Goal: Task Accomplishment & Management: Use online tool/utility

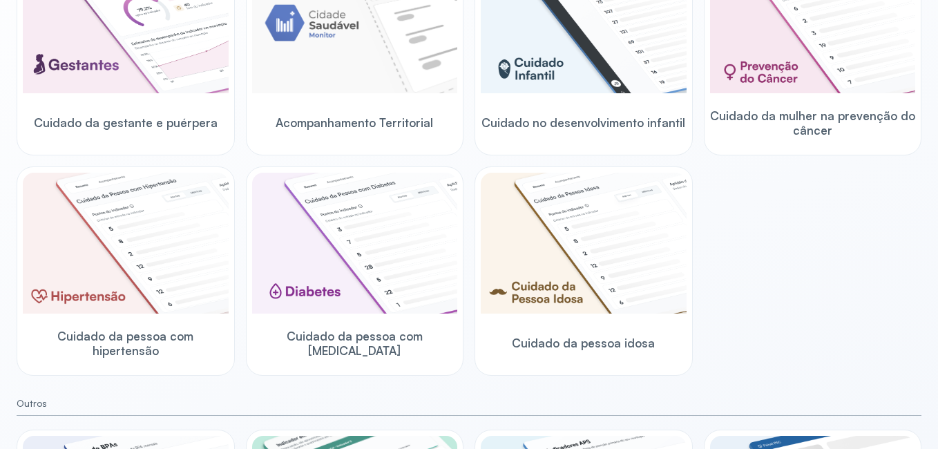
scroll to position [276, 0]
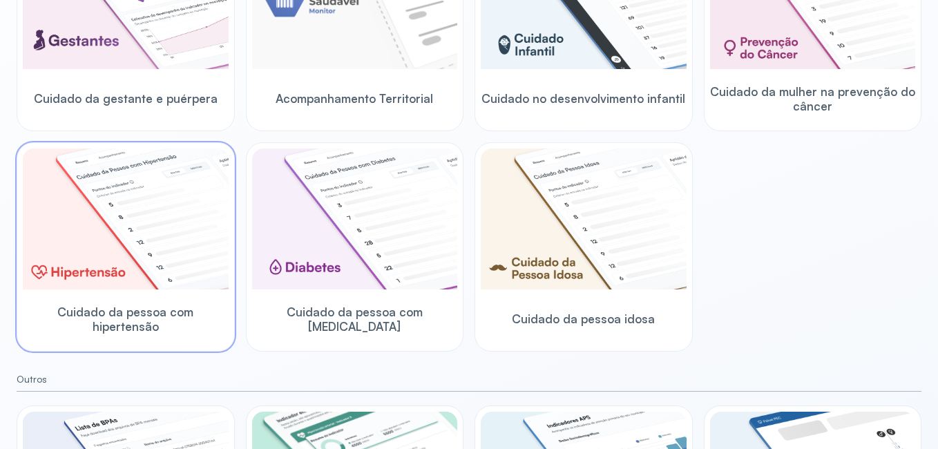
click at [133, 267] on img at bounding box center [126, 219] width 206 height 141
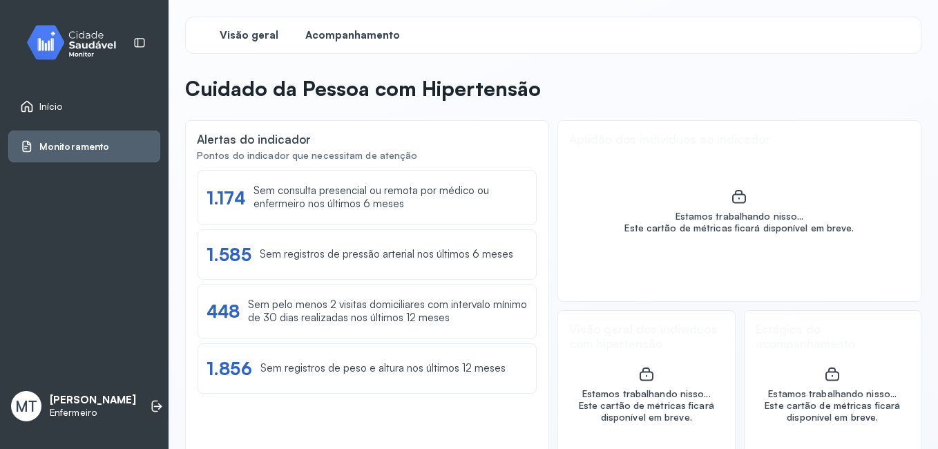
click at [360, 39] on span "Acompanhamento" at bounding box center [352, 35] width 95 height 13
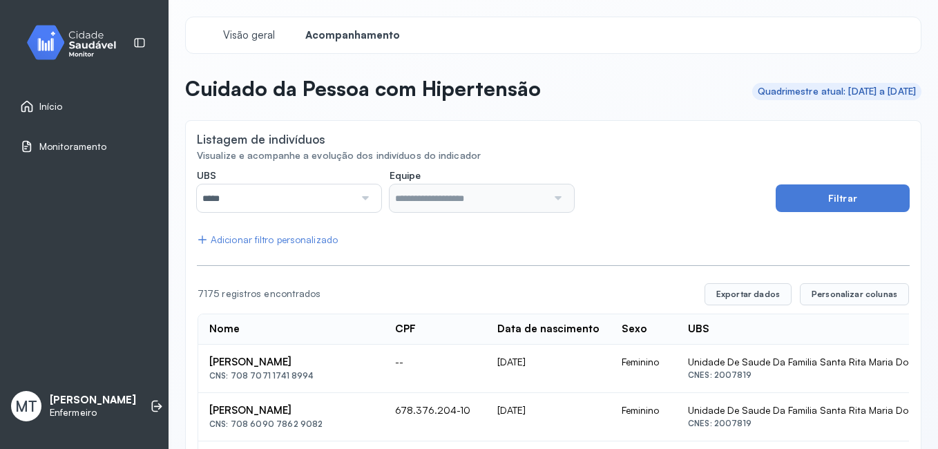
click at [361, 196] on div at bounding box center [363, 198] width 19 height 28
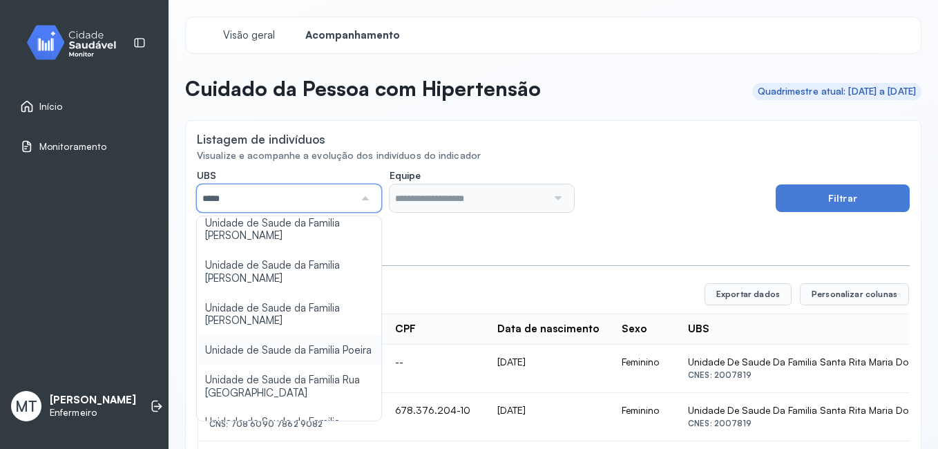
scroll to position [276, 0]
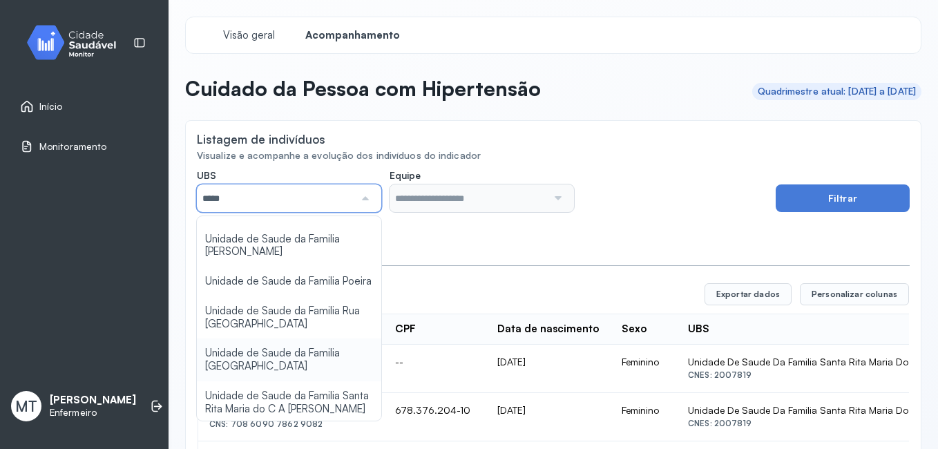
type input "*****"
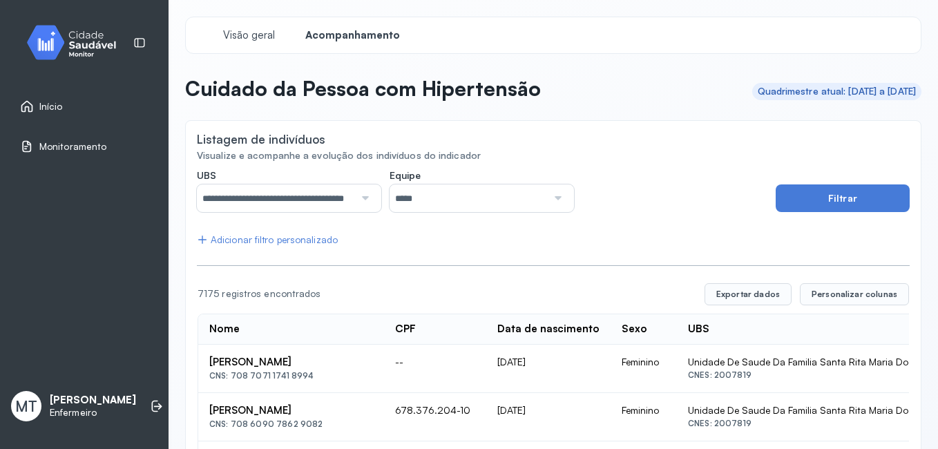
click at [552, 201] on div at bounding box center [556, 198] width 19 height 28
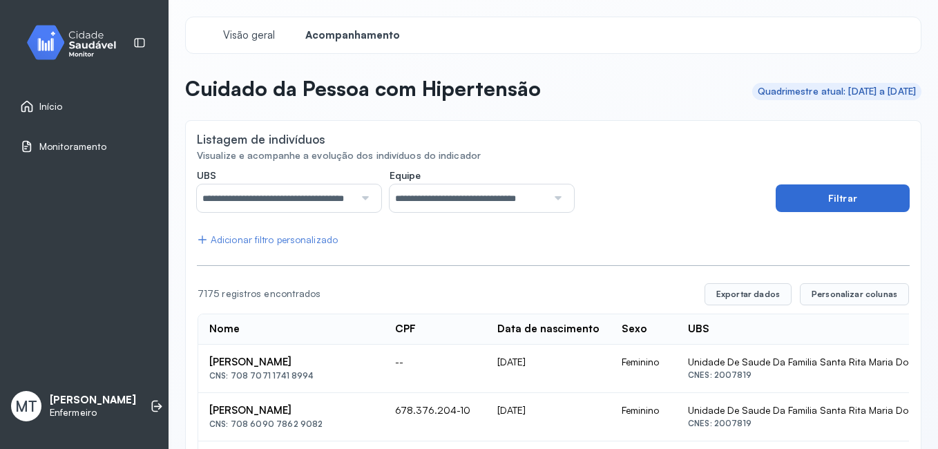
click at [859, 194] on button "Filtrar" at bounding box center [843, 198] width 134 height 28
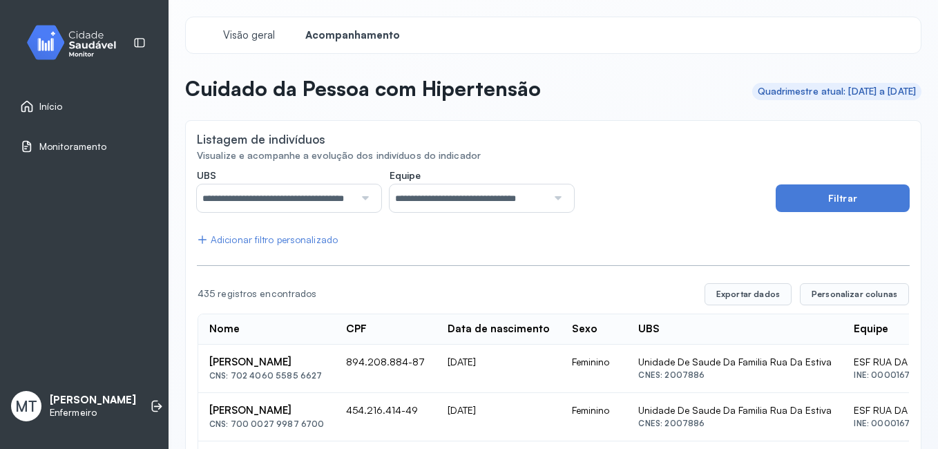
click at [283, 243] on div "Adicionar filtro personalizado" at bounding box center [267, 240] width 141 height 12
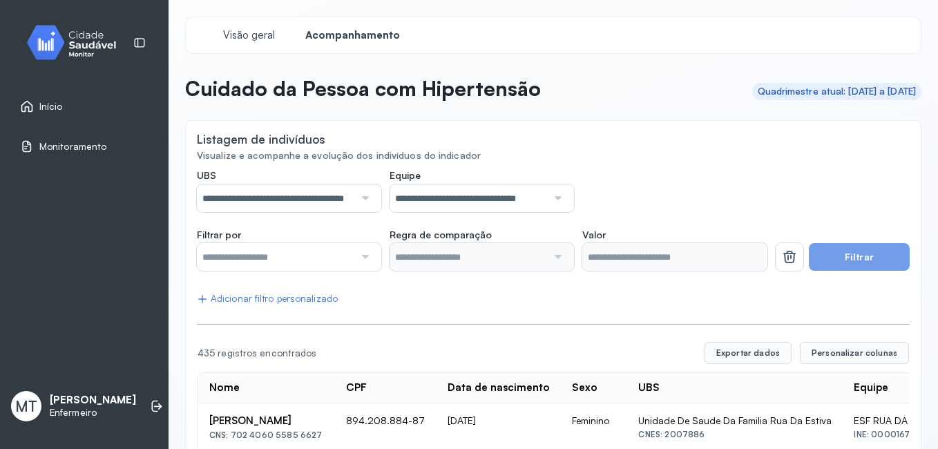
click at [361, 256] on div at bounding box center [363, 257] width 19 height 28
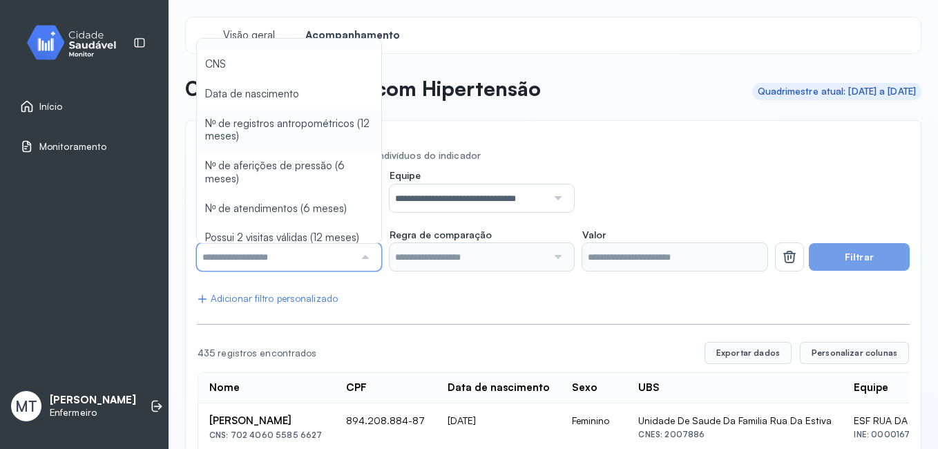
scroll to position [28, 0]
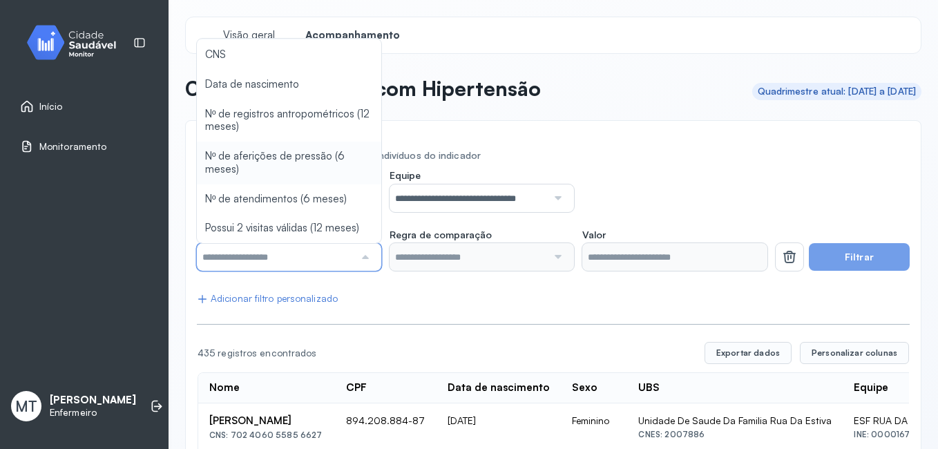
type input "*******"
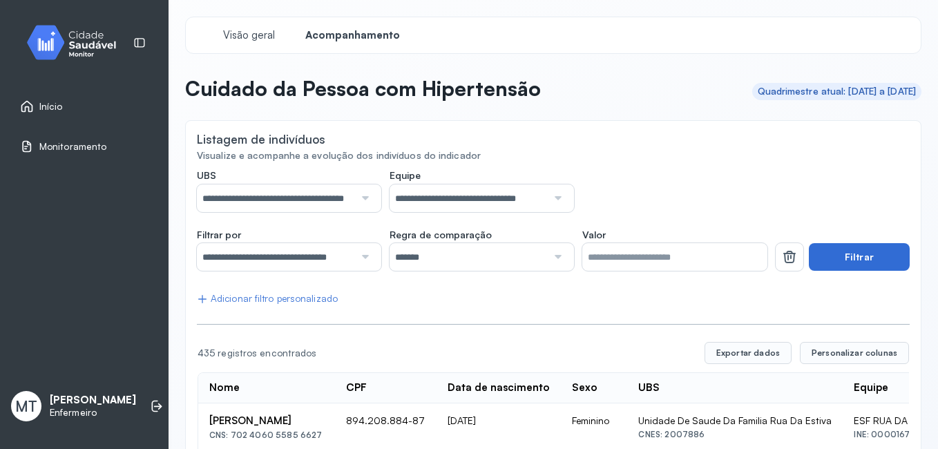
click at [855, 257] on button "Filtrar" at bounding box center [859, 257] width 101 height 28
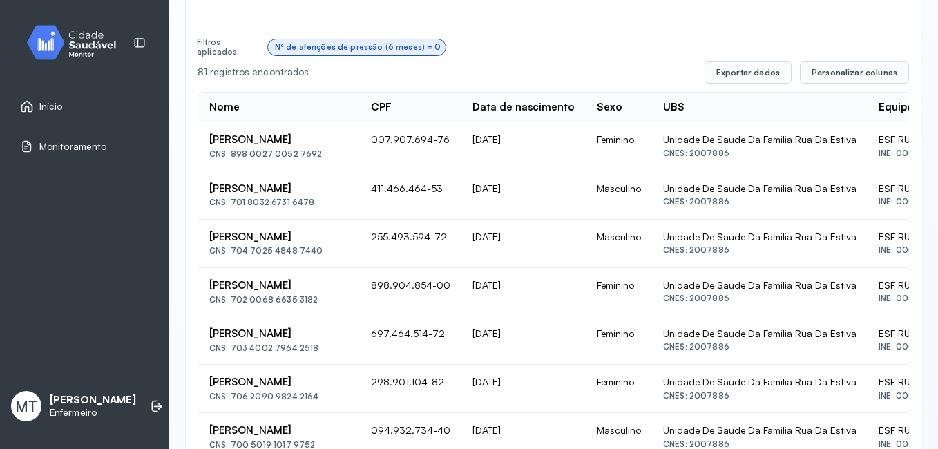
scroll to position [329, 0]
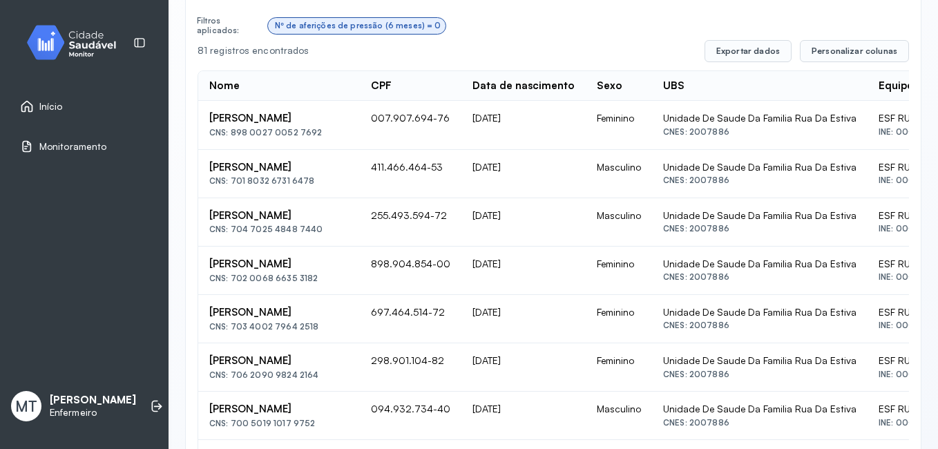
click at [51, 102] on span "Início" at bounding box center [50, 107] width 23 height 12
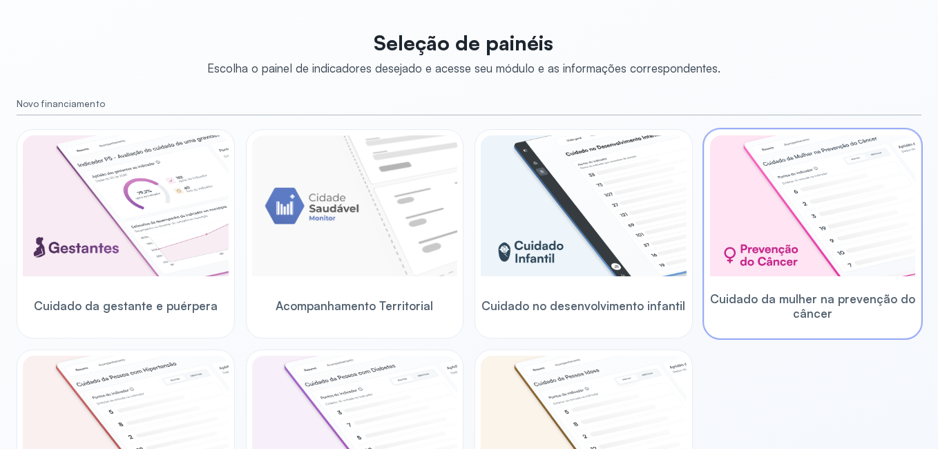
scroll to position [207, 0]
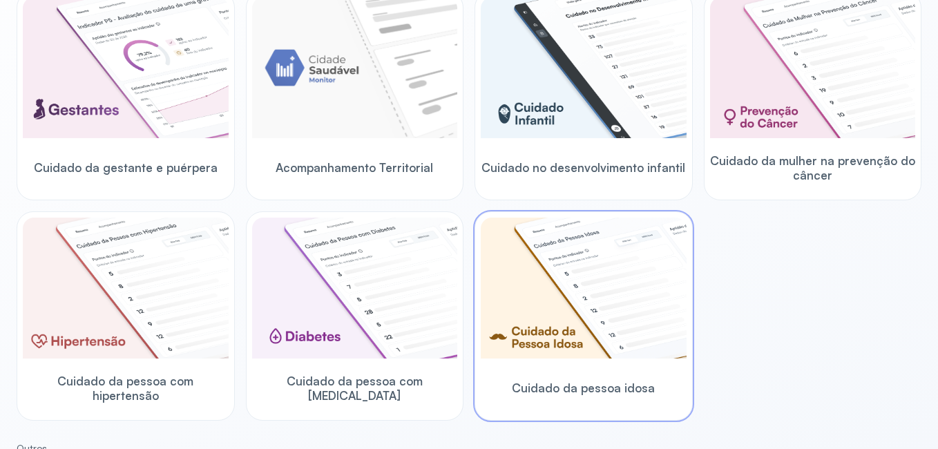
click at [584, 312] on img at bounding box center [584, 288] width 206 height 141
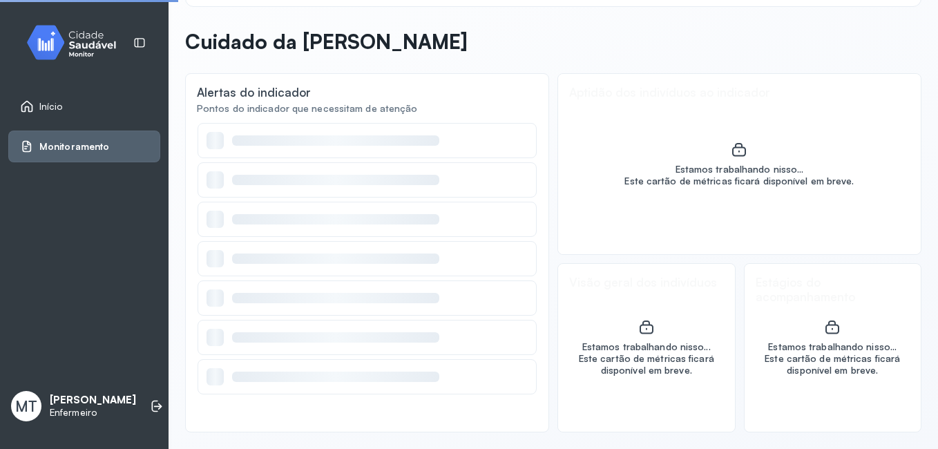
click at [584, 312] on div "Estamos trabalhando nisso... Este cartão de métricas ficará disponível em breve." at bounding box center [646, 348] width 177 height 168
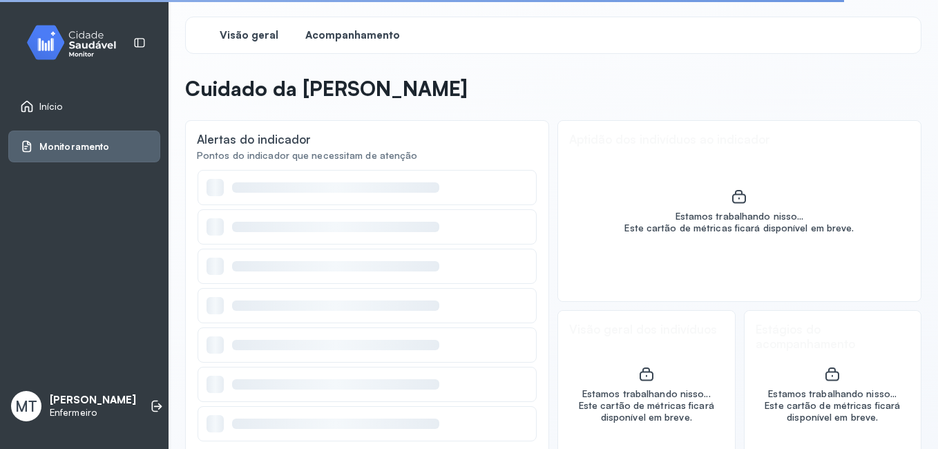
click at [357, 42] on div "Acompanhamento" at bounding box center [353, 35] width 104 height 25
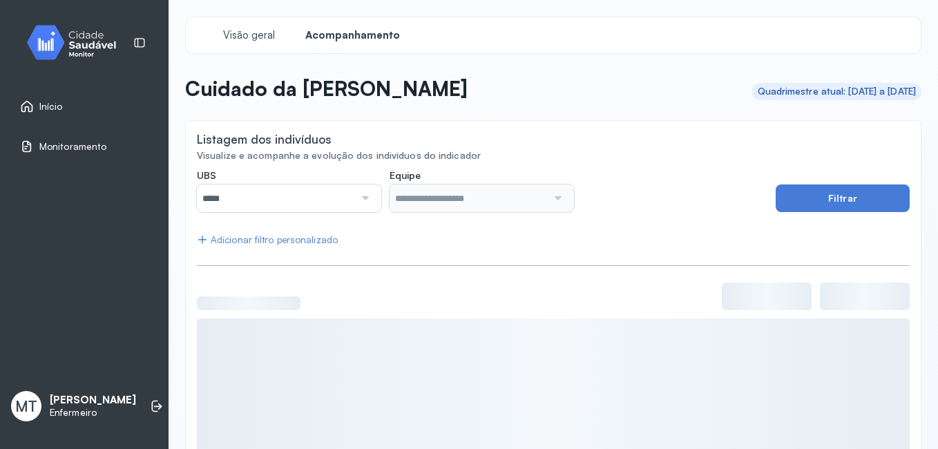
click at [363, 202] on div at bounding box center [363, 198] width 19 height 28
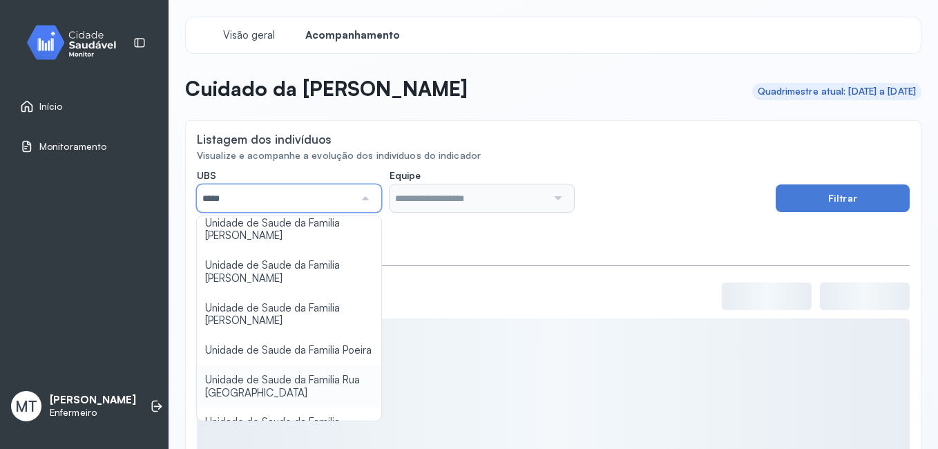
scroll to position [276, 0]
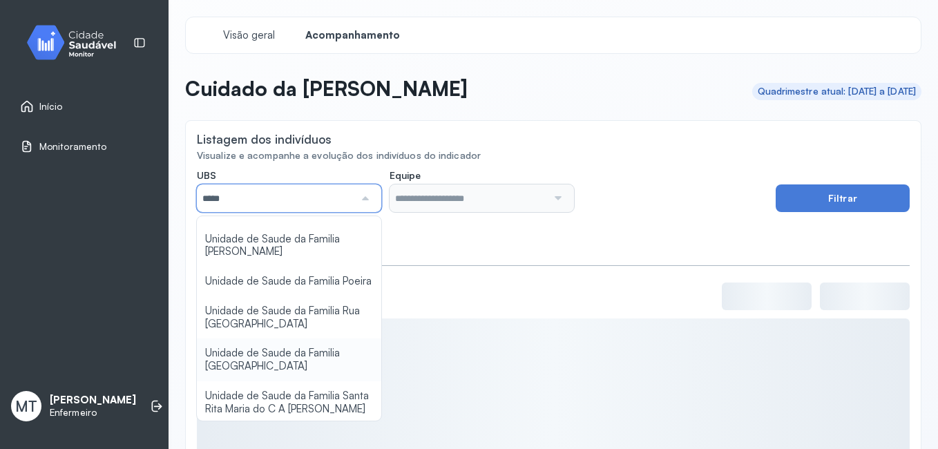
type input "*****"
click at [293, 353] on div "**********" at bounding box center [553, 347] width 713 height 356
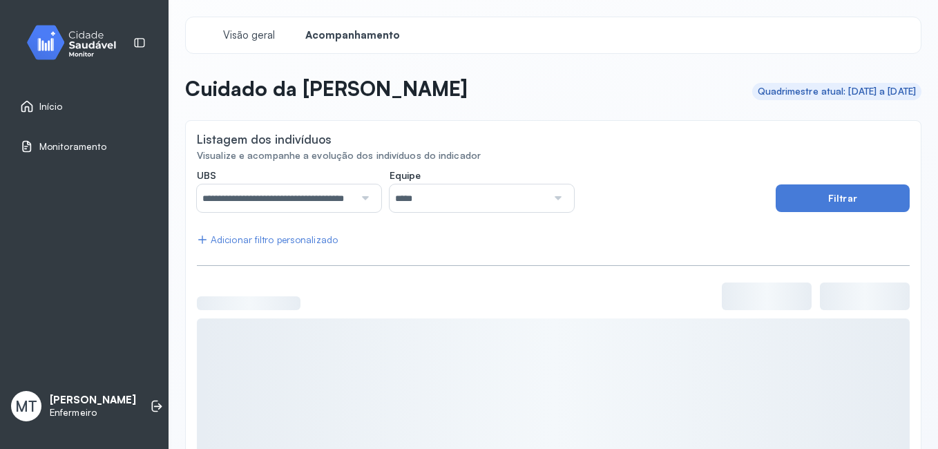
click at [551, 198] on div at bounding box center [556, 198] width 19 height 28
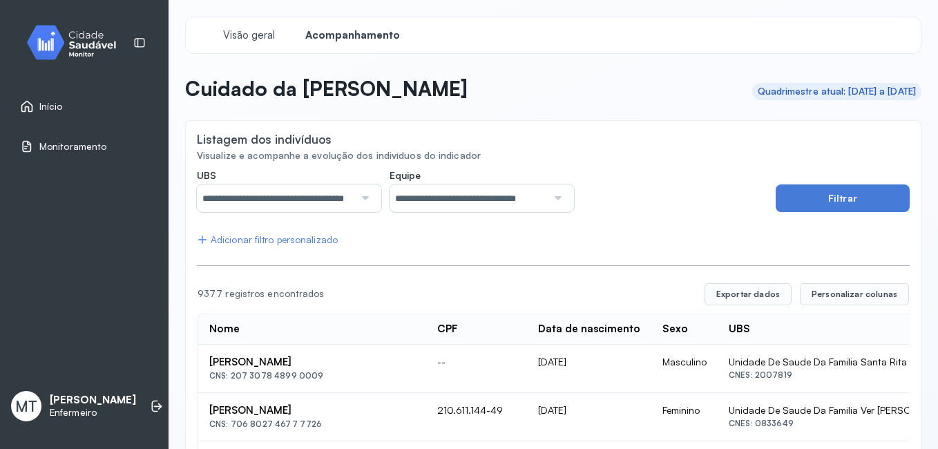
click at [842, 204] on button "Filtrar" at bounding box center [843, 198] width 134 height 28
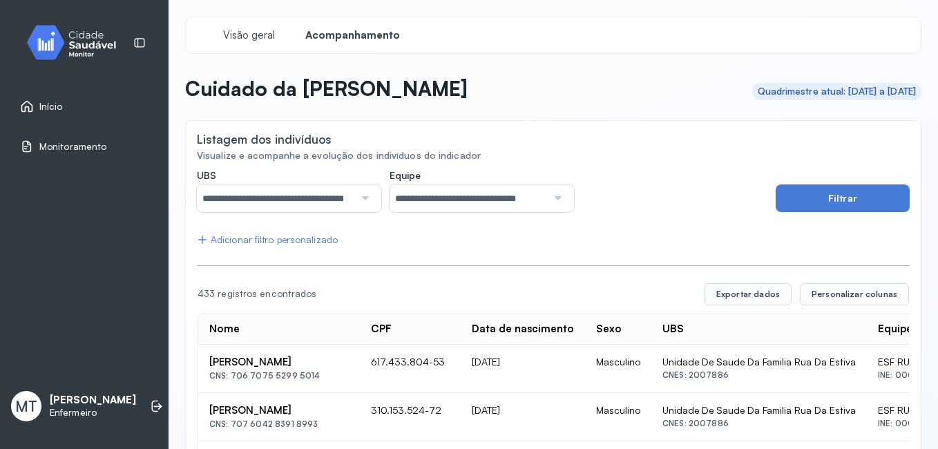
click at [293, 244] on div "Adicionar filtro personalizado" at bounding box center [267, 240] width 141 height 12
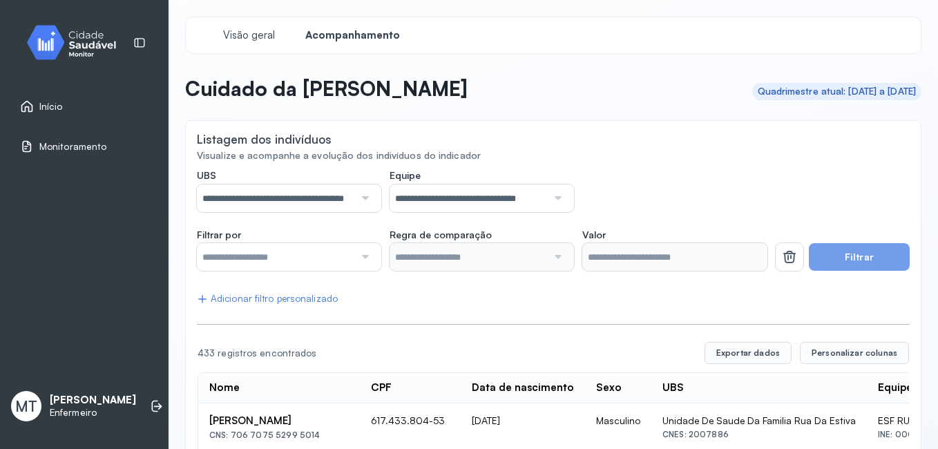
click at [361, 257] on div at bounding box center [363, 257] width 19 height 28
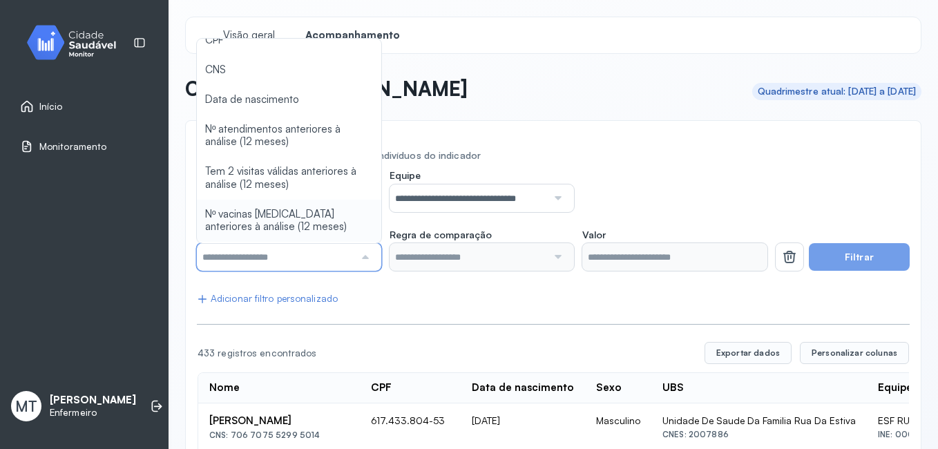
scroll to position [54, 0]
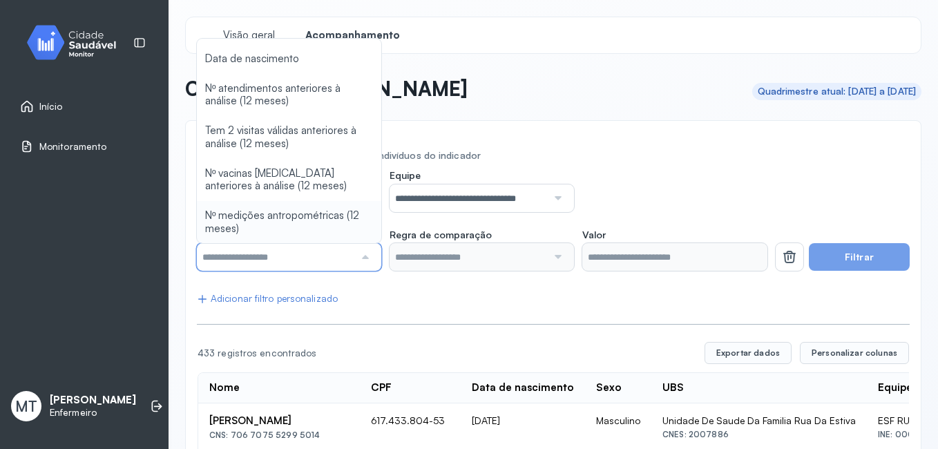
type input "*******"
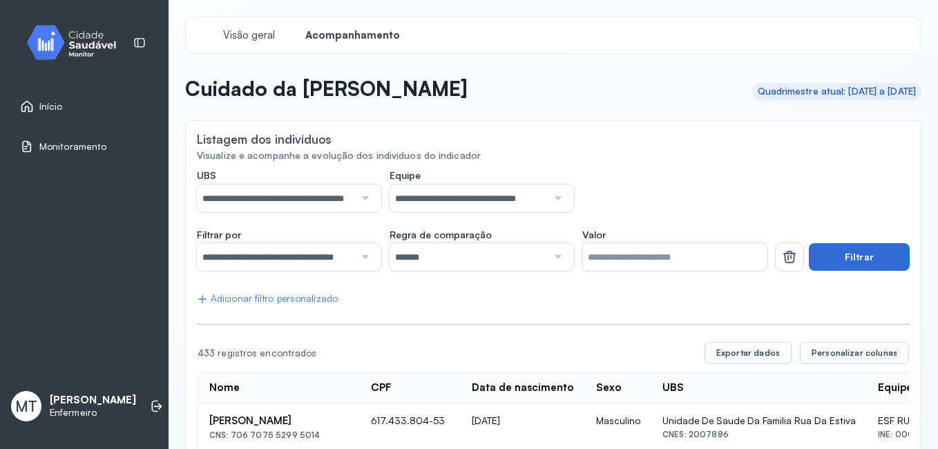
click at [826, 249] on button "Filtrar" at bounding box center [859, 257] width 101 height 28
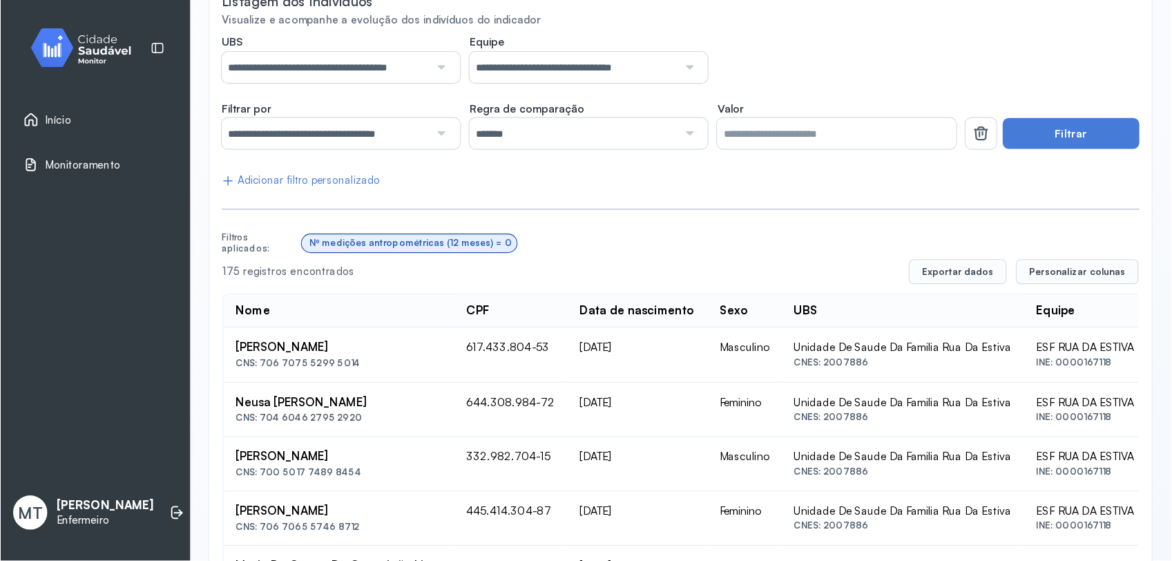
scroll to position [138, 0]
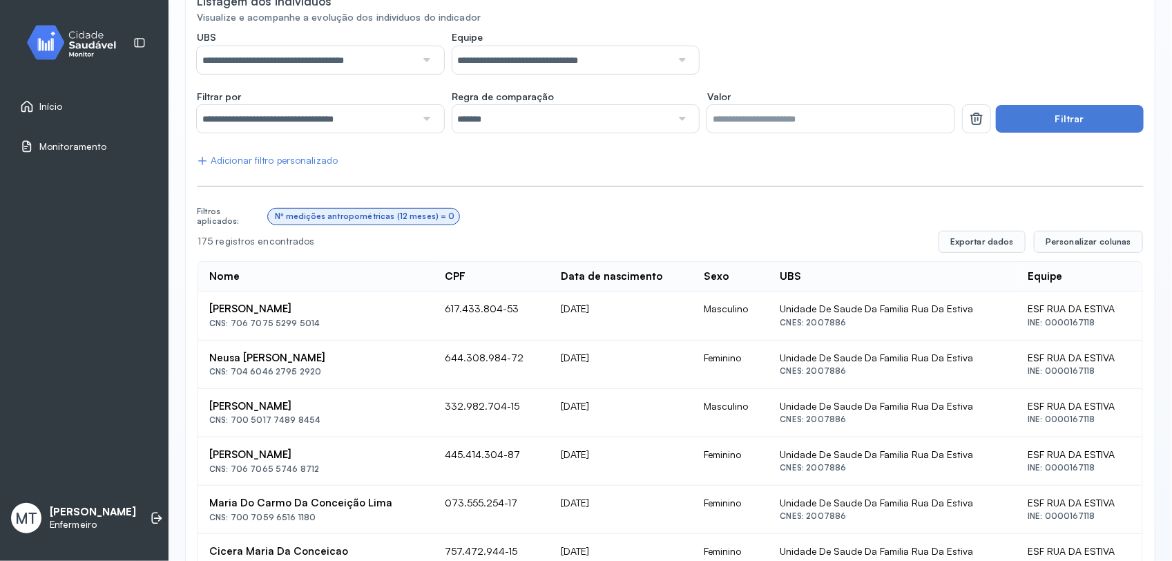
drag, startPoint x: 882, startPoint y: 0, endPoint x: 705, endPoint y: 170, distance: 245.3
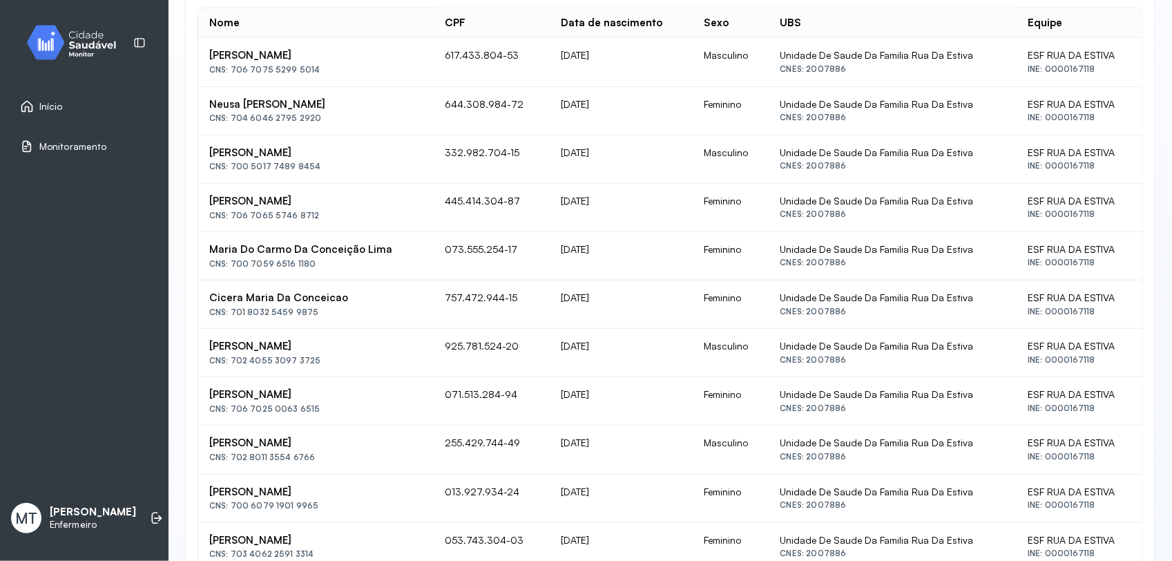
scroll to position [0, 0]
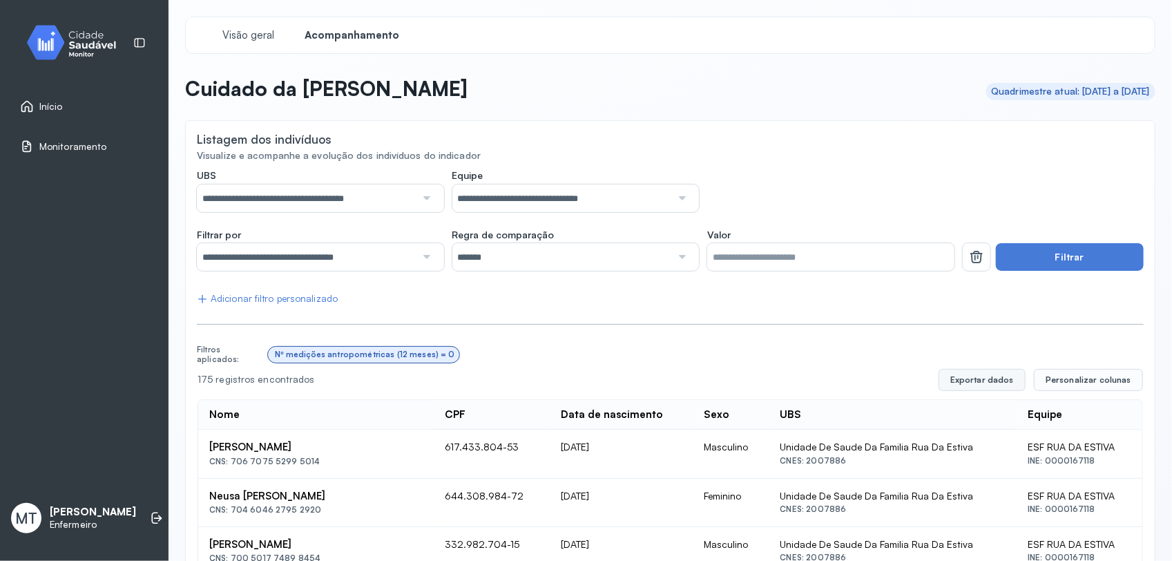
click at [938, 375] on button "Exportar dados" at bounding box center [982, 380] width 87 height 22
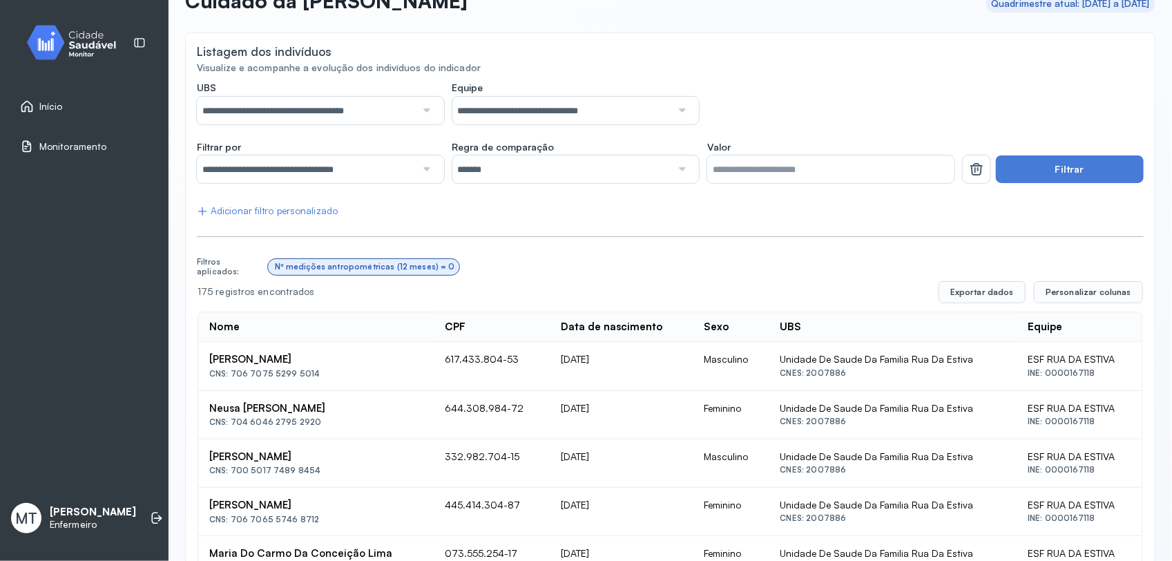
scroll to position [86, 0]
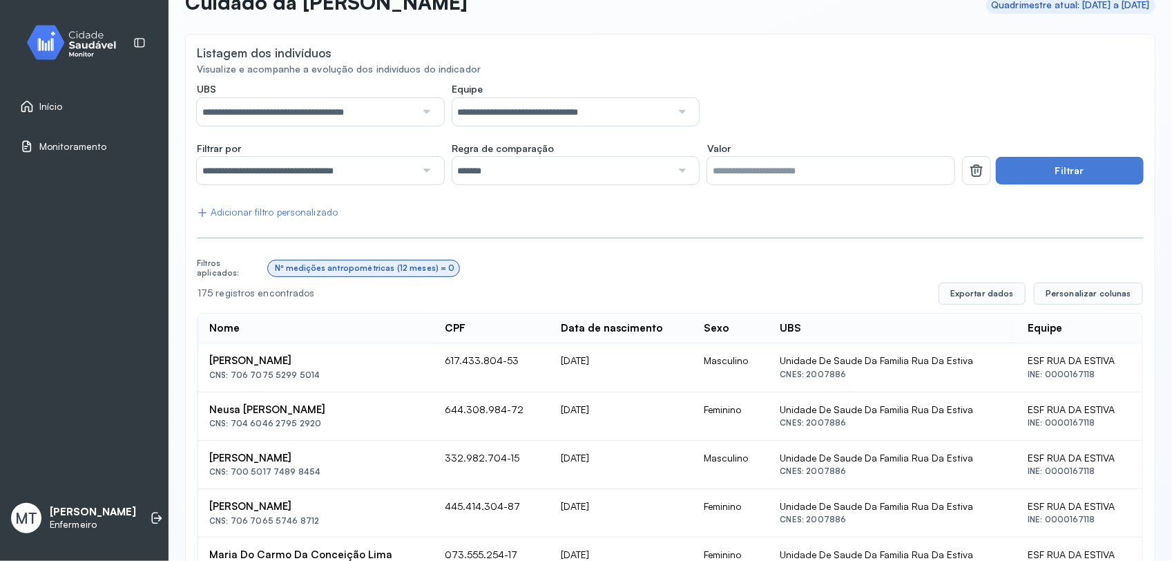
click at [427, 173] on div at bounding box center [425, 171] width 19 height 28
click at [425, 171] on div at bounding box center [425, 171] width 19 height 28
click at [938, 162] on button "Filtrar" at bounding box center [1070, 171] width 148 height 28
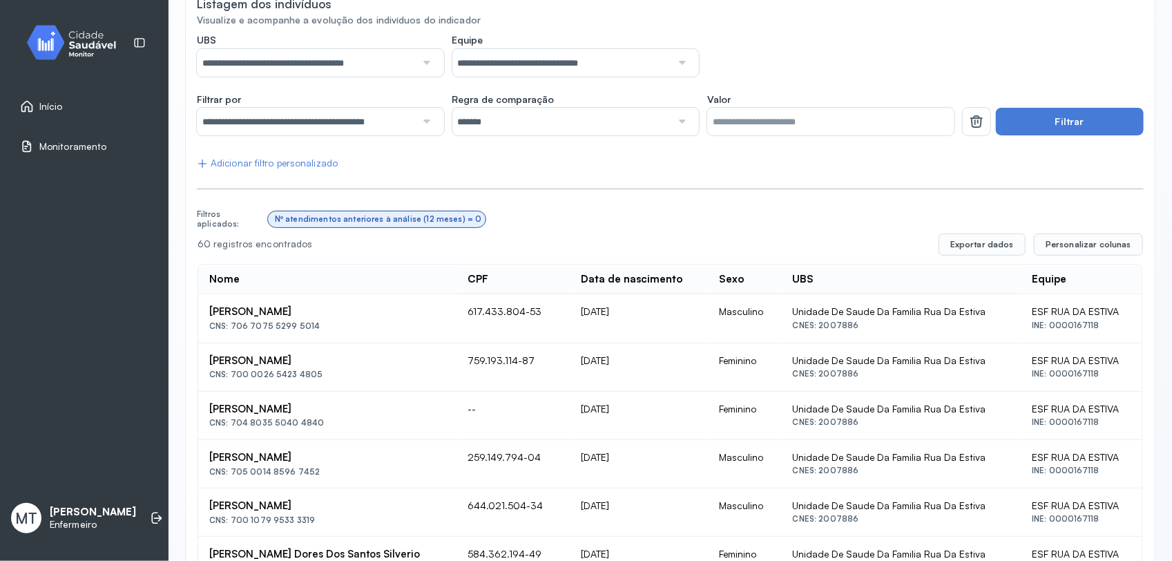
scroll to position [0, 0]
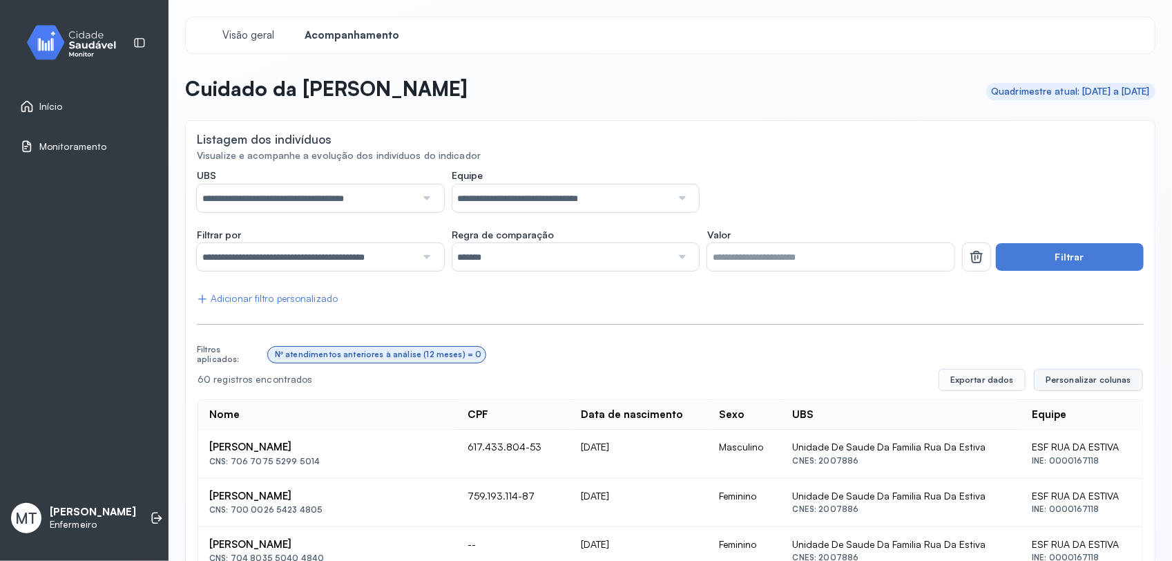
click at [938, 375] on span "Personalizar colunas" at bounding box center [1089, 379] width 86 height 11
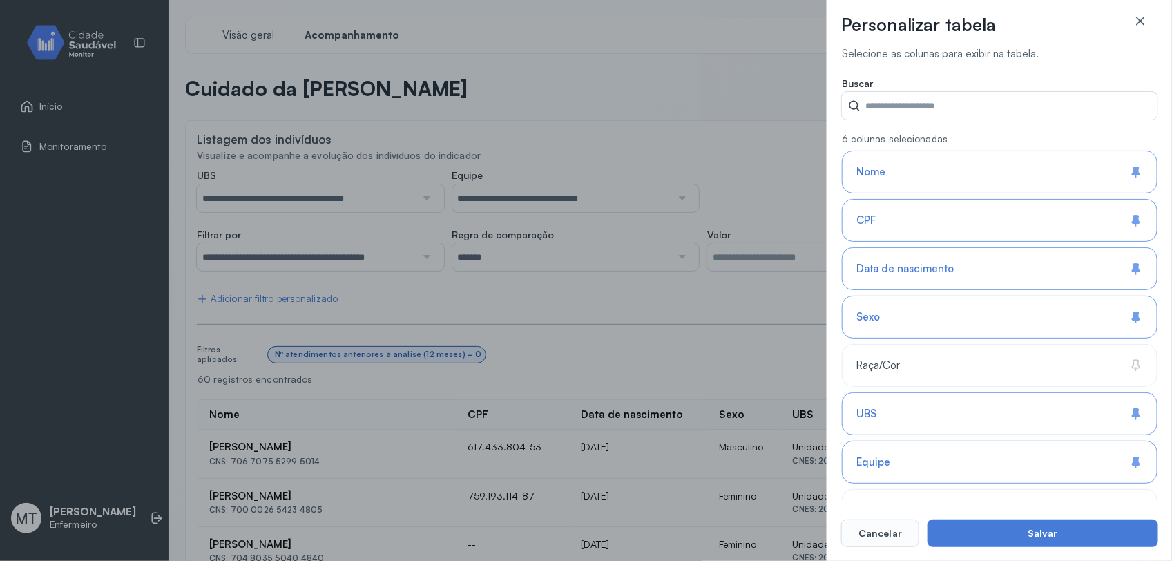
scroll to position [86, 0]
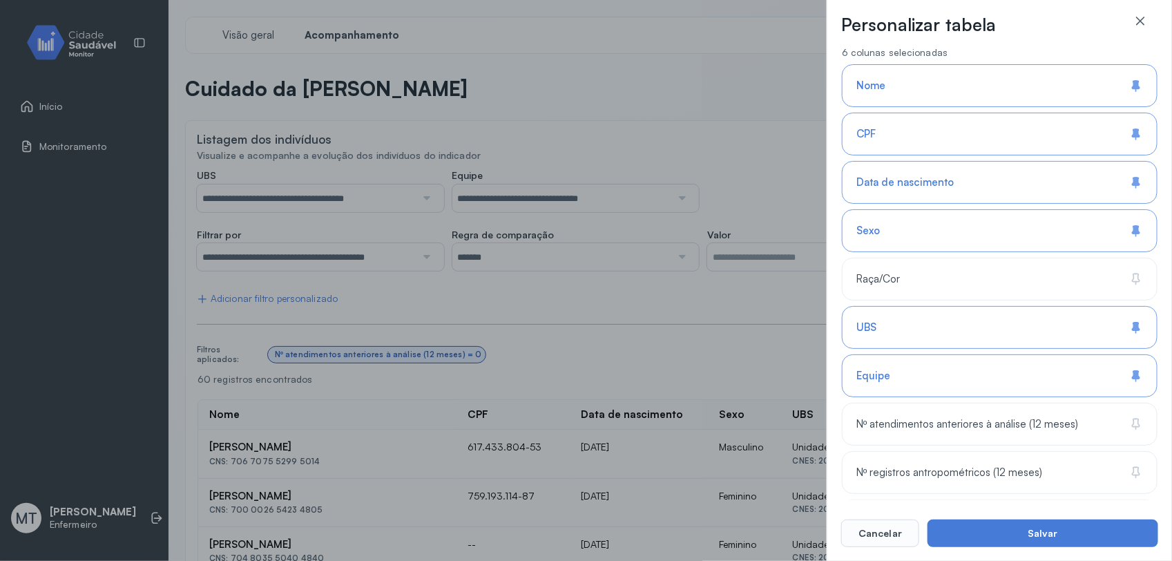
click at [938, 227] on icon at bounding box center [1138, 229] width 5 height 9
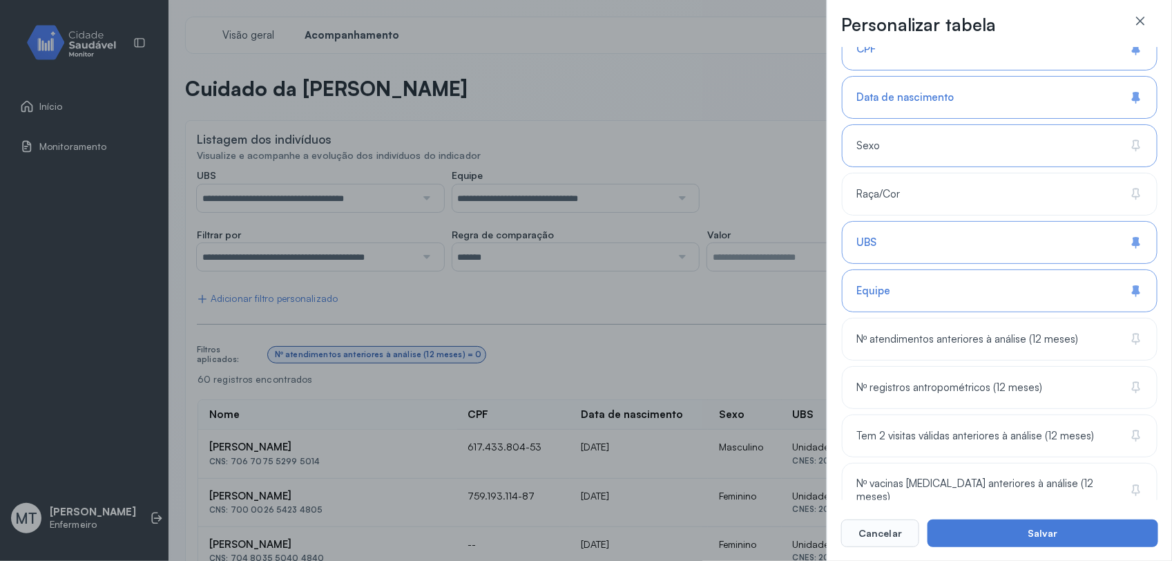
scroll to position [173, 0]
click at [938, 240] on icon at bounding box center [1136, 240] width 7 height 8
click at [938, 288] on icon at bounding box center [1137, 290] width 14 height 14
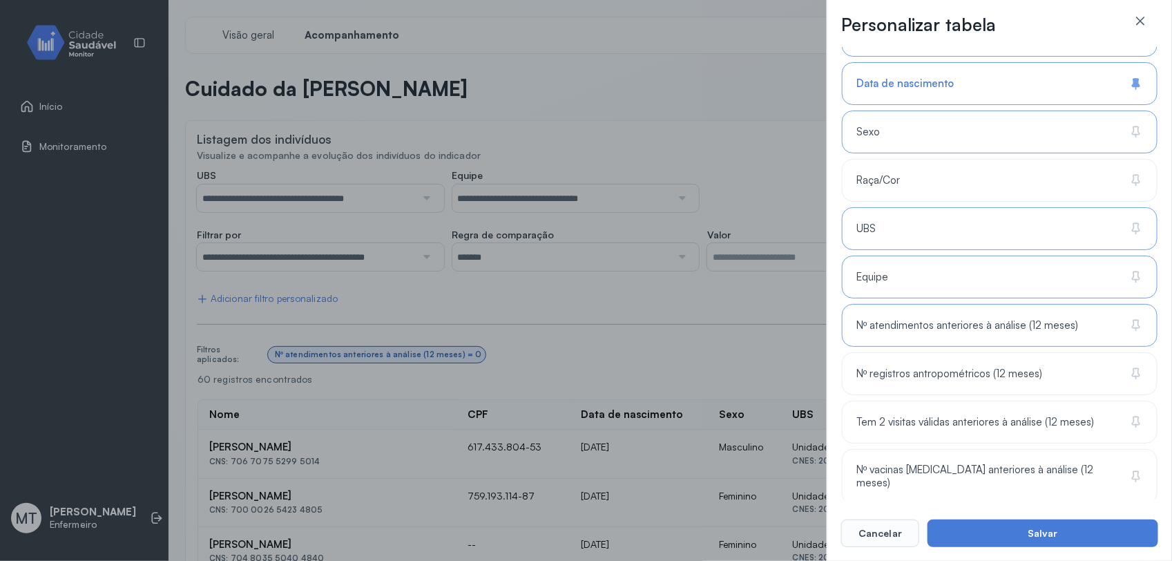
click at [938, 329] on icon at bounding box center [1137, 326] width 14 height 14
click at [938, 377] on icon at bounding box center [1137, 374] width 14 height 14
click at [938, 423] on icon at bounding box center [1137, 422] width 14 height 14
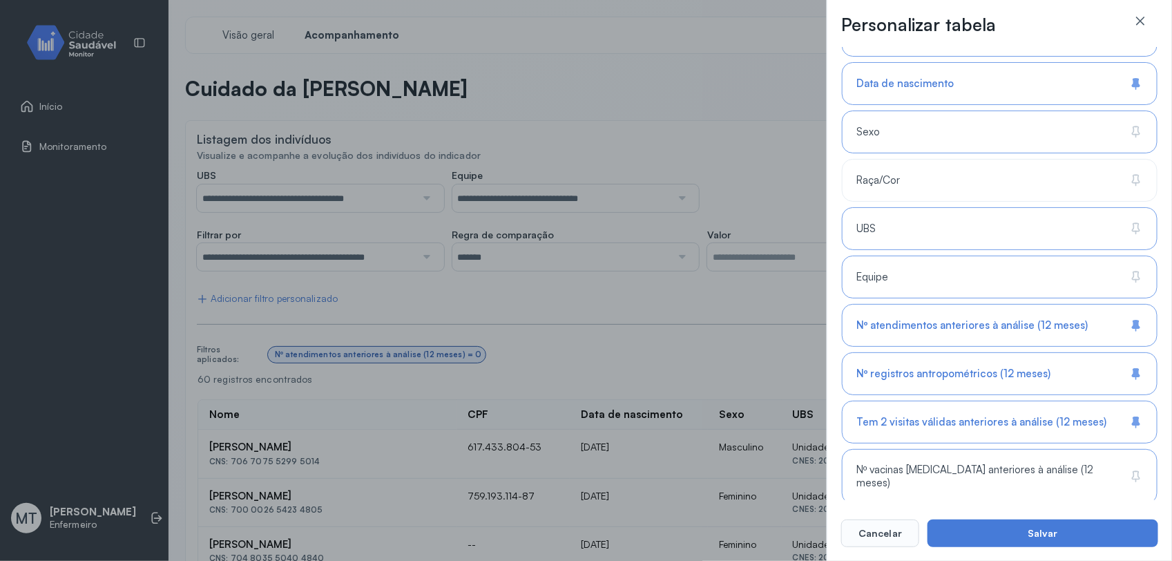
click at [938, 448] on icon at bounding box center [1137, 477] width 14 height 14
click at [938, 448] on button "Salvar" at bounding box center [1043, 534] width 231 height 28
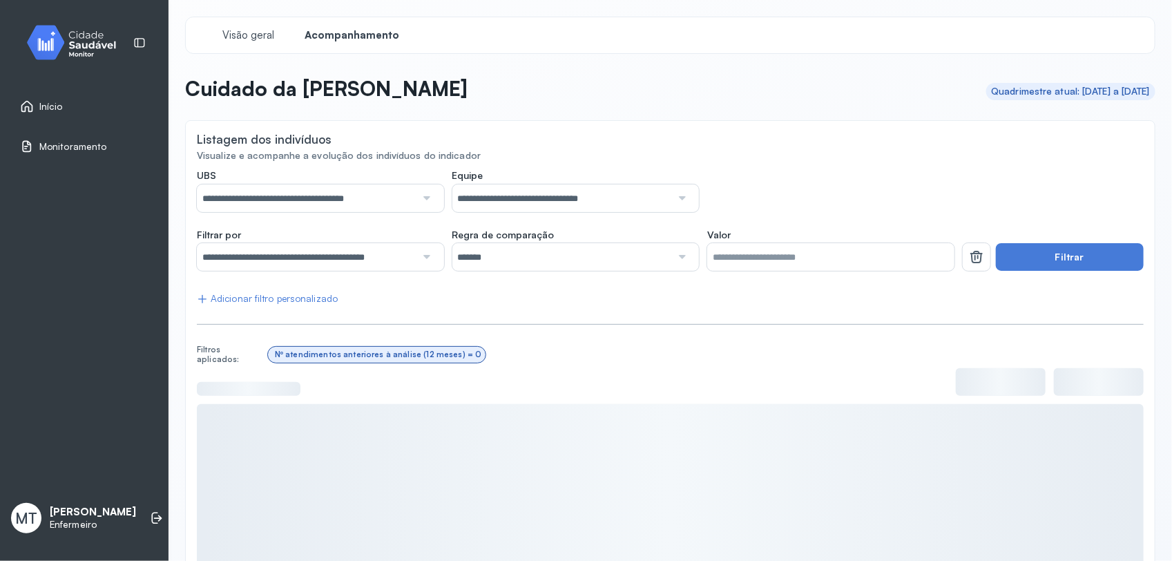
click at [420, 257] on div at bounding box center [425, 257] width 19 height 28
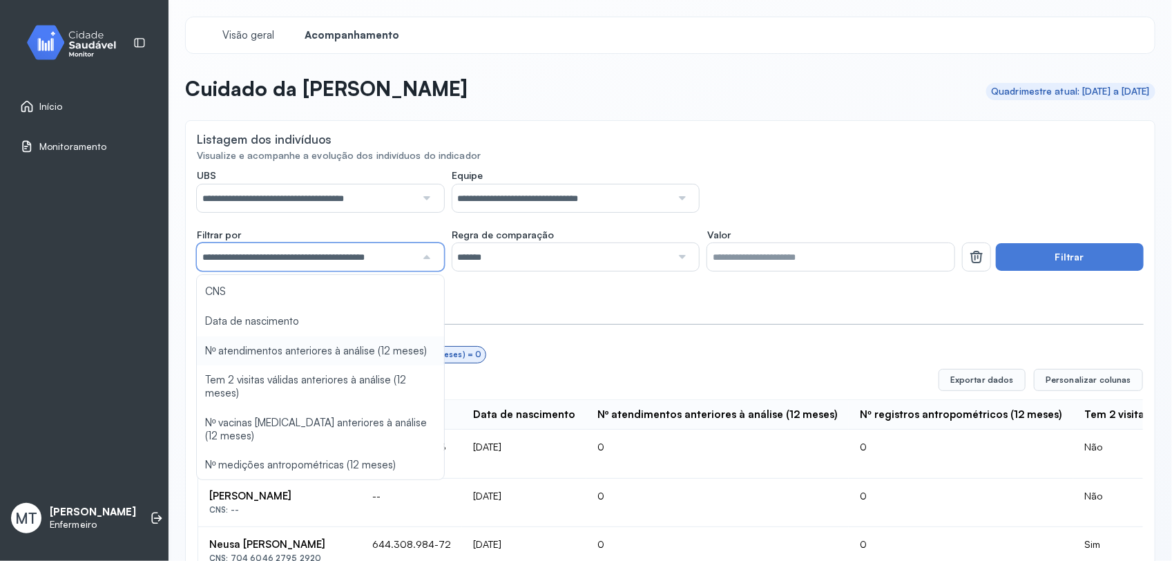
click at [938, 196] on div "**********" at bounding box center [670, 190] width 947 height 43
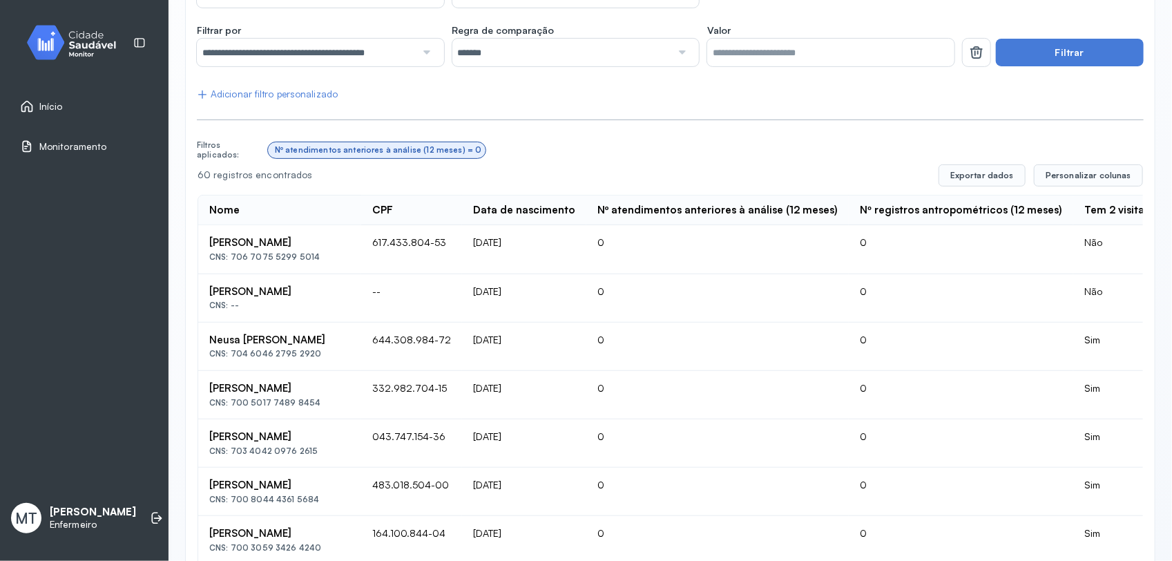
scroll to position [173, 0]
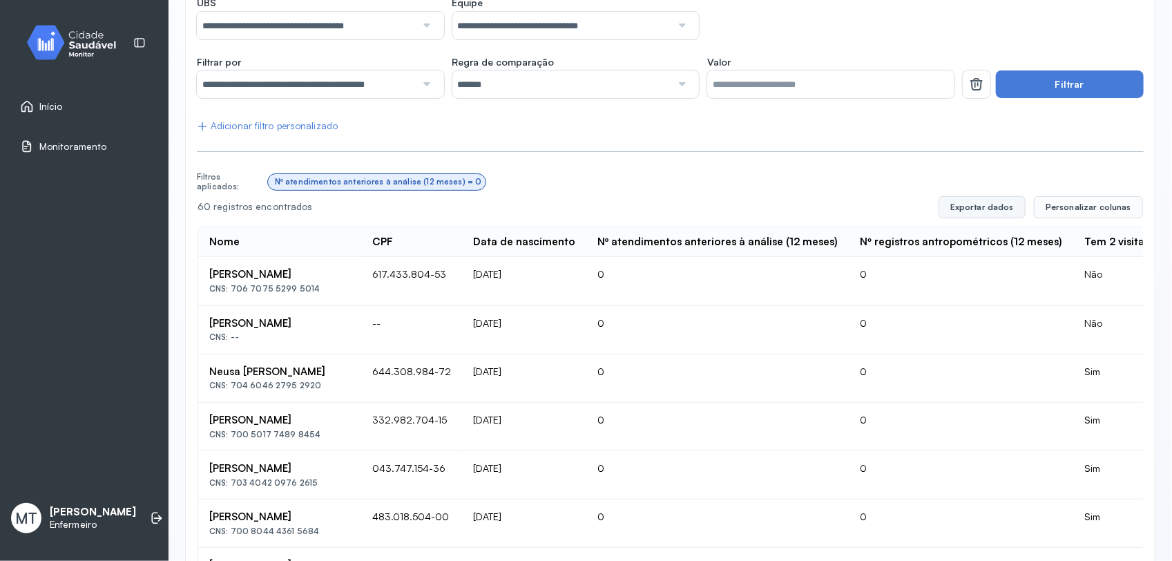
click at [938, 204] on button "Exportar dados" at bounding box center [982, 207] width 87 height 22
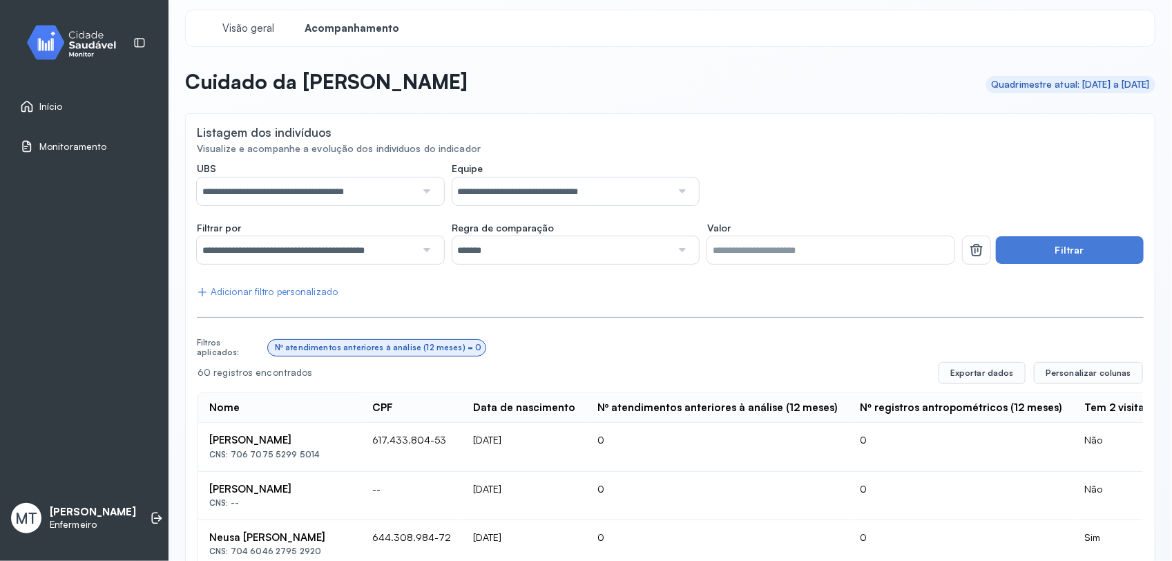
scroll to position [0, 0]
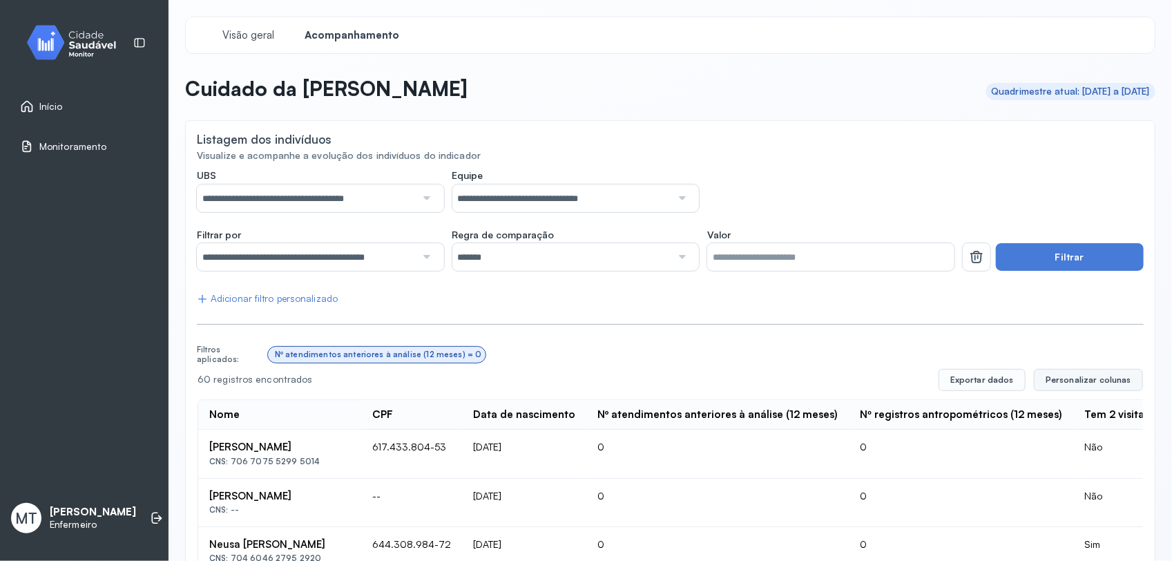
click at [938, 373] on button "Personalizar colunas" at bounding box center [1088, 380] width 109 height 22
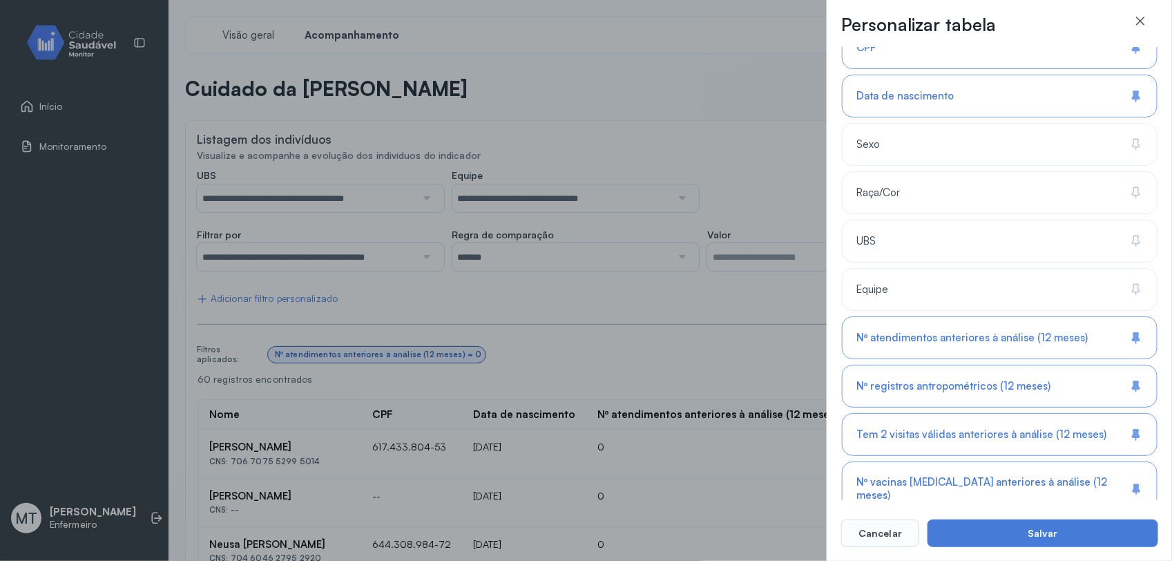
scroll to position [185, 0]
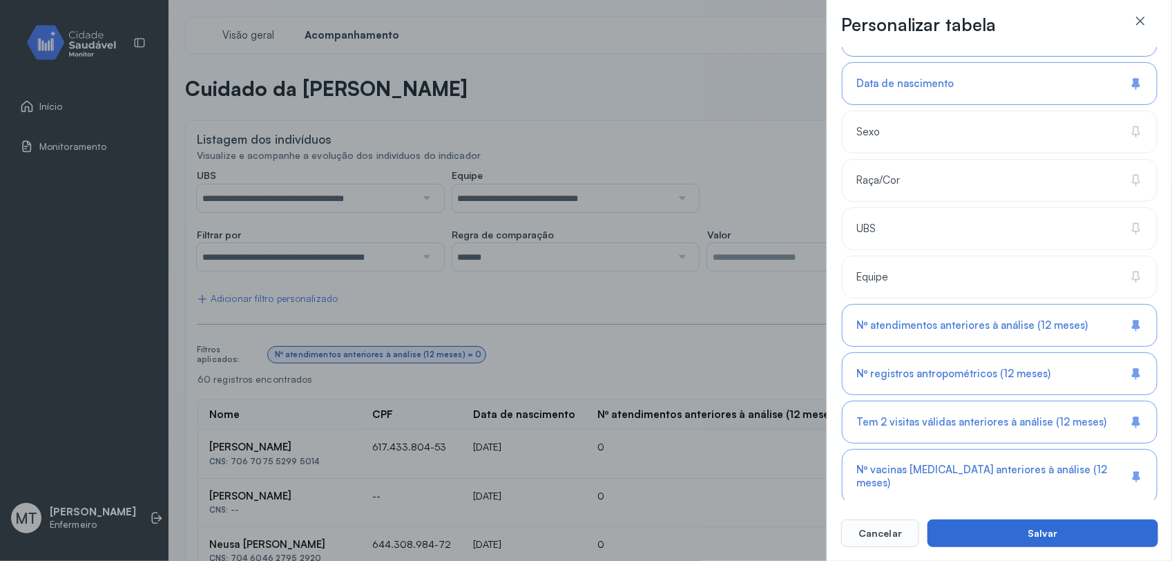
click at [938, 448] on button "Salvar" at bounding box center [1043, 534] width 231 height 28
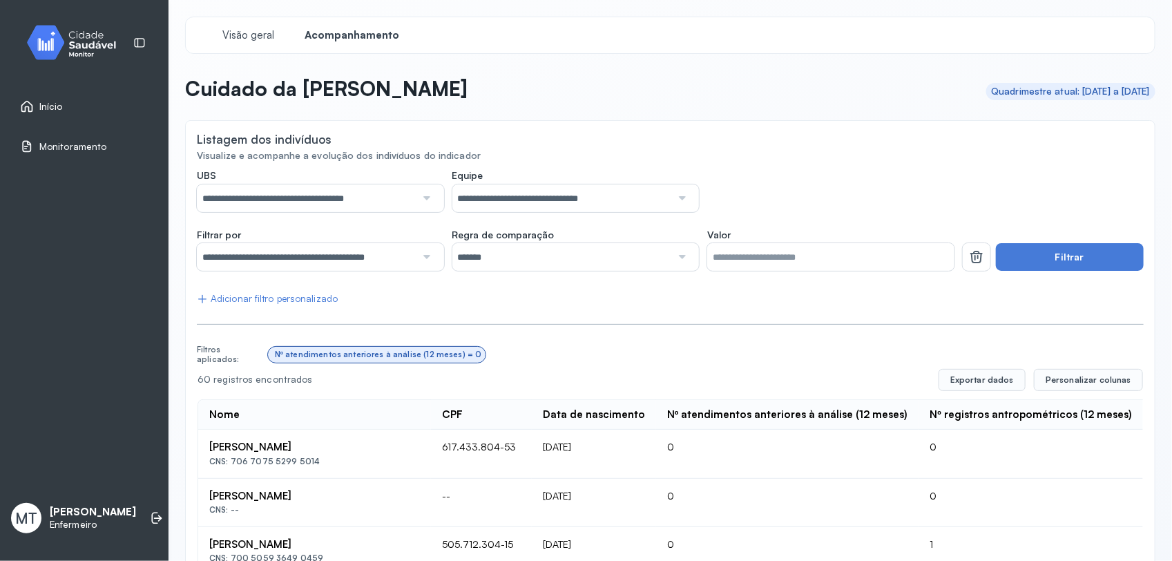
click at [54, 111] on span "Início" at bounding box center [50, 107] width 23 height 12
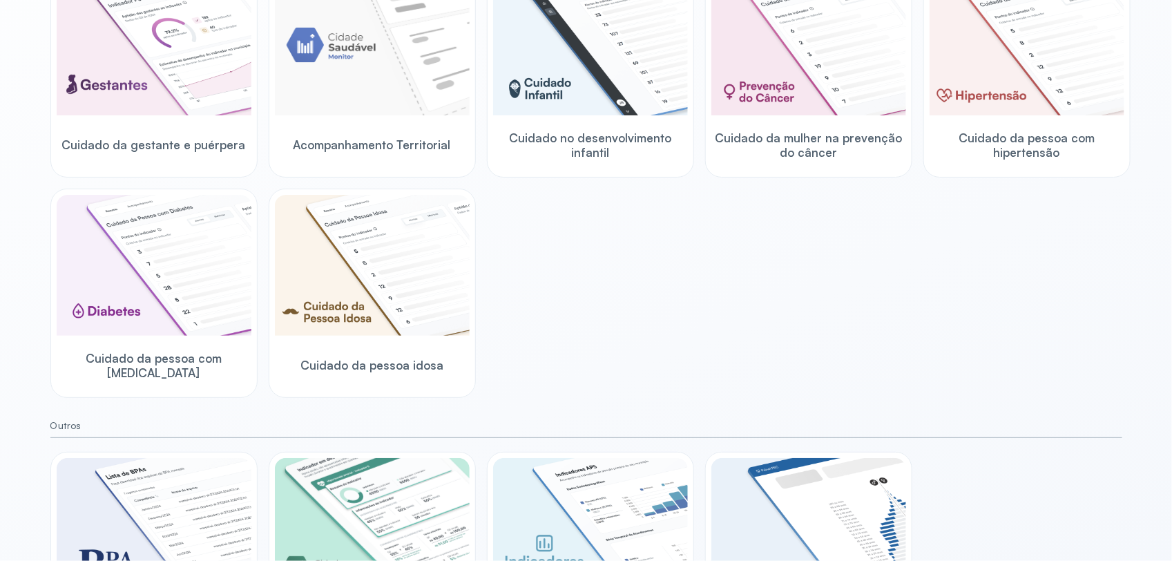
scroll to position [330, 0]
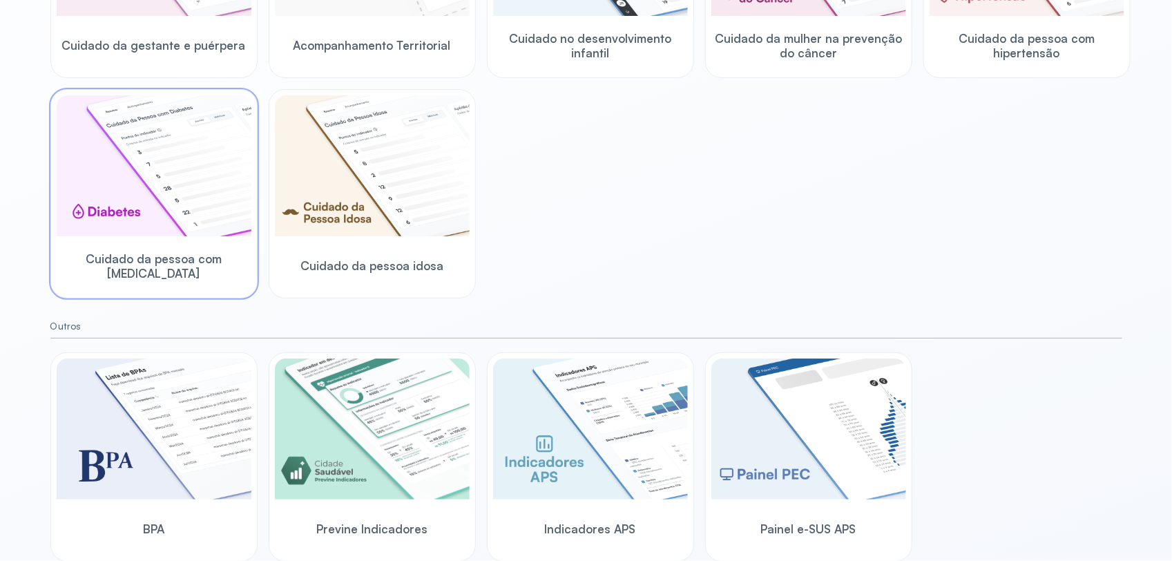
click at [150, 229] on img at bounding box center [154, 165] width 195 height 141
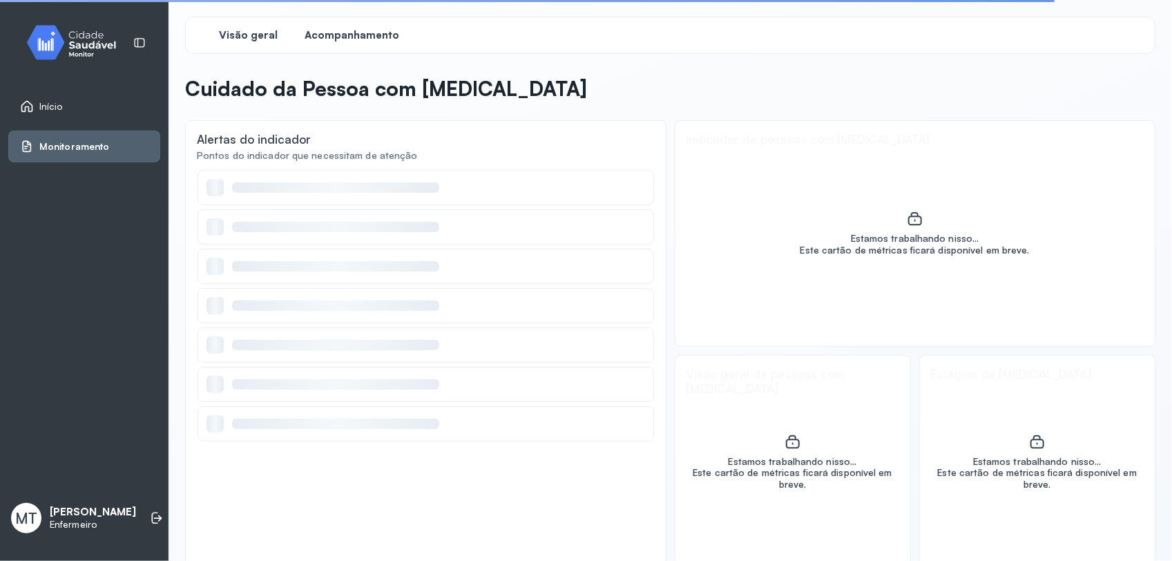
click at [360, 38] on span "Acompanhamento" at bounding box center [352, 35] width 95 height 13
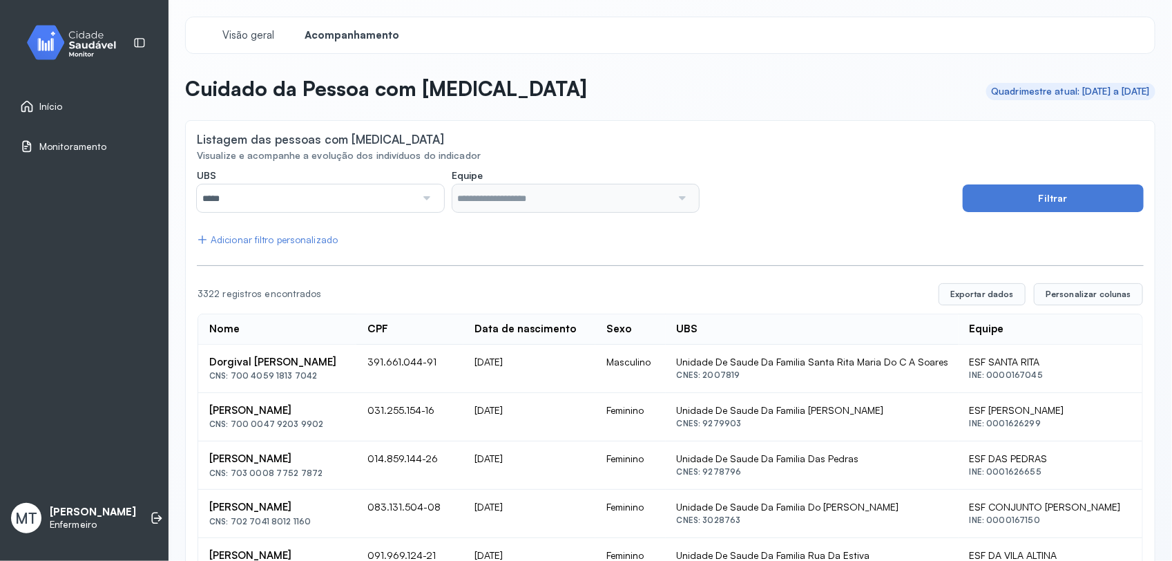
click at [425, 205] on div at bounding box center [425, 198] width 19 height 28
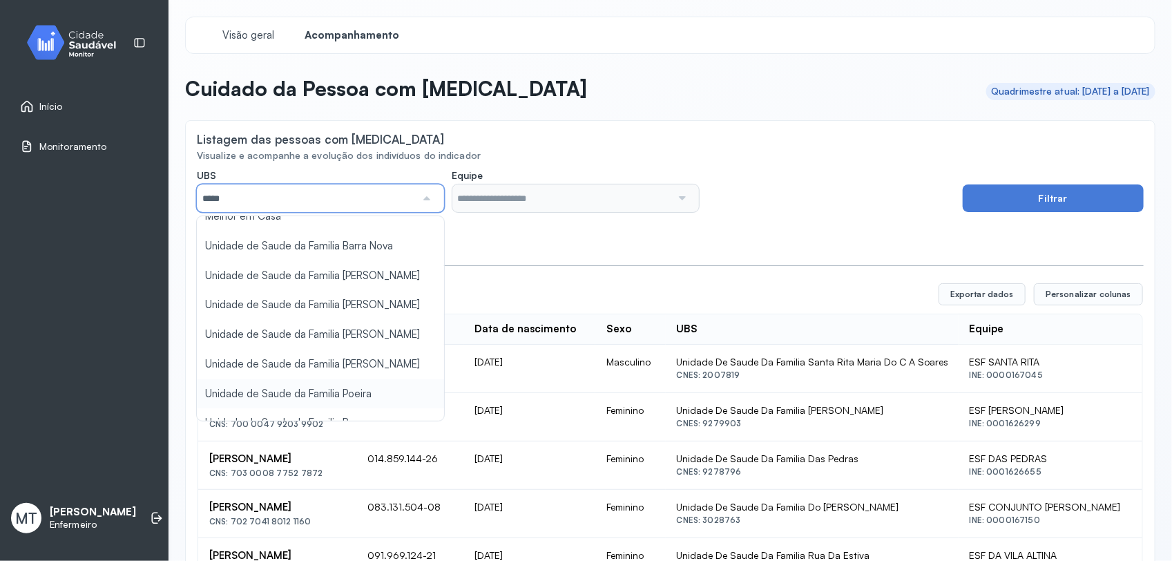
scroll to position [173, 0]
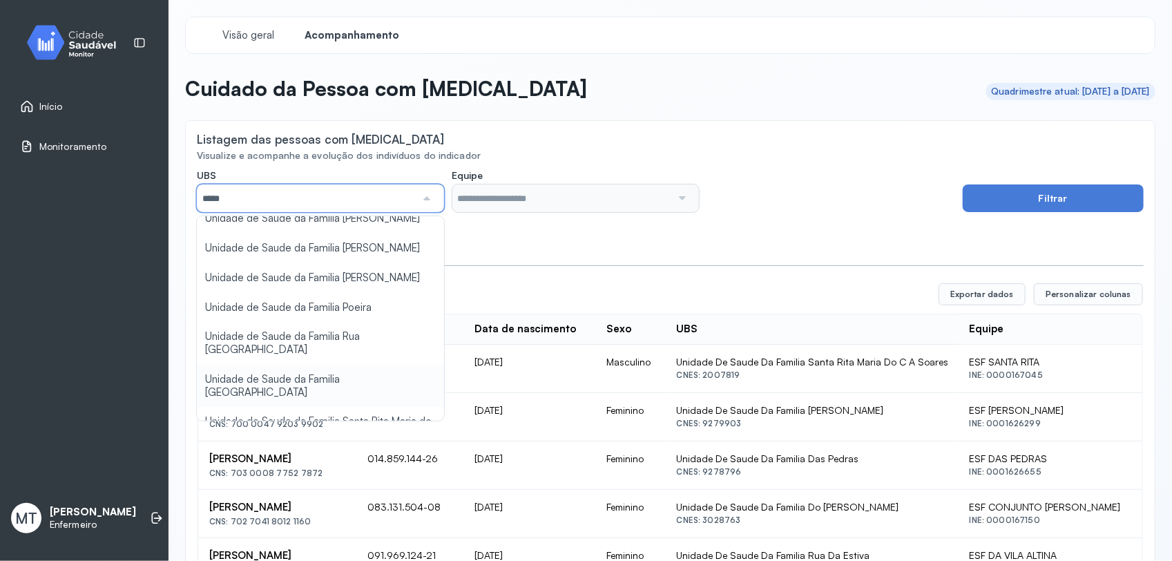
type input "*****"
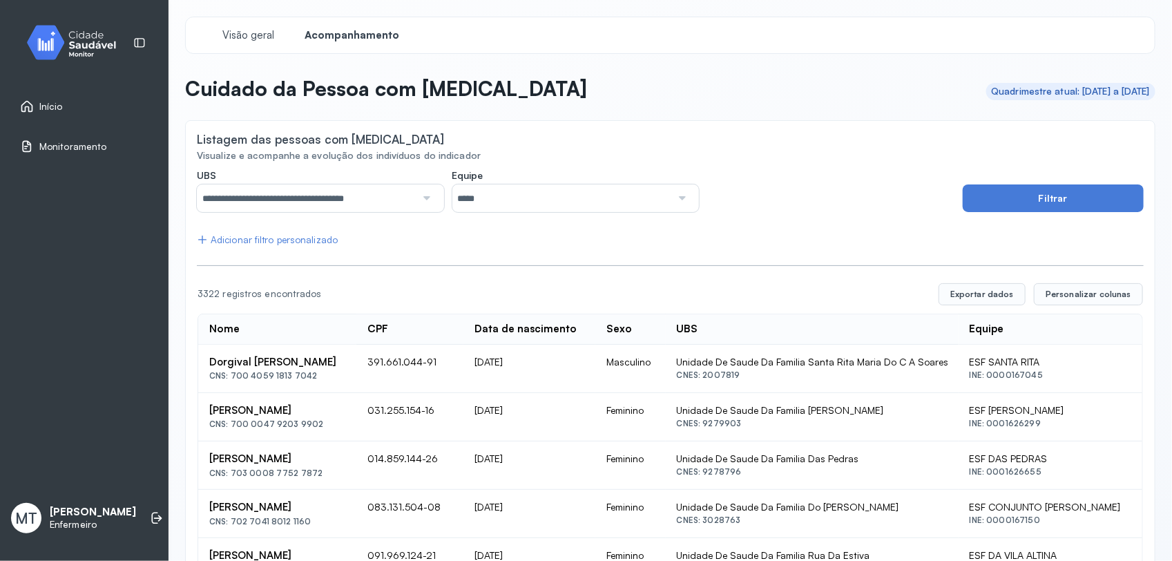
click at [678, 200] on div at bounding box center [681, 198] width 19 height 28
click at [938, 198] on button "Filtrar" at bounding box center [1053, 198] width 181 height 28
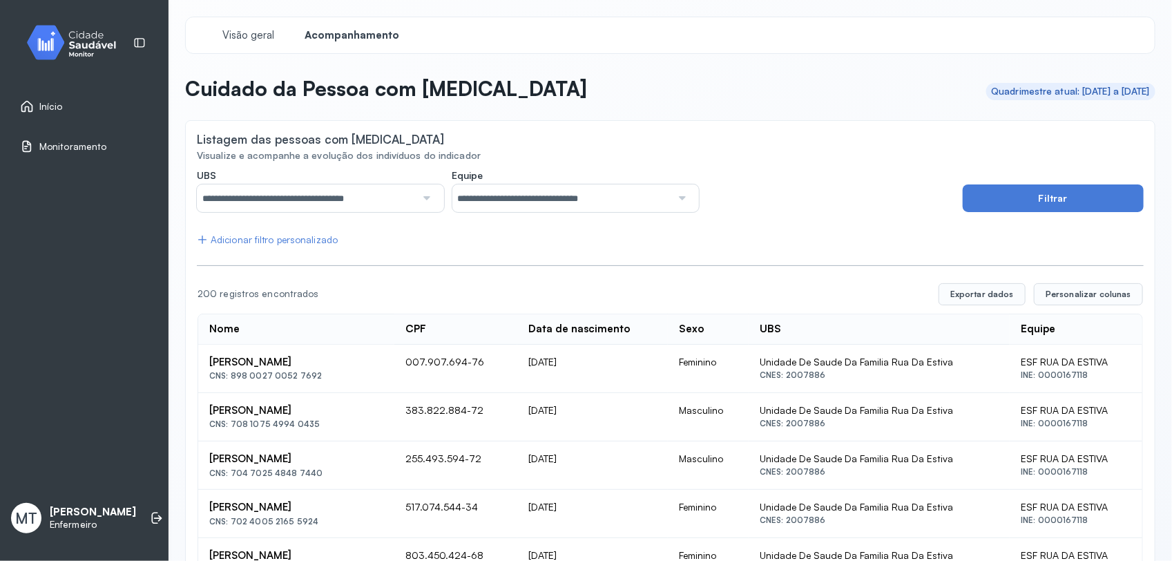
click at [265, 236] on div "Adicionar filtro personalizado" at bounding box center [267, 240] width 141 height 12
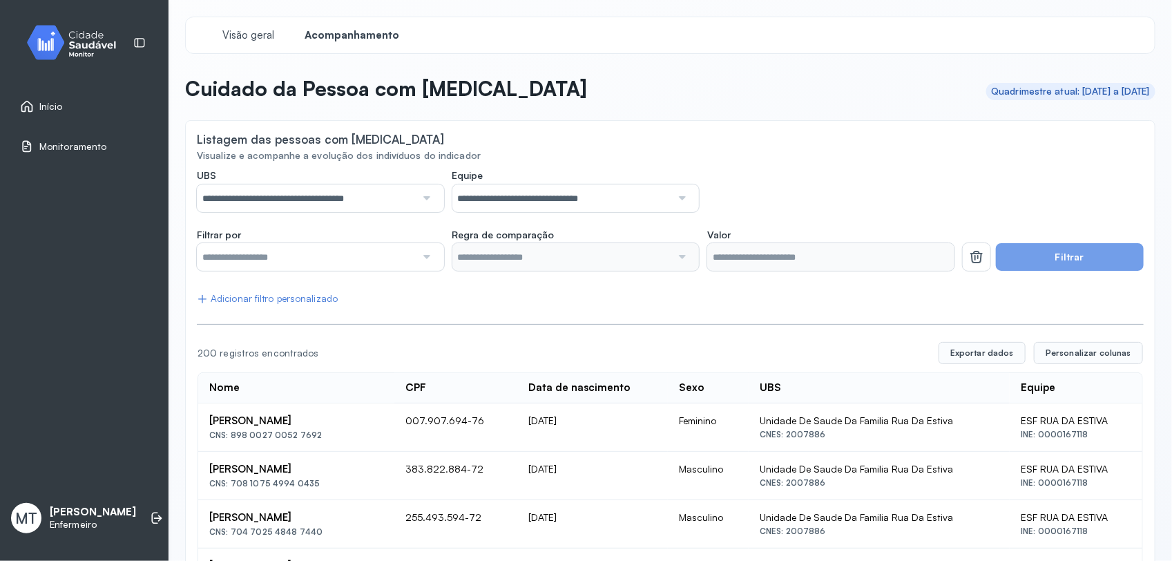
click at [379, 260] on input "text" at bounding box center [306, 257] width 219 height 28
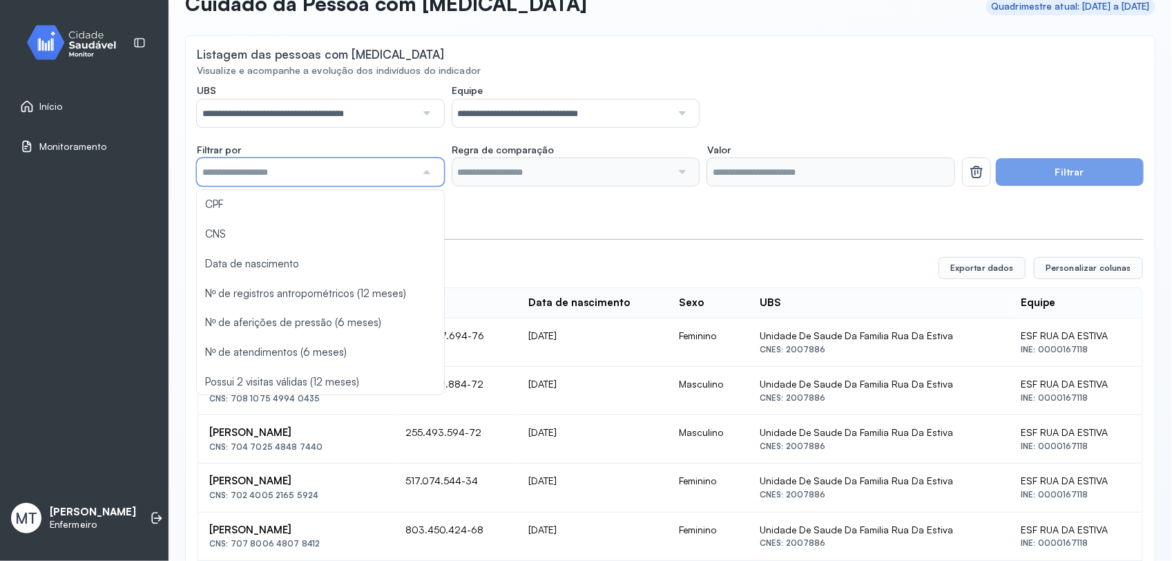
scroll to position [86, 0]
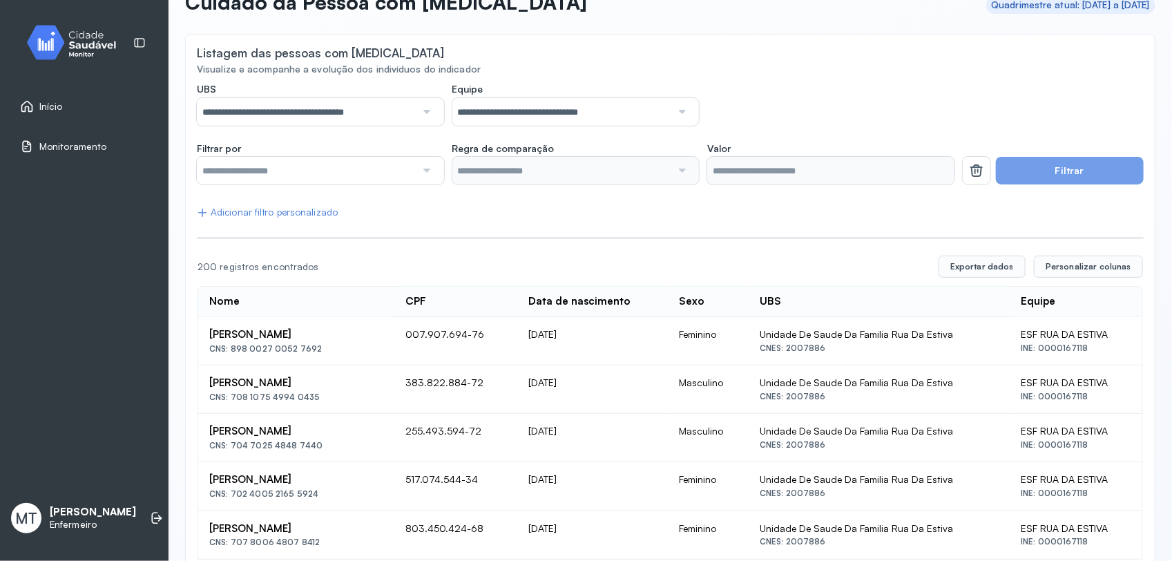
click at [938, 270] on span "Personalizar colunas" at bounding box center [1089, 266] width 86 height 11
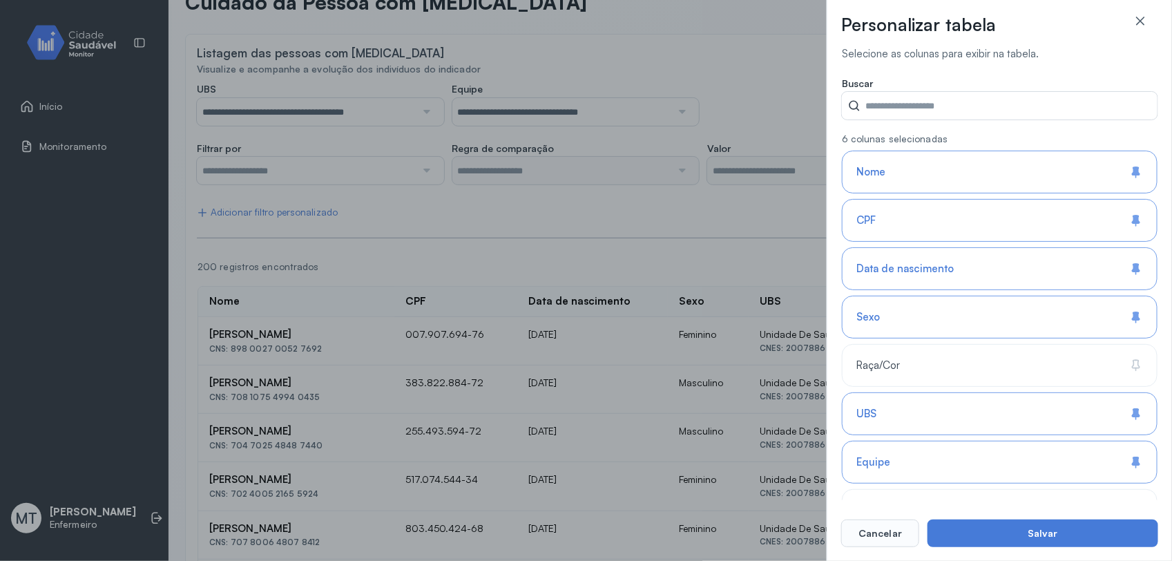
click at [938, 329] on div "Sexo" at bounding box center [1000, 317] width 316 height 43
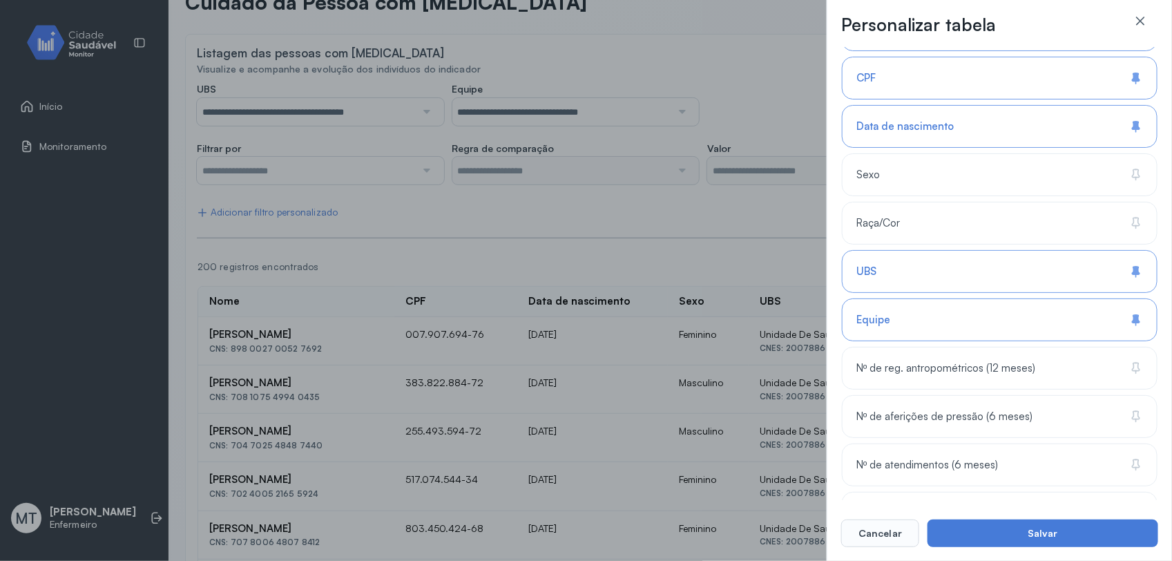
scroll to position [173, 0]
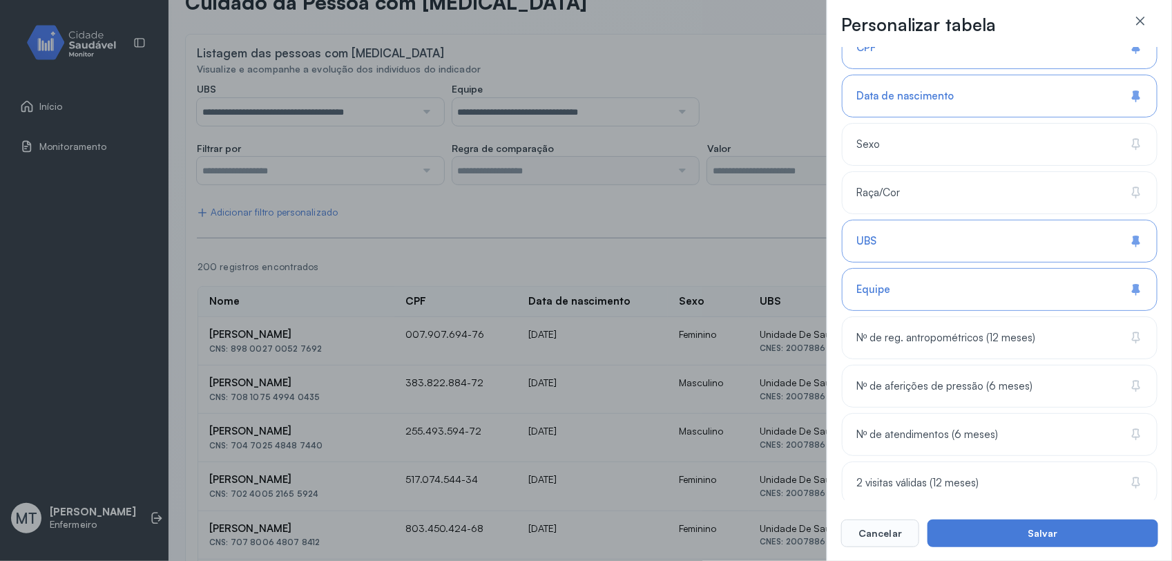
click at [938, 234] on div "UBS" at bounding box center [1000, 241] width 316 height 43
click at [938, 292] on div "Equipe" at bounding box center [1000, 289] width 316 height 43
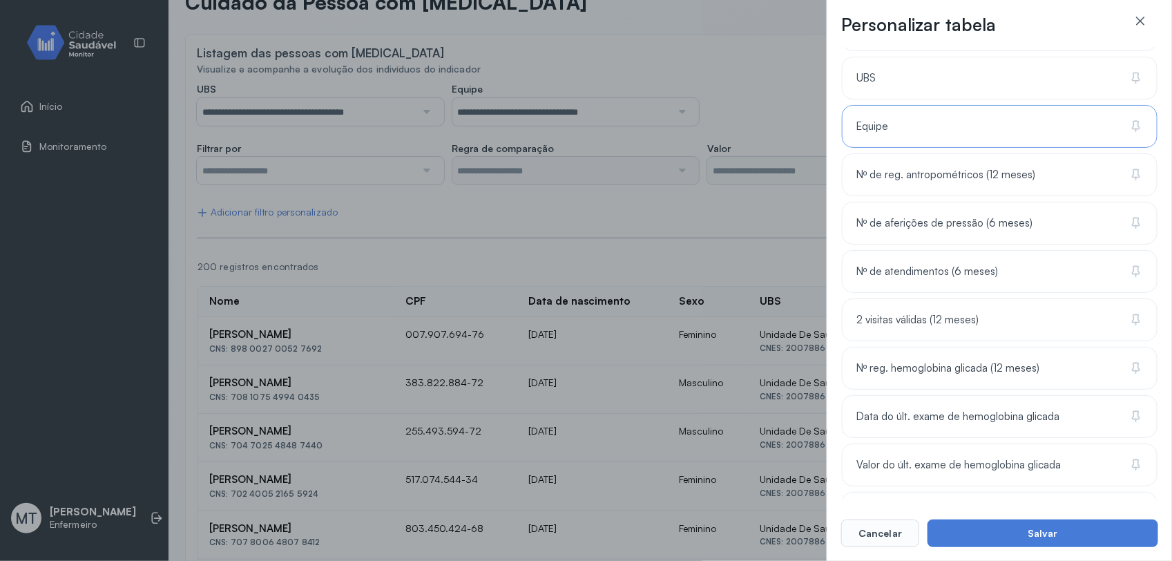
scroll to position [381, 0]
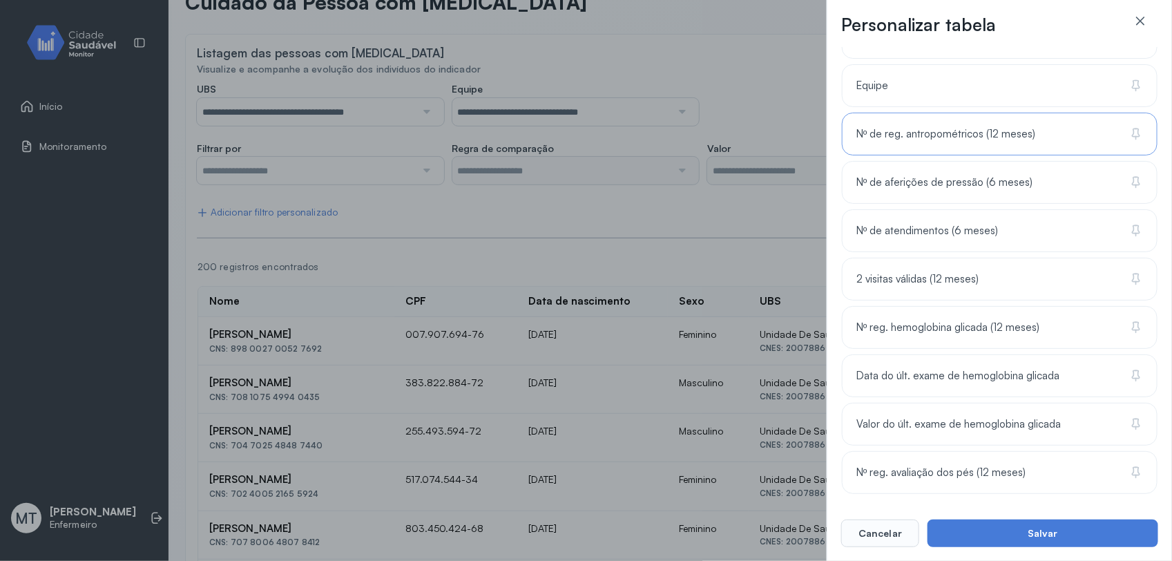
click at [938, 135] on icon at bounding box center [1138, 133] width 5 height 9
click at [938, 181] on icon at bounding box center [1137, 182] width 14 height 14
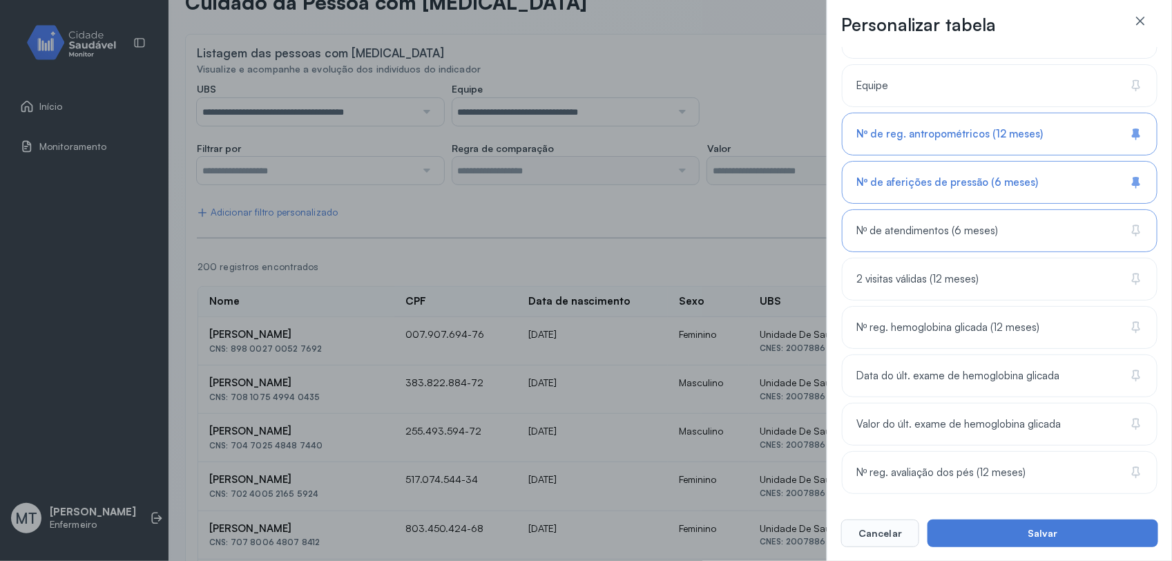
click at [938, 226] on icon at bounding box center [1137, 231] width 14 height 14
click at [938, 280] on icon at bounding box center [1137, 279] width 14 height 14
click at [938, 321] on div "Nº reg. hemoglobina glicada (12 meses)" at bounding box center [1000, 327] width 316 height 43
click at [938, 426] on icon at bounding box center [1134, 423] width 5 height 9
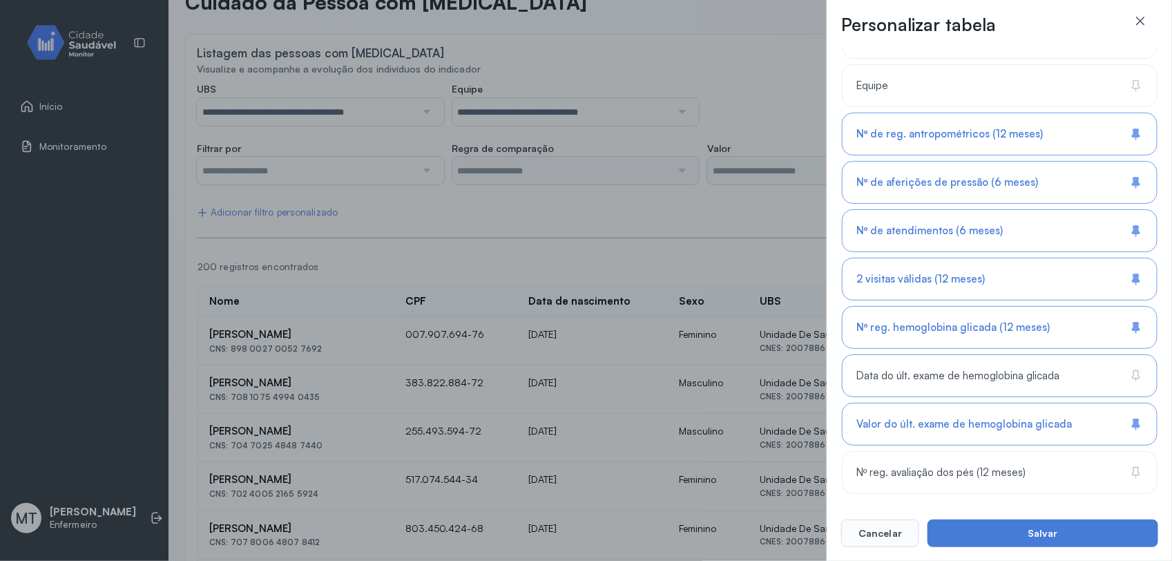
click at [938, 374] on icon at bounding box center [1137, 376] width 14 height 14
click at [938, 448] on icon at bounding box center [1137, 473] width 14 height 14
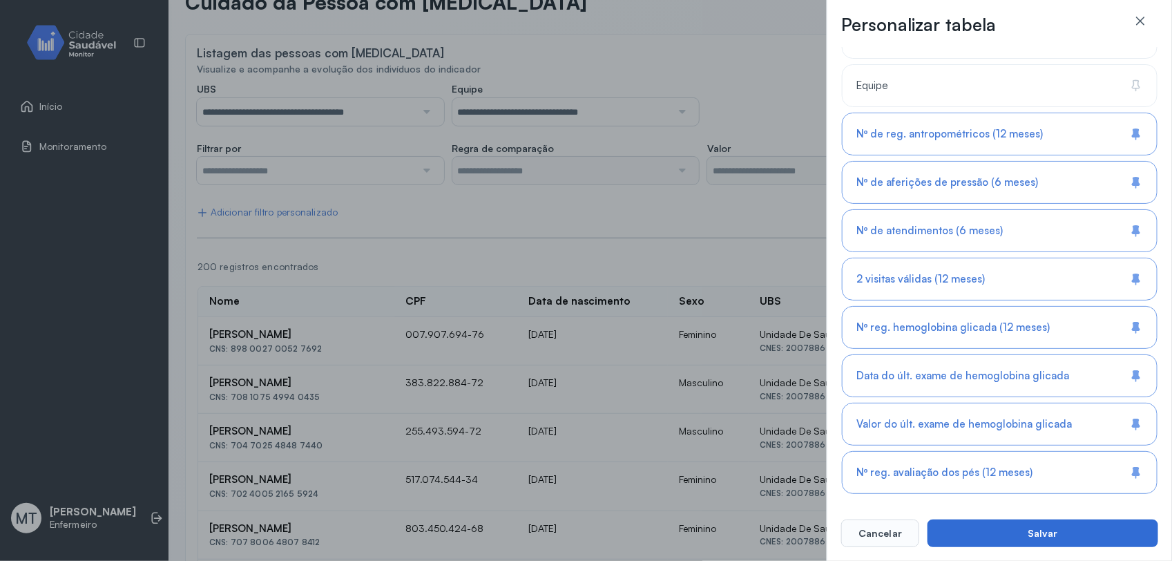
click at [938, 448] on button "Salvar" at bounding box center [1043, 534] width 231 height 28
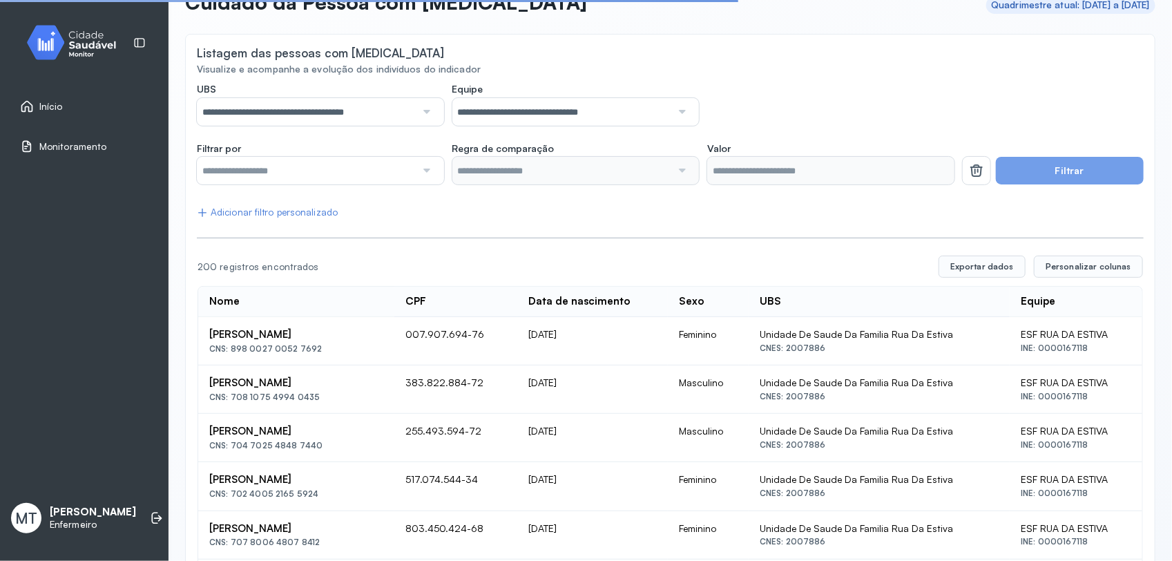
scroll to position [52, 0]
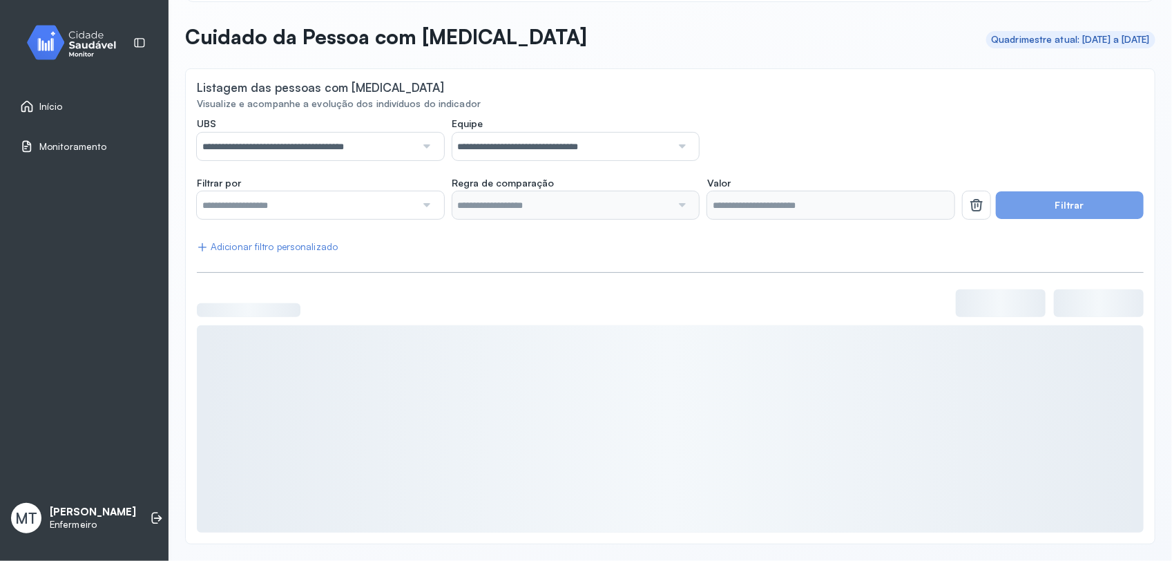
click at [55, 107] on span "Início" at bounding box center [50, 107] width 23 height 12
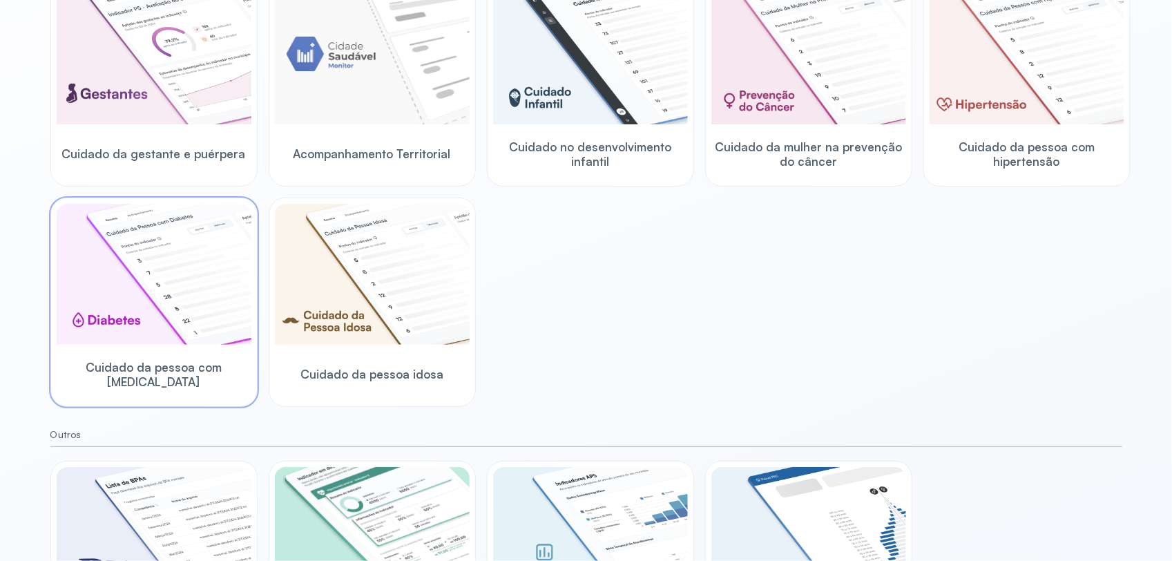
scroll to position [225, 0]
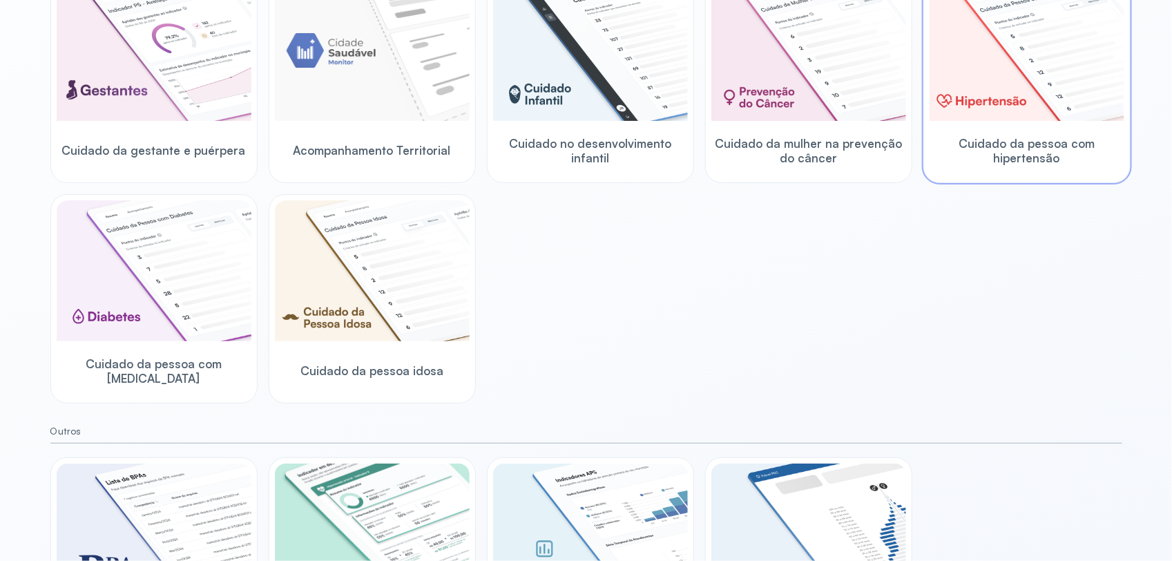
click at [938, 120] on img at bounding box center [1027, 50] width 195 height 141
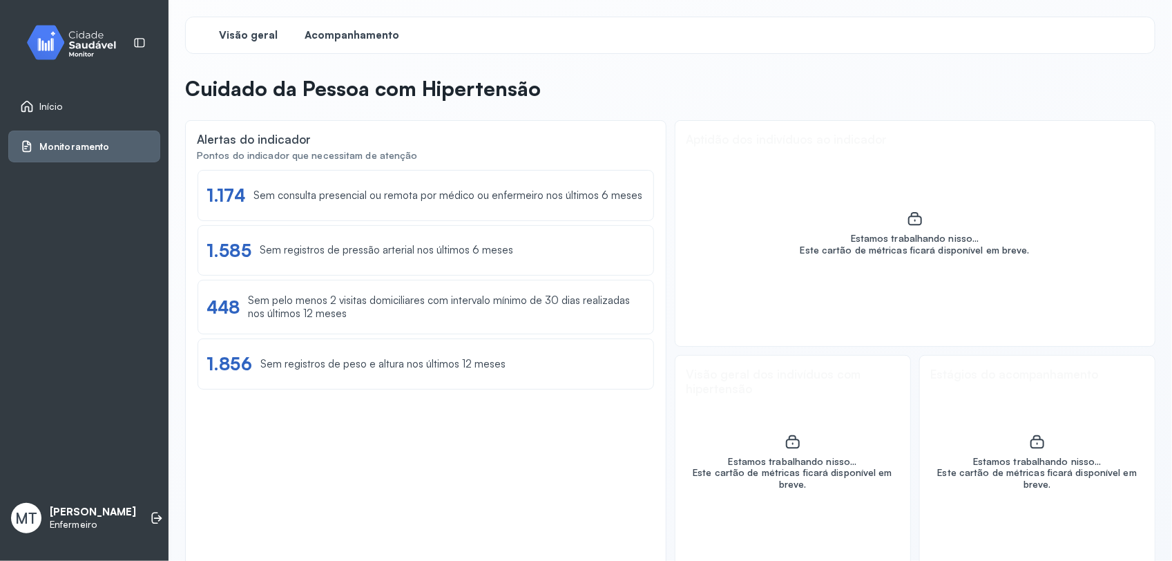
click at [353, 40] on span "Acompanhamento" at bounding box center [352, 35] width 95 height 13
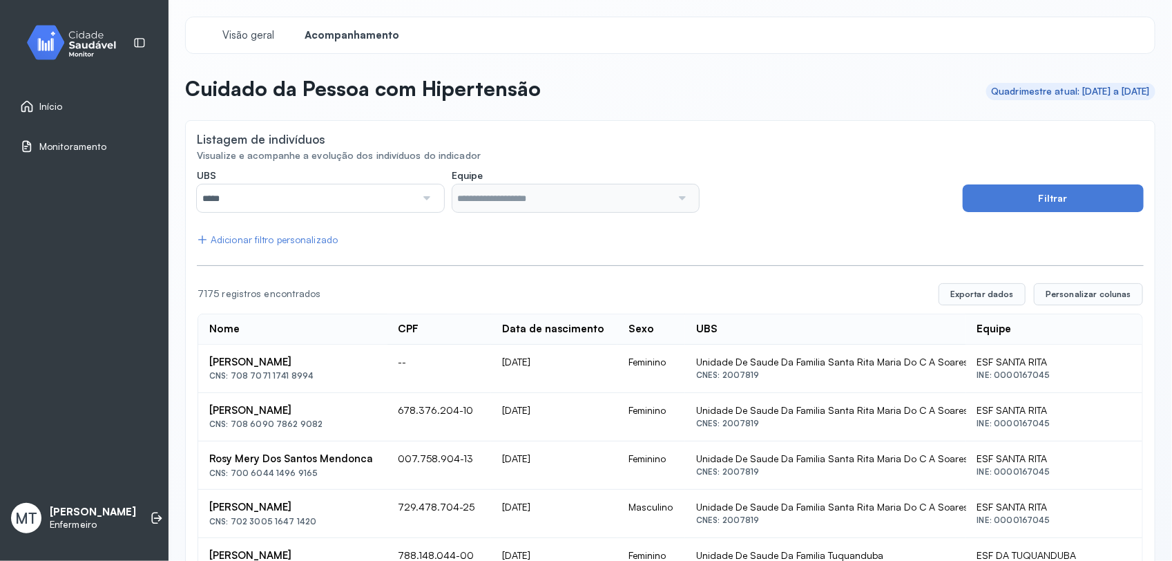
click at [429, 198] on div at bounding box center [425, 198] width 19 height 28
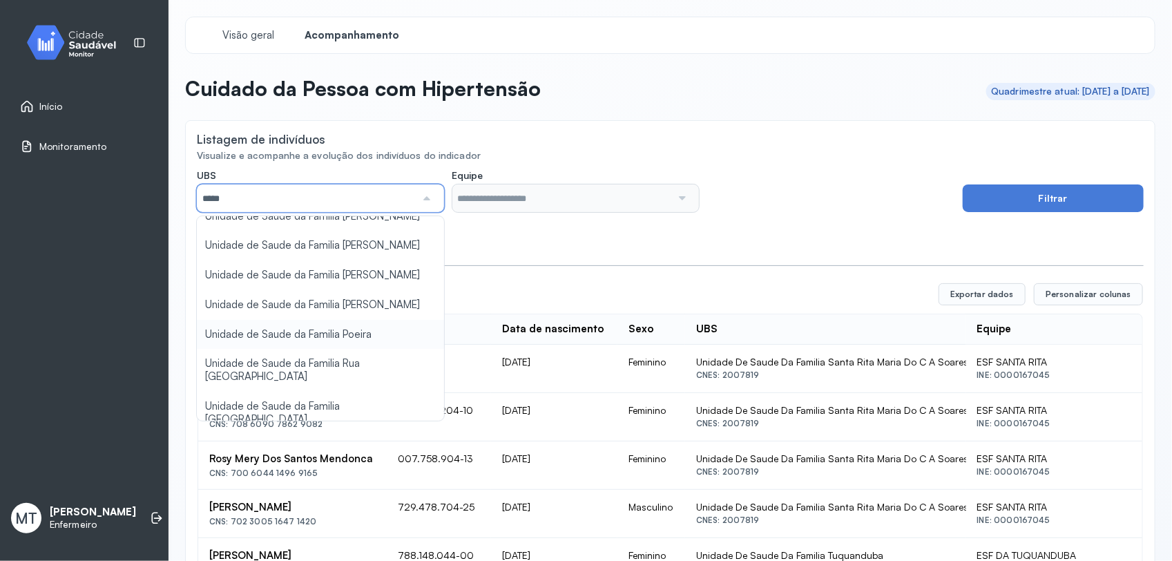
scroll to position [173, 0]
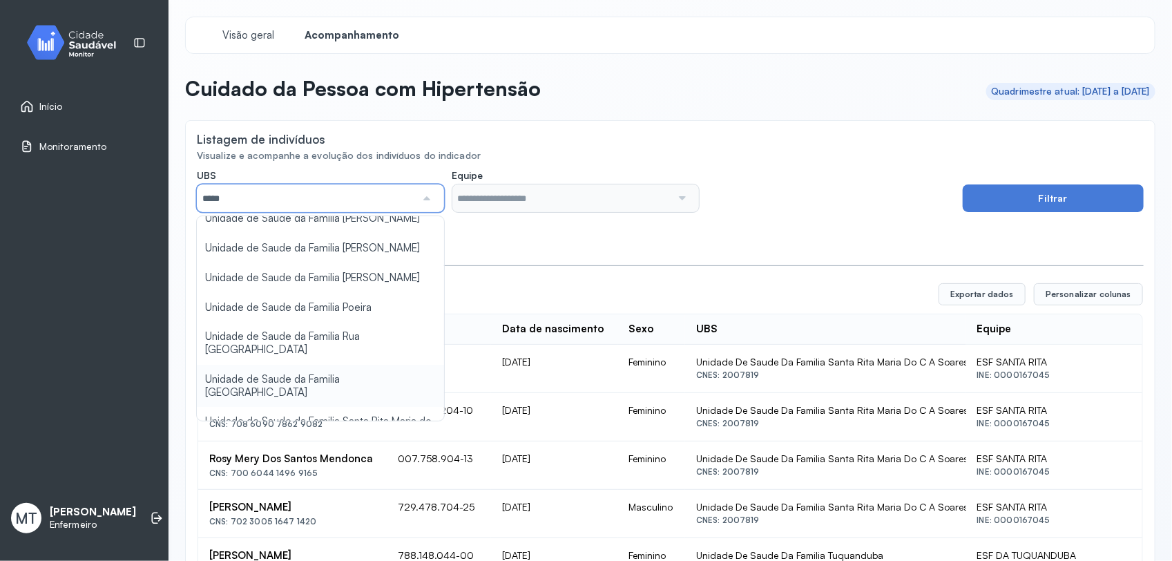
type input "*****"
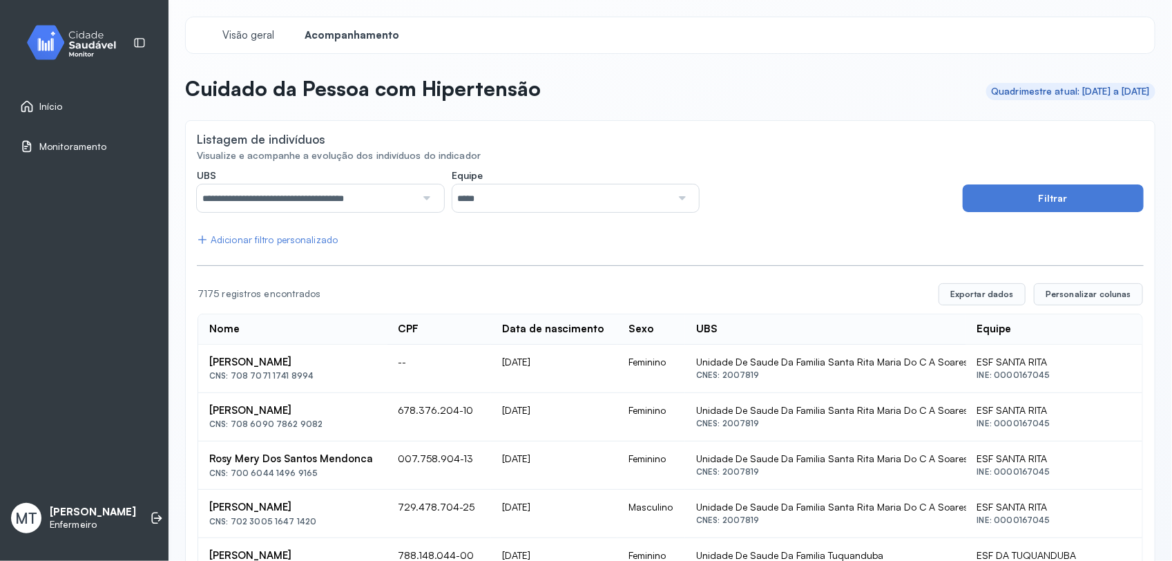
click at [678, 196] on div at bounding box center [681, 198] width 19 height 28
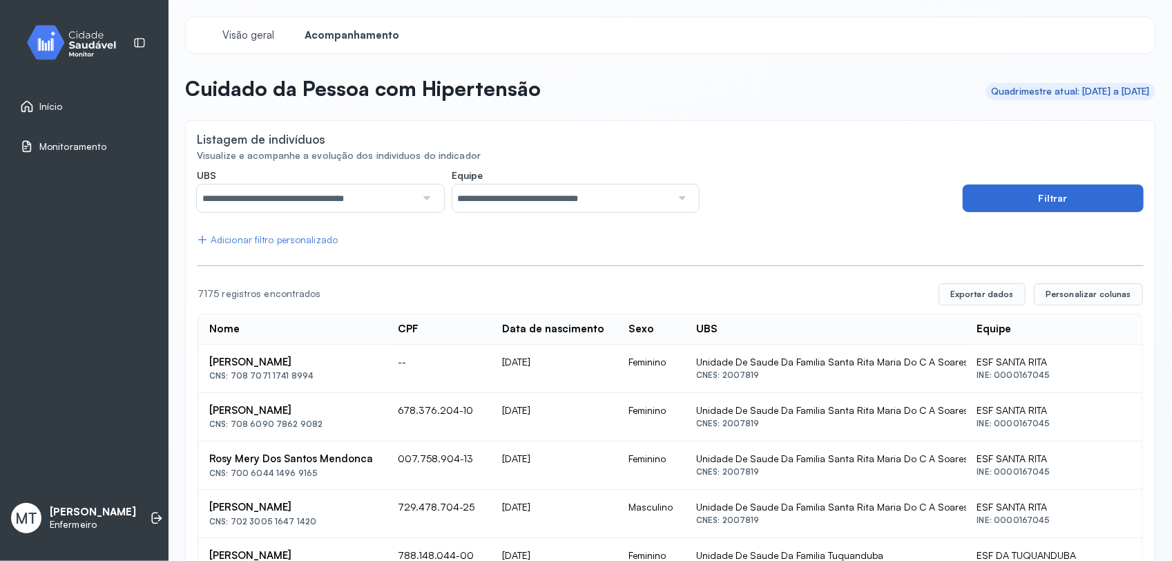
click at [938, 202] on button "Filtrar" at bounding box center [1053, 198] width 181 height 28
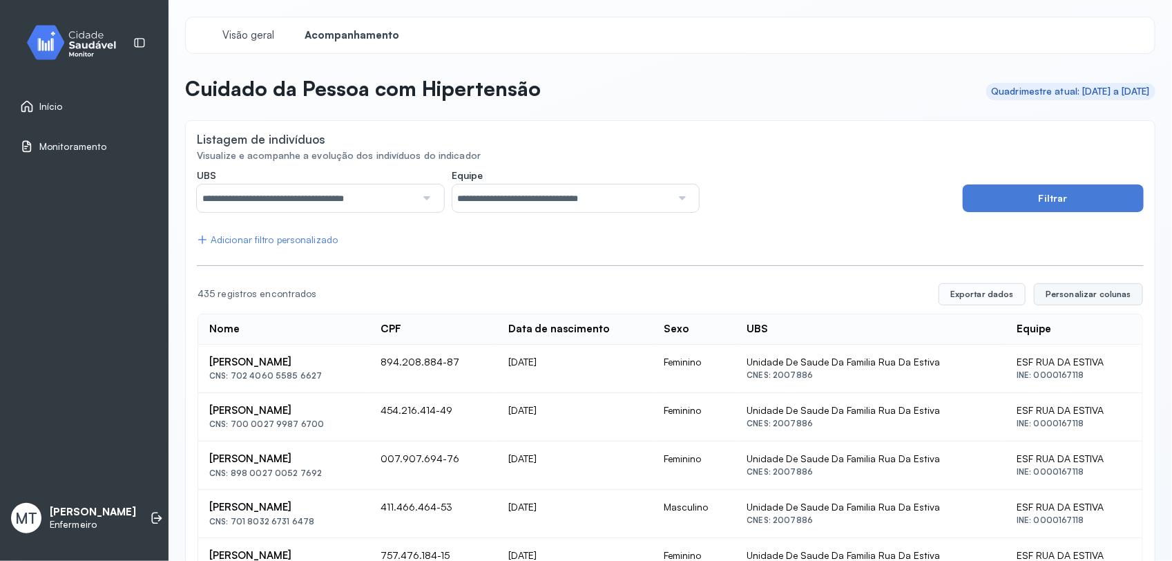
click at [938, 283] on button "Personalizar colunas" at bounding box center [1088, 294] width 109 height 22
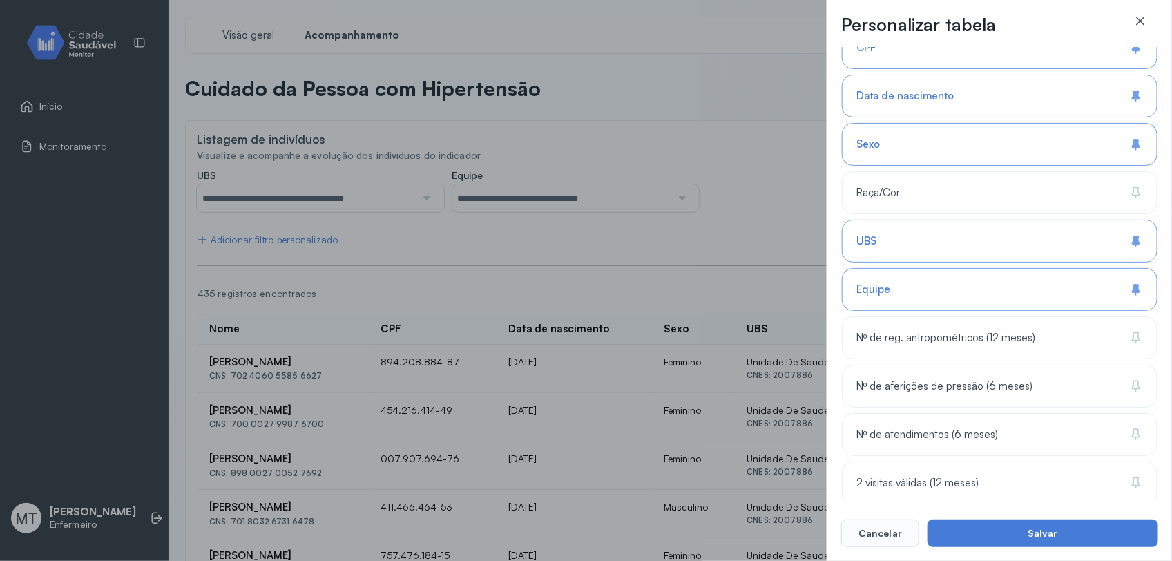
click at [938, 151] on icon at bounding box center [1137, 144] width 14 height 14
click at [938, 298] on div "Equipe" at bounding box center [1000, 289] width 316 height 43
click at [938, 253] on div "UBS" at bounding box center [1000, 241] width 316 height 43
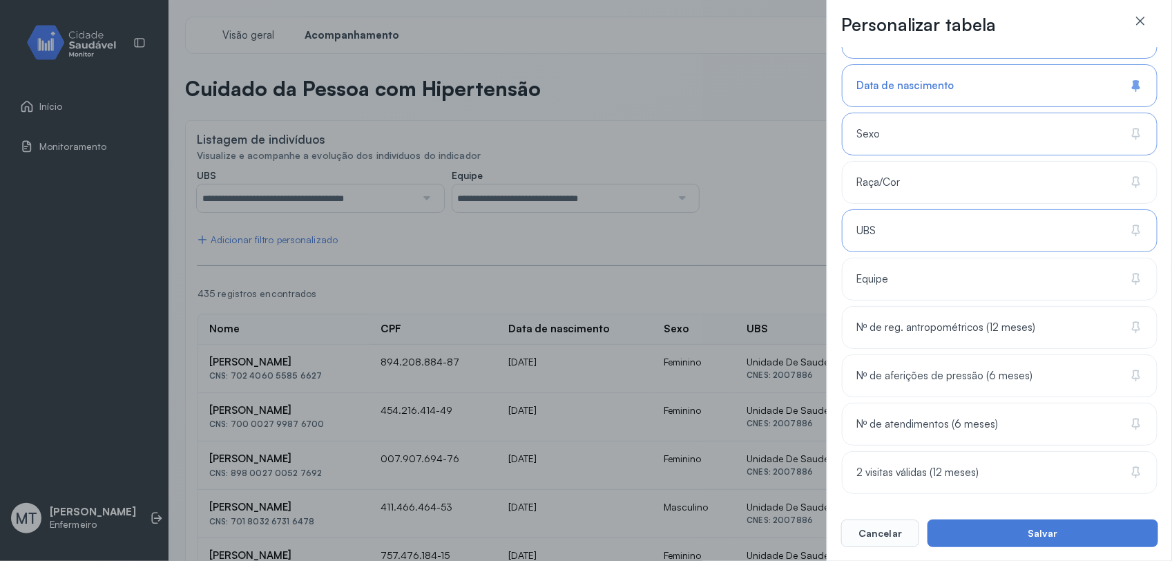
scroll to position [185, 0]
click at [938, 332] on div "Nº de reg. antropométricos (12 meses)" at bounding box center [1000, 327] width 316 height 43
click at [938, 377] on div "Nº de aferições de pressão (6 meses)" at bounding box center [1000, 375] width 316 height 43
click at [938, 432] on div "Nº de atendimentos (6 meses)" at bounding box center [1000, 424] width 316 height 43
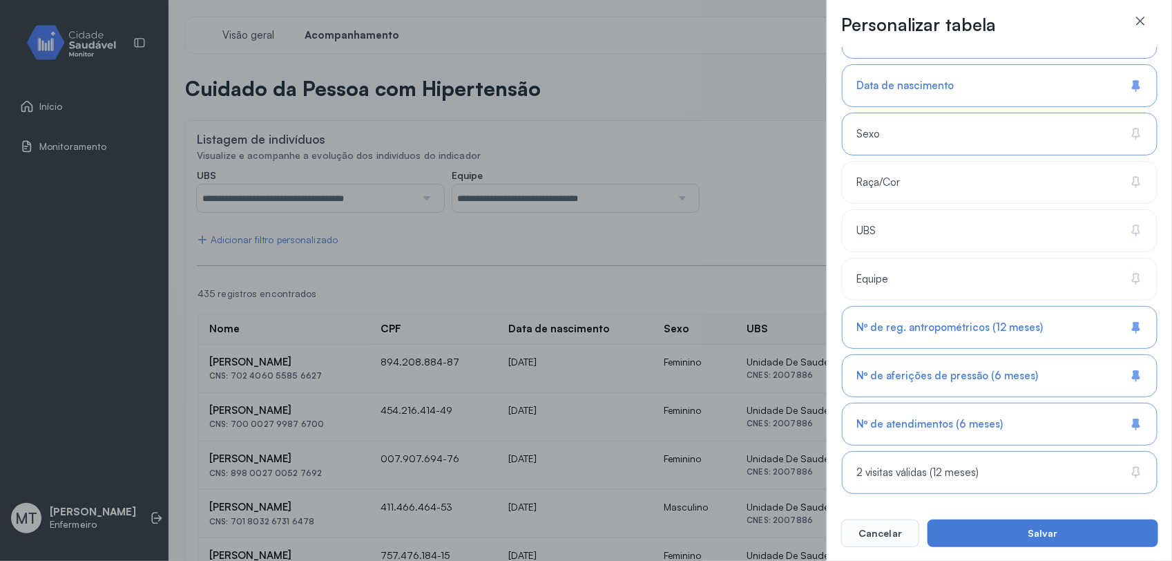
click at [938, 448] on div "2 visitas válidas (12 meses)" at bounding box center [1000, 472] width 316 height 43
click at [938, 448] on button "Salvar" at bounding box center [1043, 534] width 231 height 28
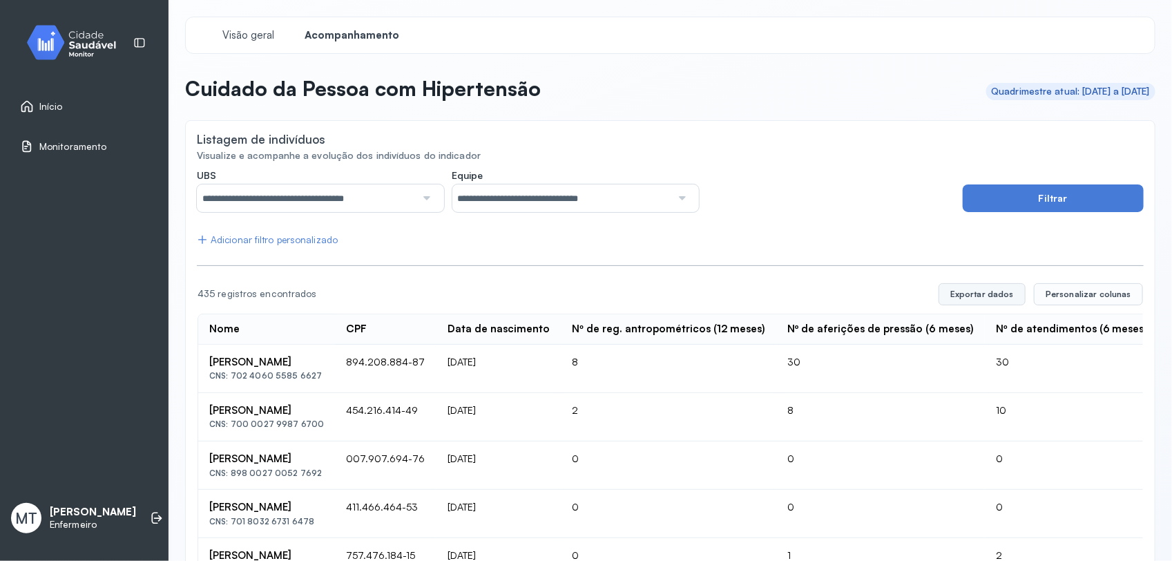
click at [938, 288] on button "Exportar dados" at bounding box center [982, 294] width 87 height 22
click at [53, 98] on div "Início" at bounding box center [84, 107] width 152 height 32
click at [938, 298] on span "Personalizar colunas" at bounding box center [1089, 294] width 86 height 11
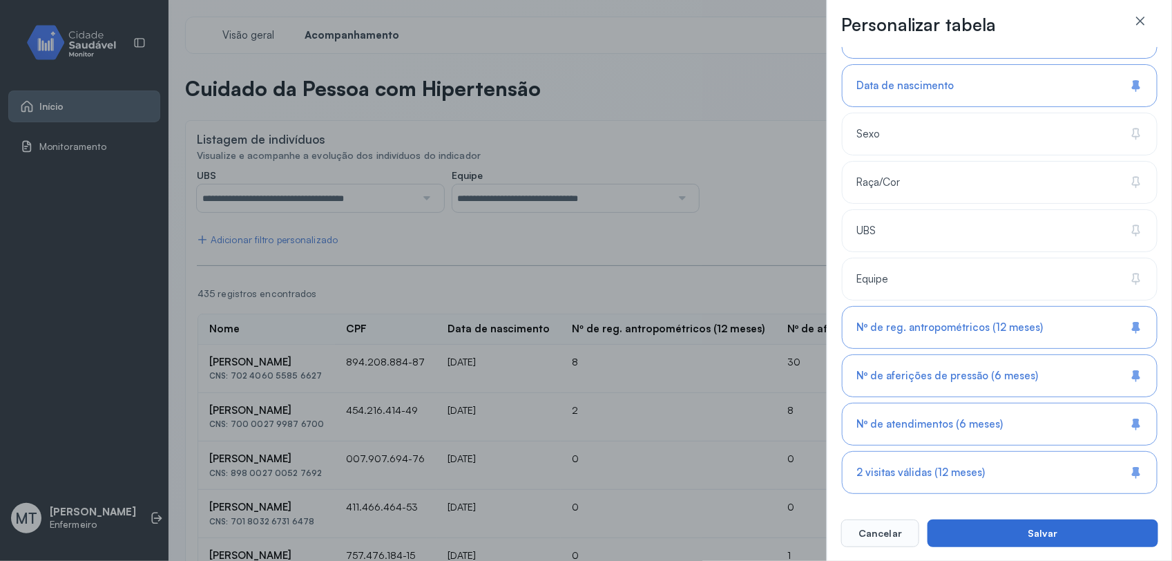
click at [938, 448] on button "Salvar" at bounding box center [1043, 534] width 231 height 28
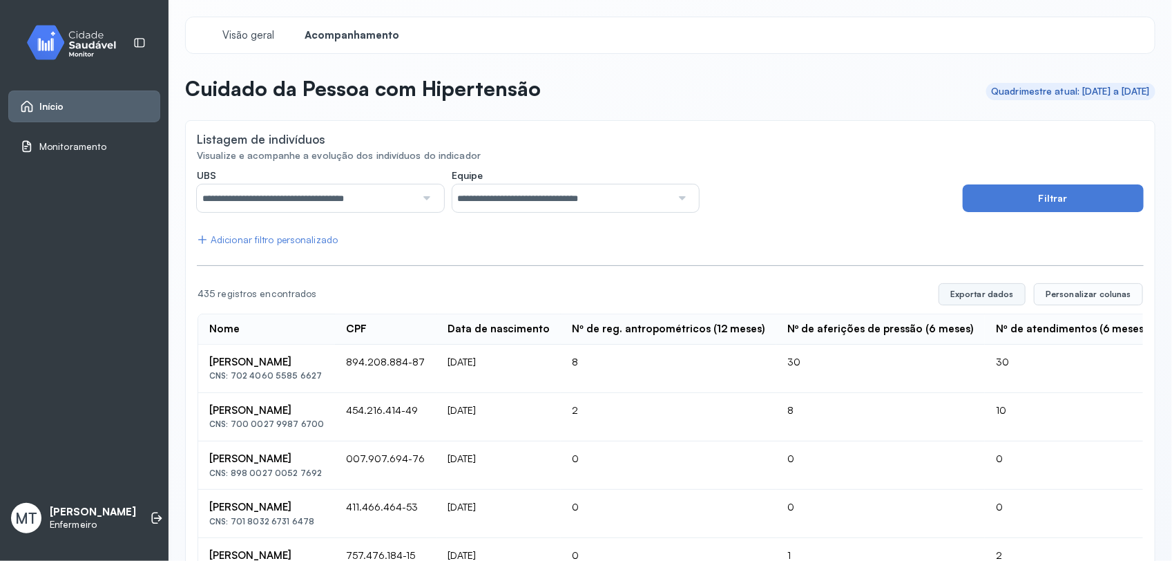
click at [938, 297] on button "Exportar dados" at bounding box center [982, 294] width 87 height 22
click at [49, 108] on span "Início" at bounding box center [51, 107] width 25 height 12
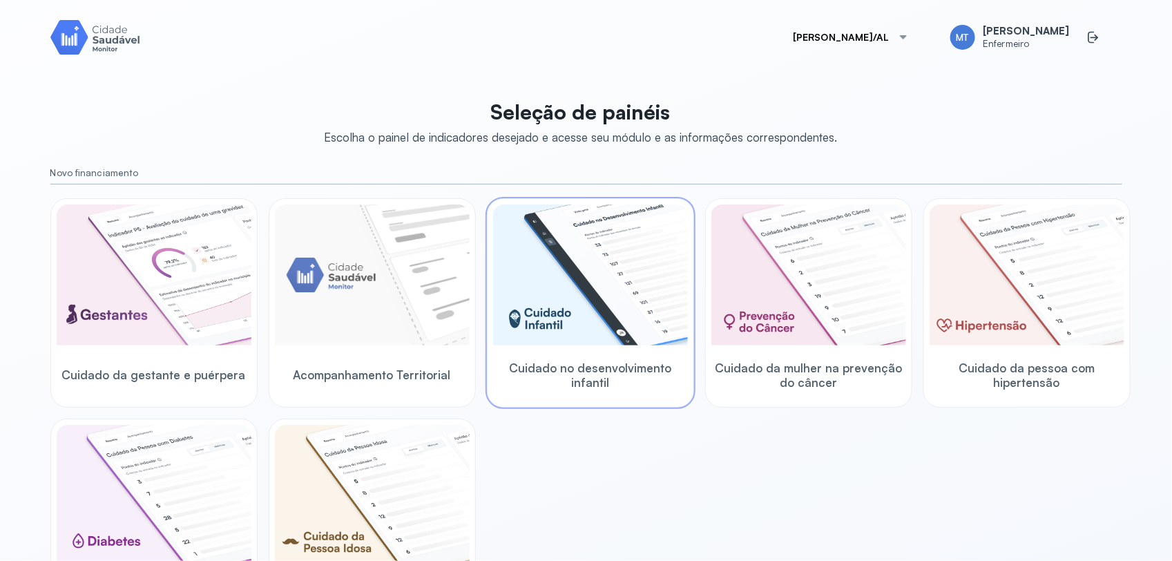
scroll to position [86, 0]
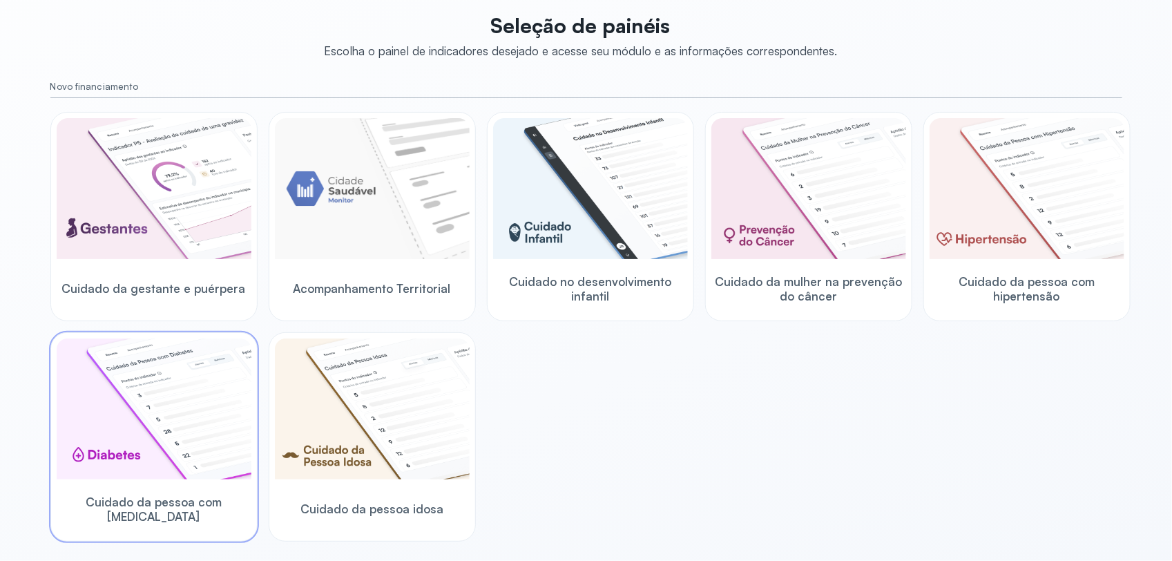
click at [185, 448] on img at bounding box center [154, 409] width 195 height 141
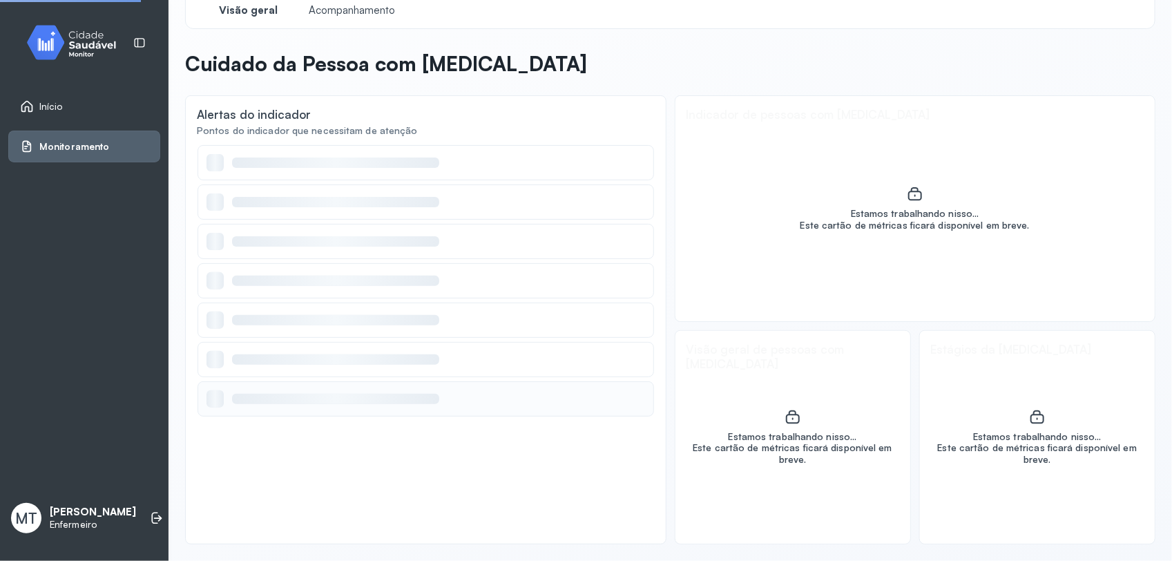
scroll to position [25, 0]
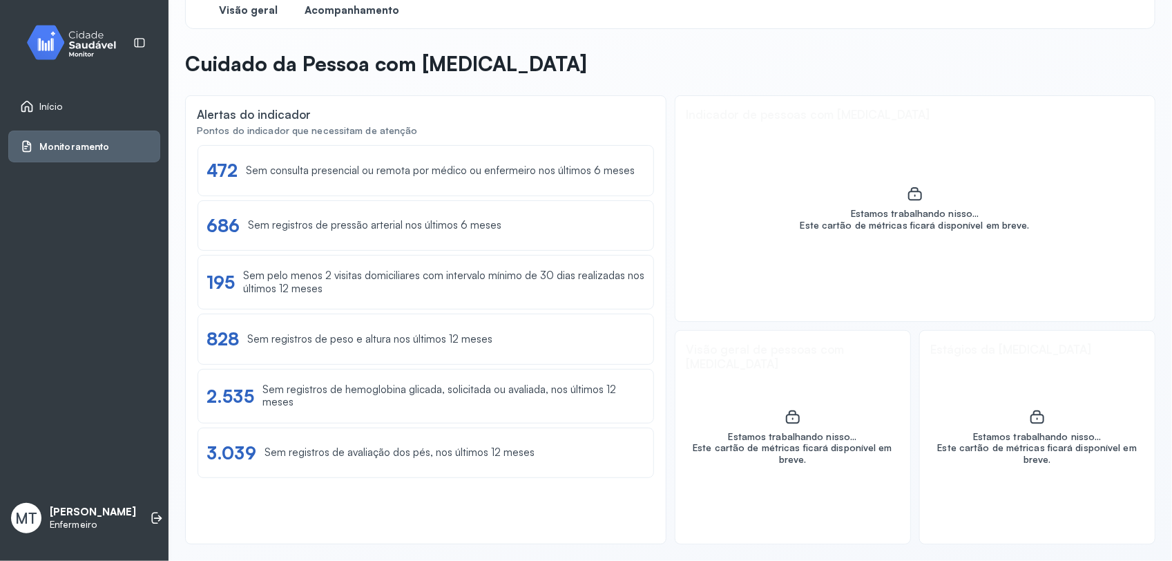
click at [358, 10] on span "Acompanhamento" at bounding box center [352, 10] width 95 height 13
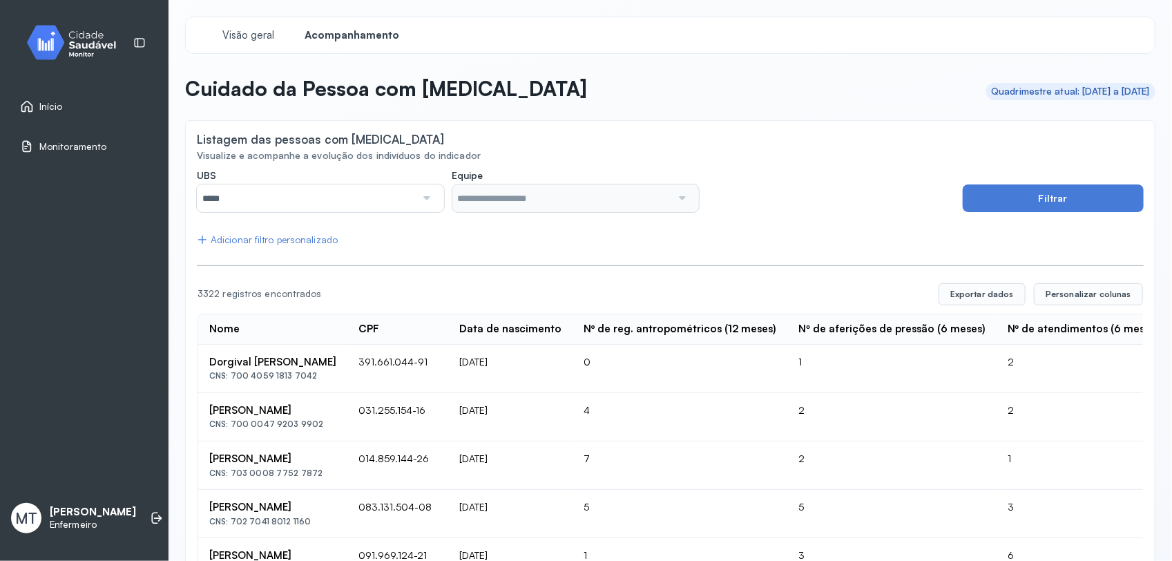
click at [425, 198] on div at bounding box center [425, 198] width 19 height 28
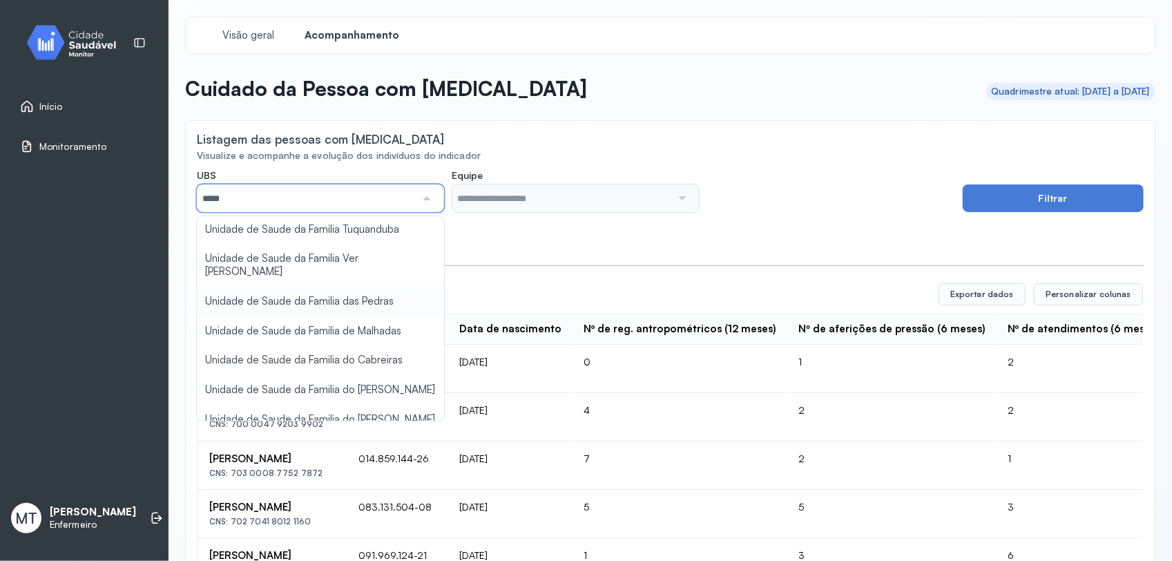
scroll to position [265, 0]
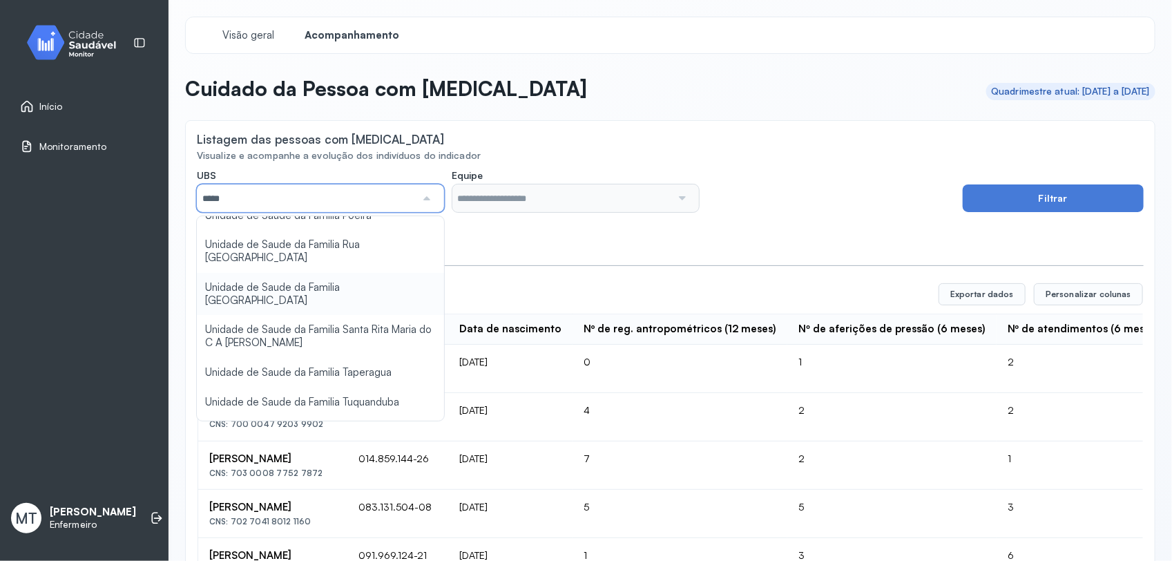
type input "*****"
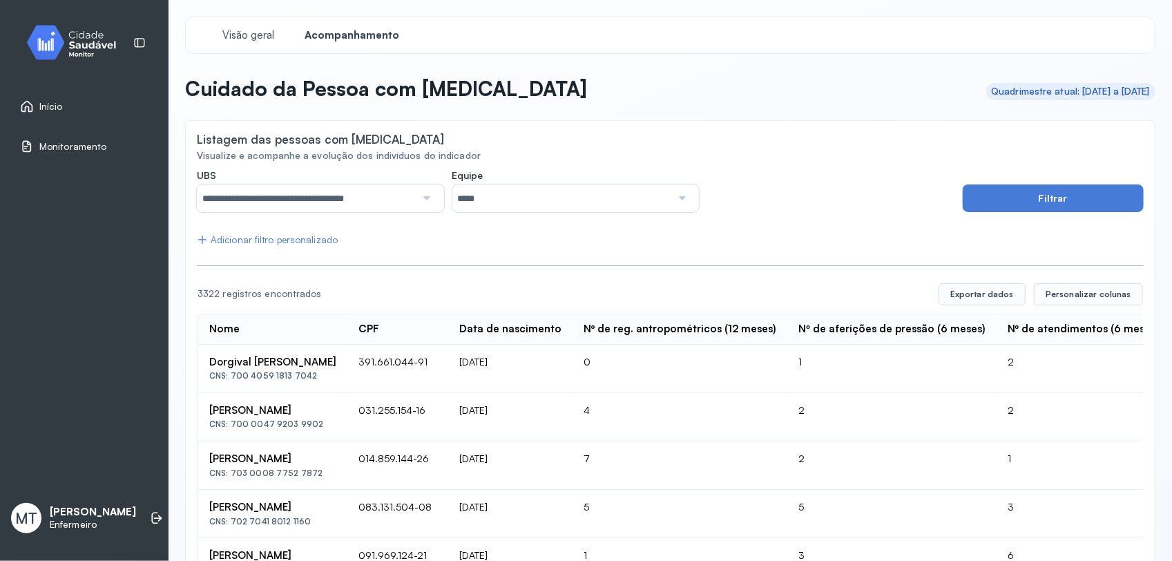
click at [551, 198] on input "*****" at bounding box center [562, 198] width 219 height 28
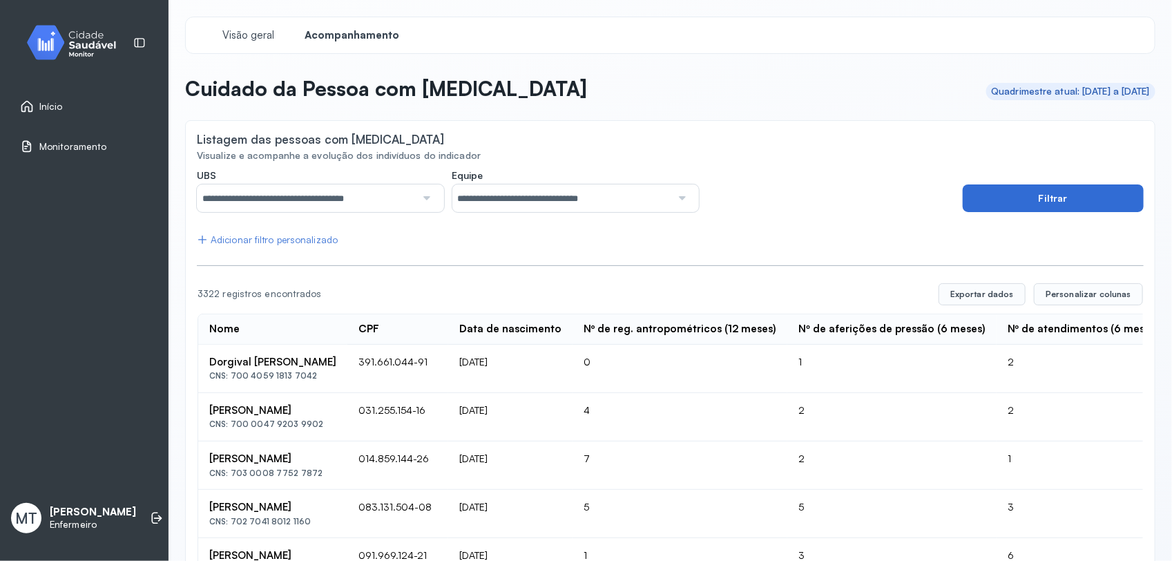
click at [938, 205] on button "Filtrar" at bounding box center [1053, 198] width 181 height 28
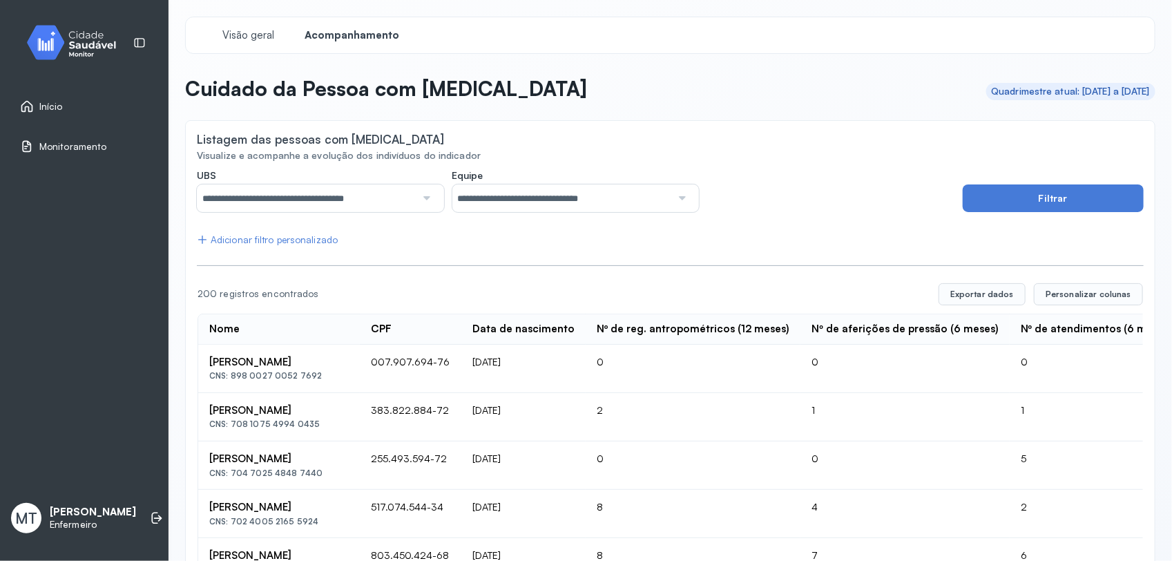
click at [236, 236] on div "Adicionar filtro personalizado" at bounding box center [267, 240] width 141 height 12
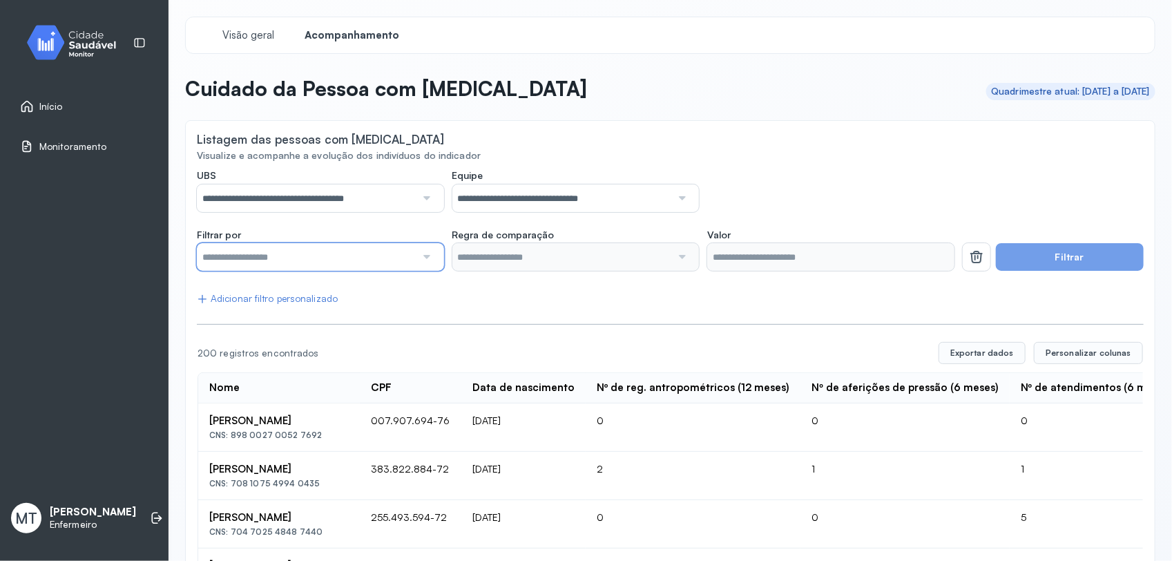
click at [365, 257] on input "text" at bounding box center [306, 257] width 219 height 28
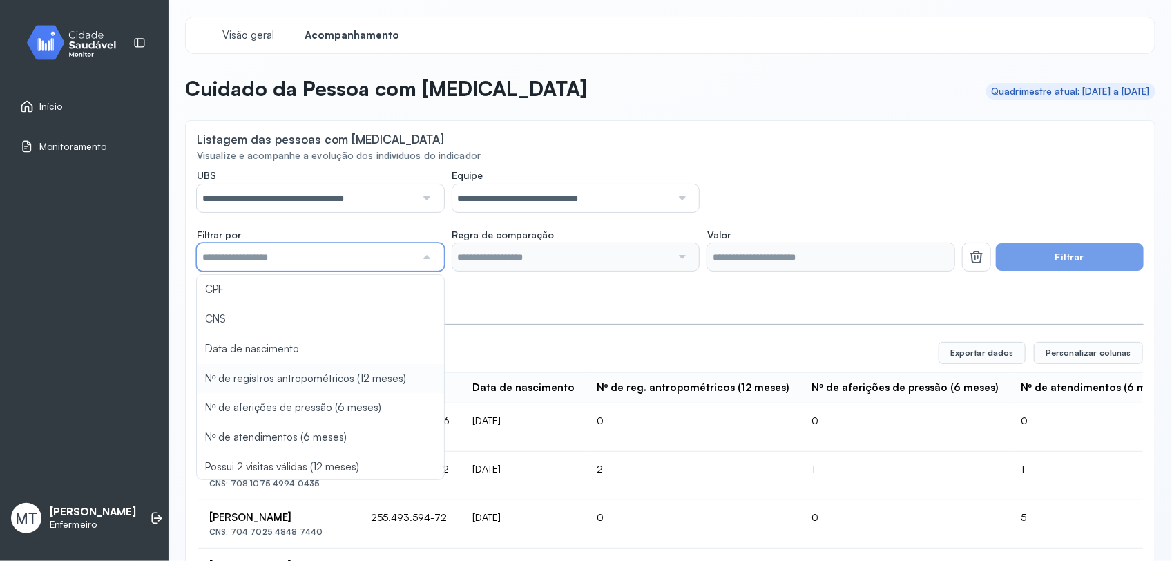
type input "*******"
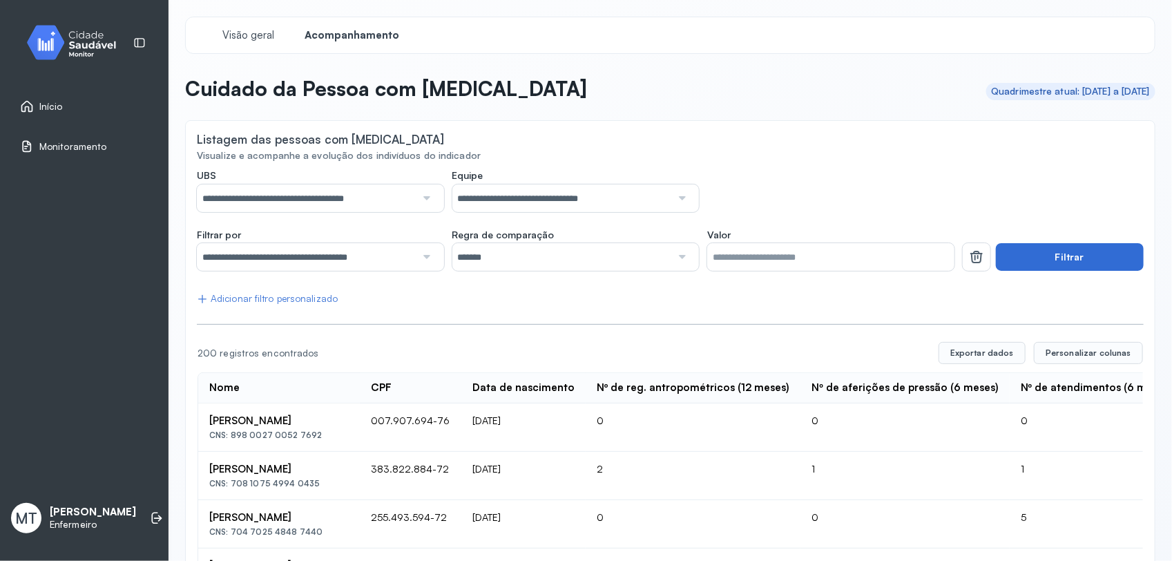
click at [938, 265] on button "Filtrar" at bounding box center [1070, 257] width 148 height 28
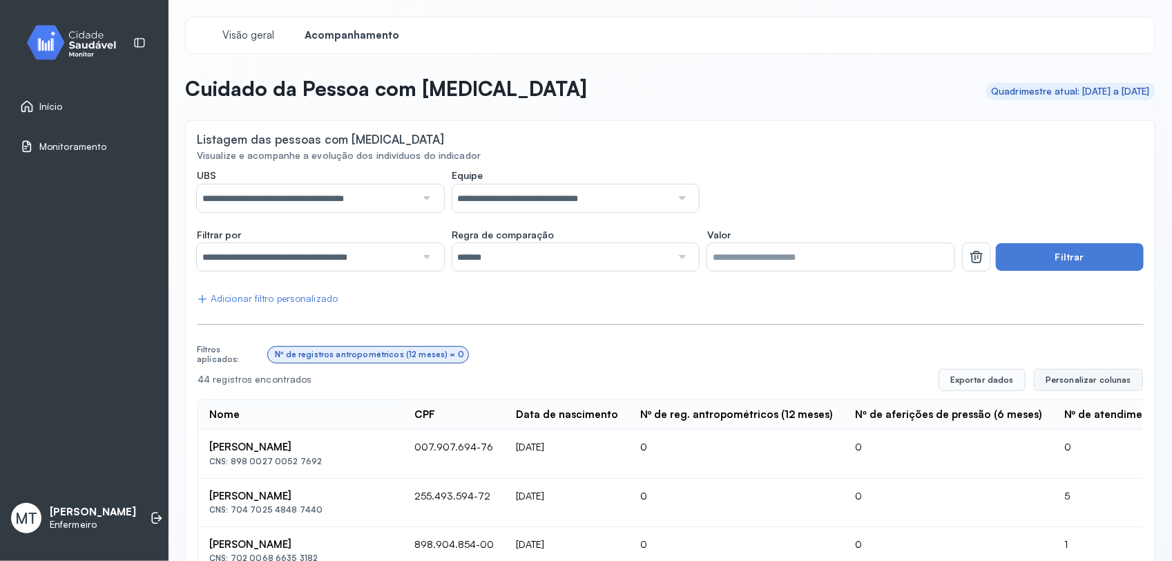
click at [938, 380] on span "Personalizar colunas" at bounding box center [1089, 379] width 86 height 11
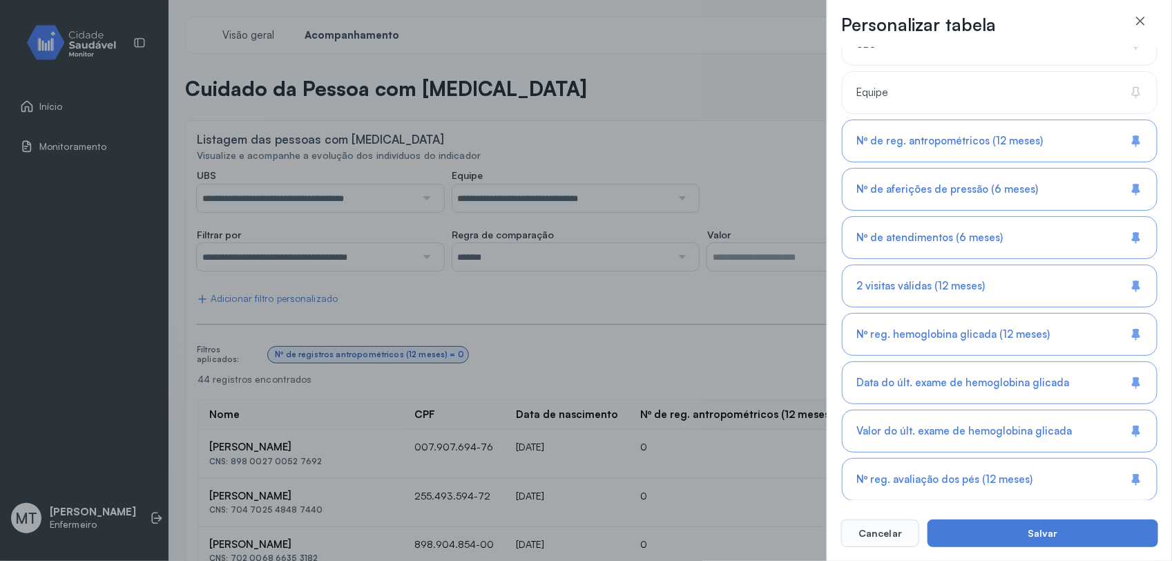
scroll to position [381, 0]
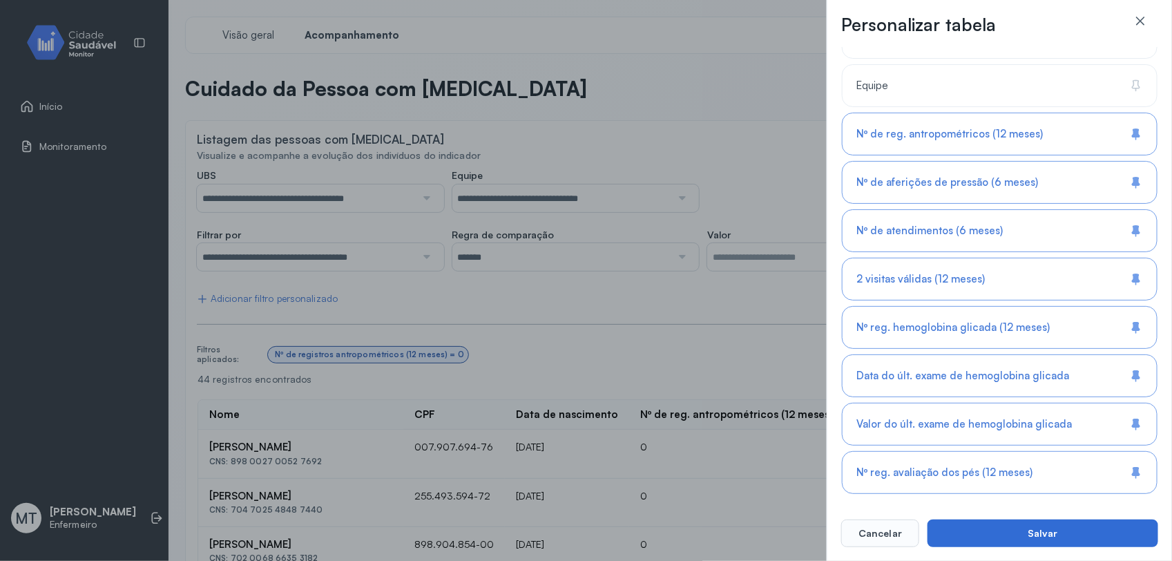
click at [938, 448] on button "Salvar" at bounding box center [1043, 534] width 231 height 28
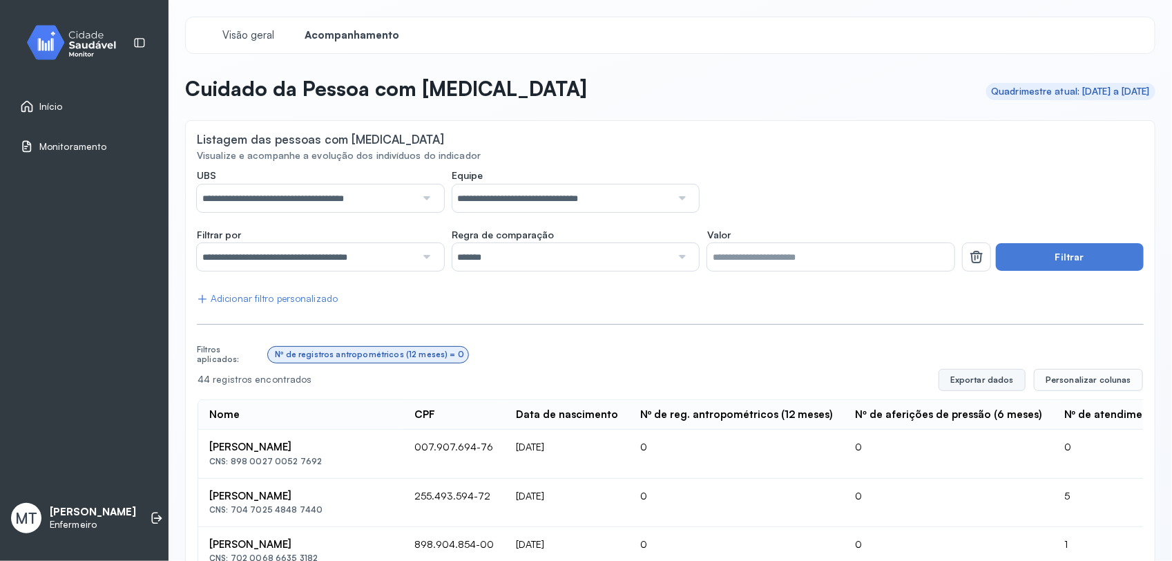
click at [938, 380] on button "Exportar dados" at bounding box center [982, 380] width 87 height 22
click at [47, 104] on span "Início" at bounding box center [50, 107] width 23 height 12
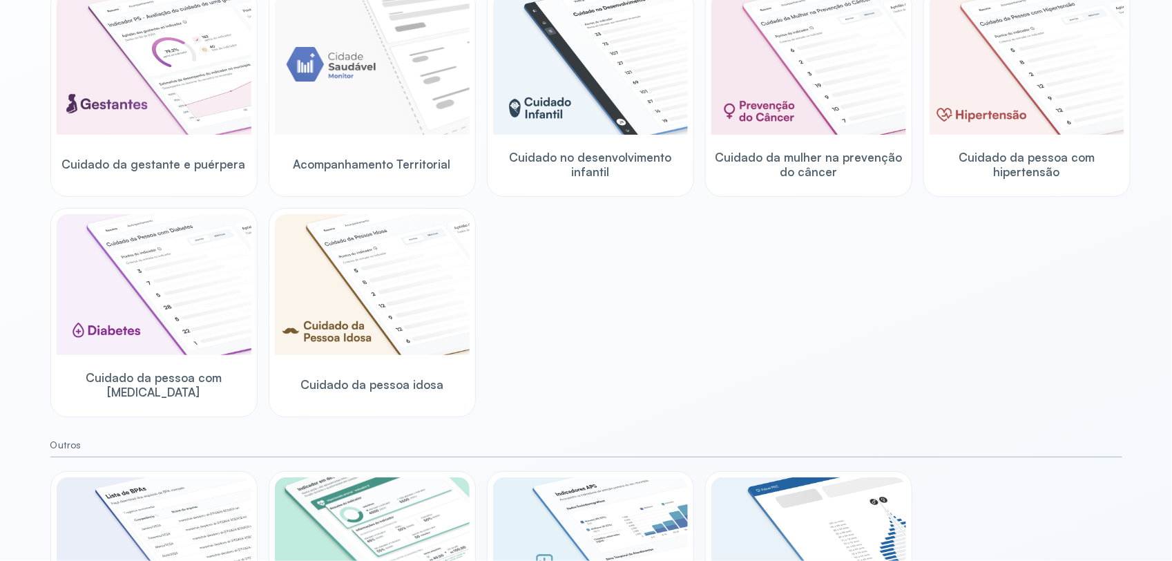
scroll to position [70, 0]
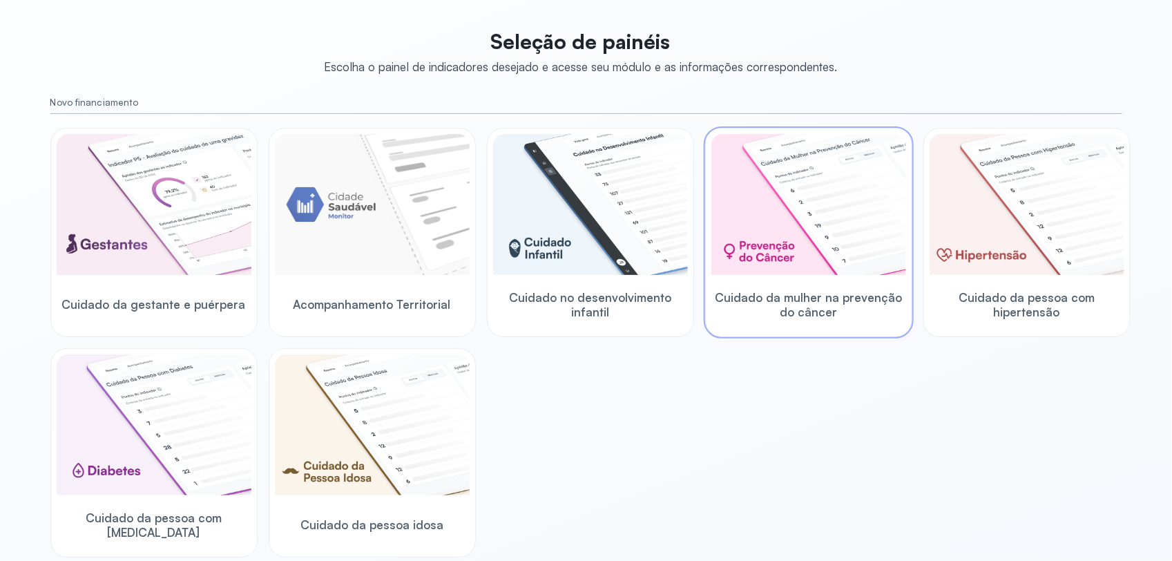
click at [791, 258] on img at bounding box center [809, 204] width 195 height 141
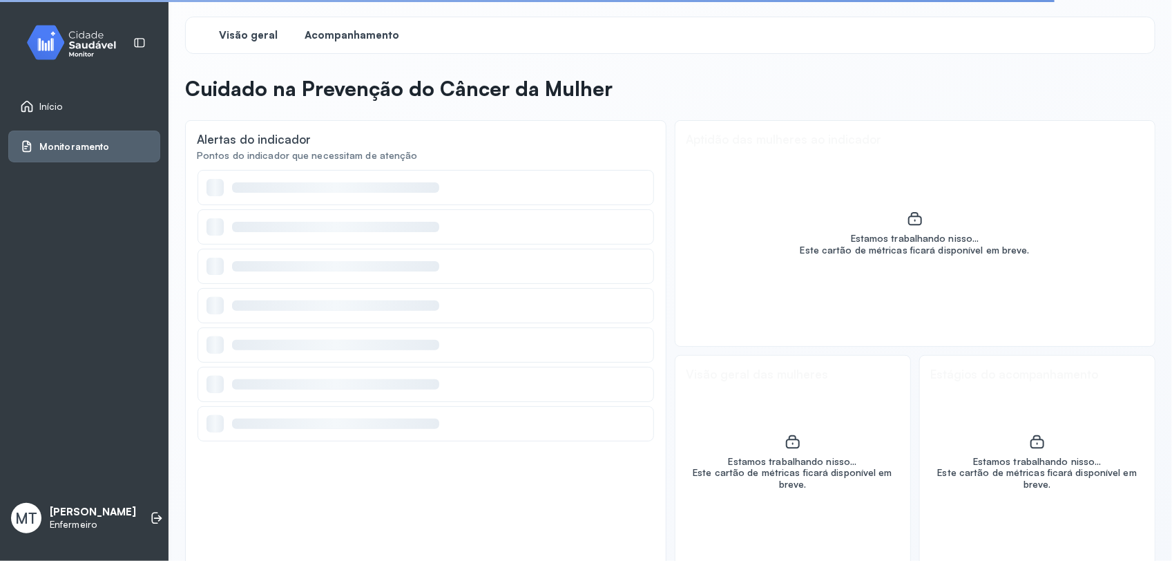
click at [367, 37] on span "Acompanhamento" at bounding box center [352, 35] width 95 height 13
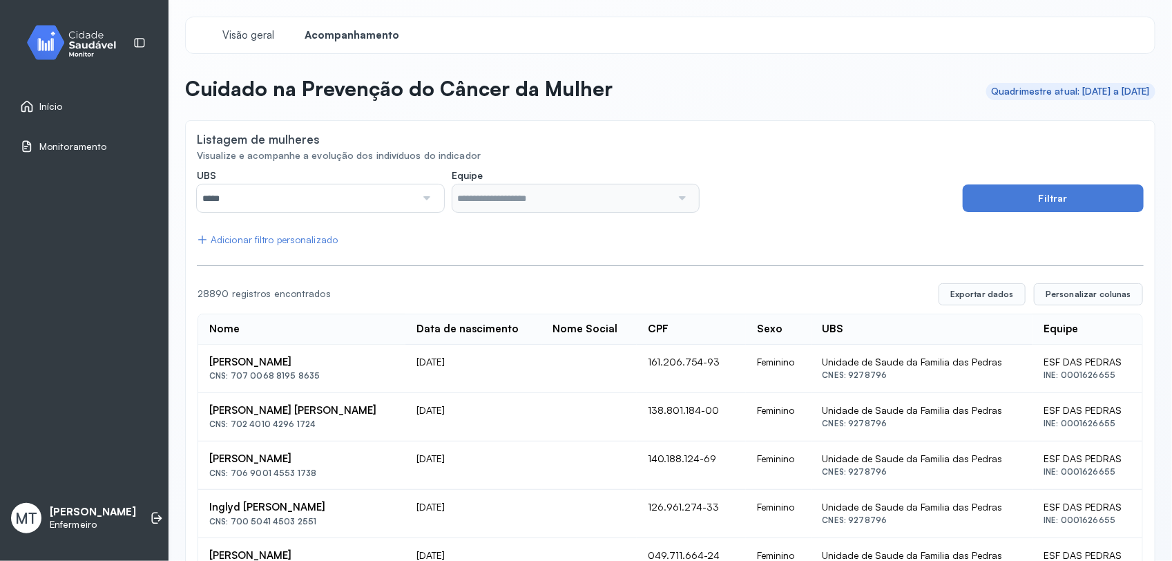
click at [419, 199] on div at bounding box center [425, 198] width 19 height 28
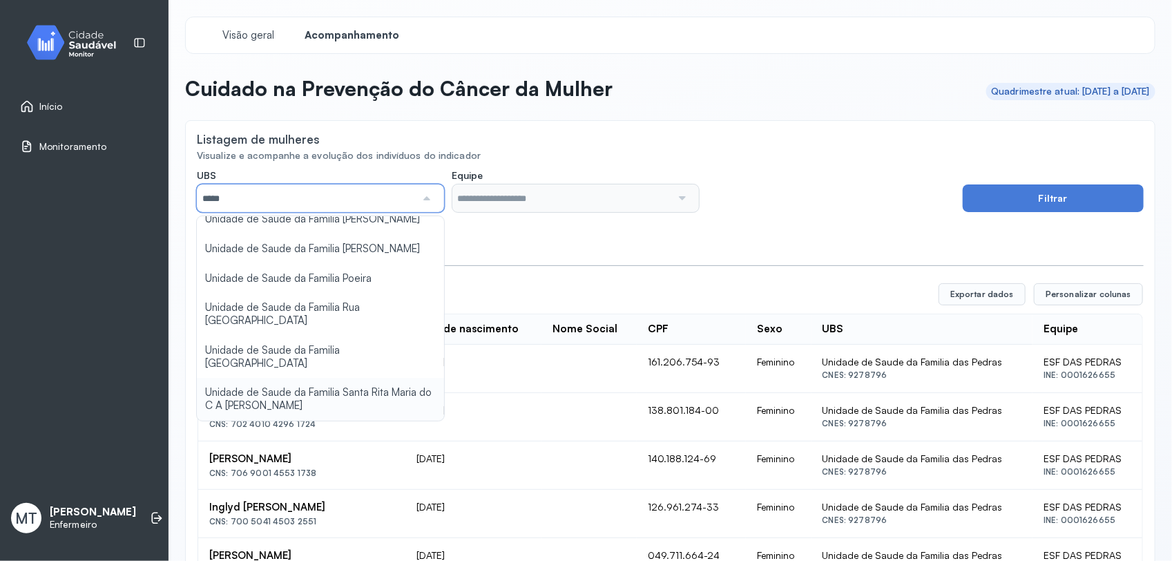
scroll to position [173, 0]
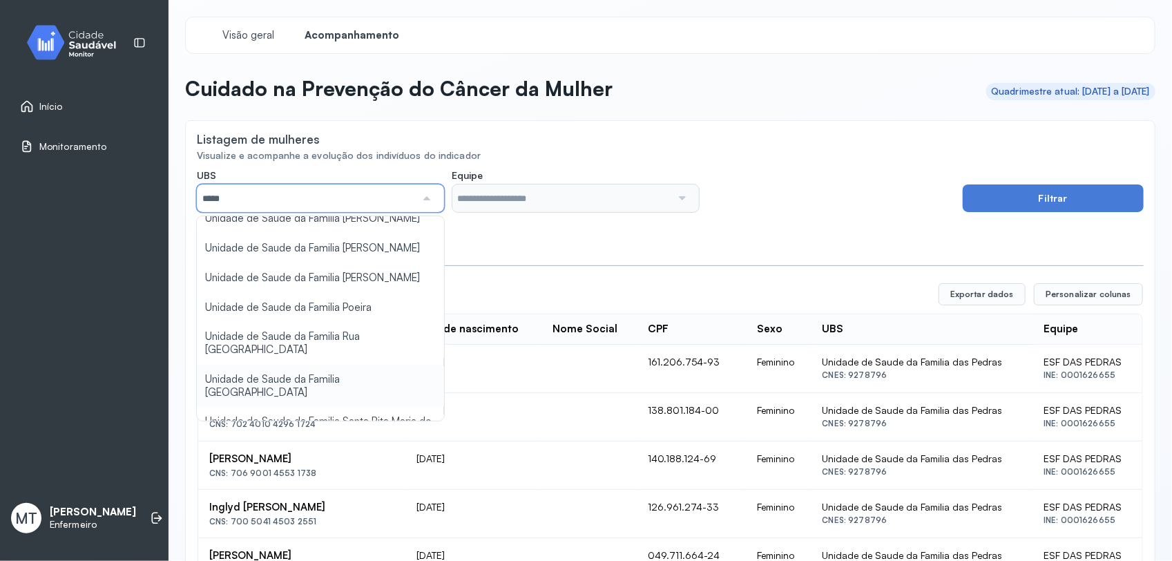
type input "*****"
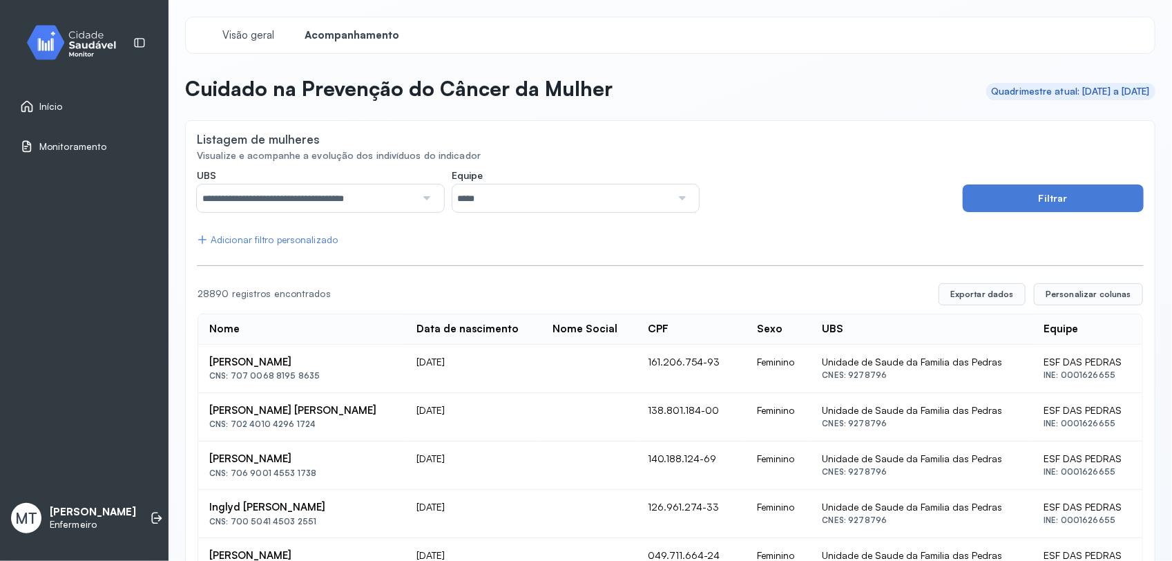
click at [672, 199] on div at bounding box center [681, 198] width 19 height 28
click at [938, 191] on button "Filtrar" at bounding box center [1053, 198] width 181 height 28
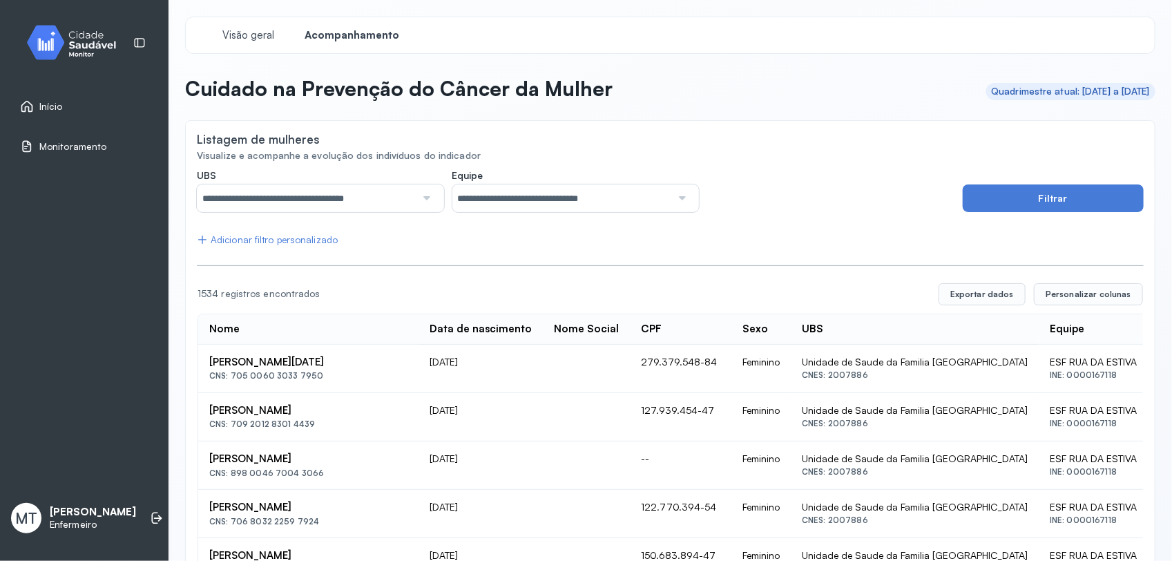
click at [307, 240] on div "Adicionar filtro personalizado" at bounding box center [267, 240] width 141 height 12
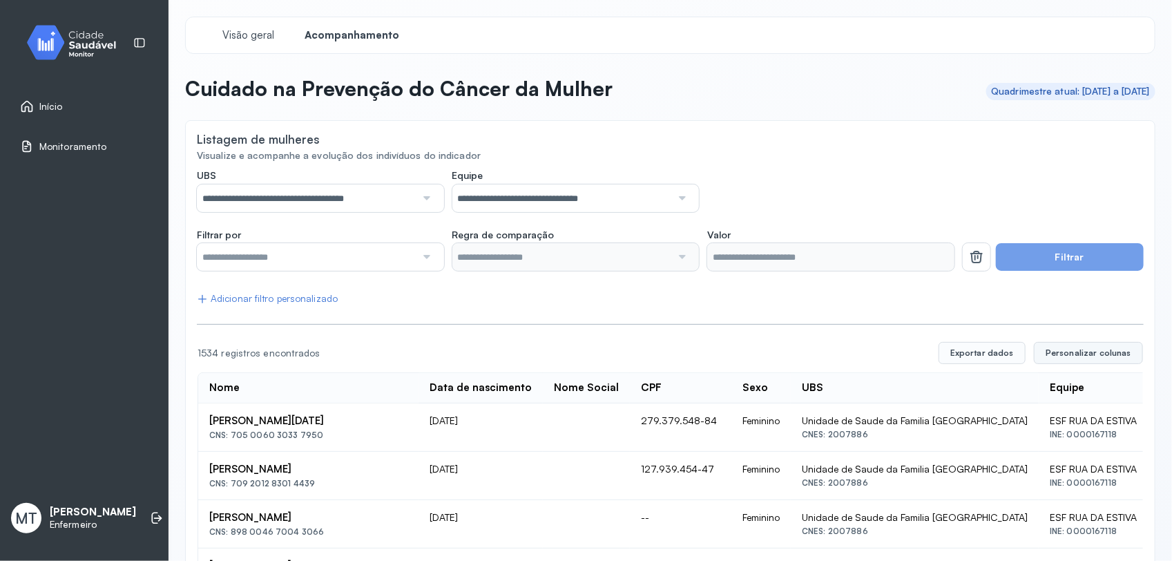
click at [938, 350] on span "Personalizar colunas" at bounding box center [1089, 353] width 86 height 11
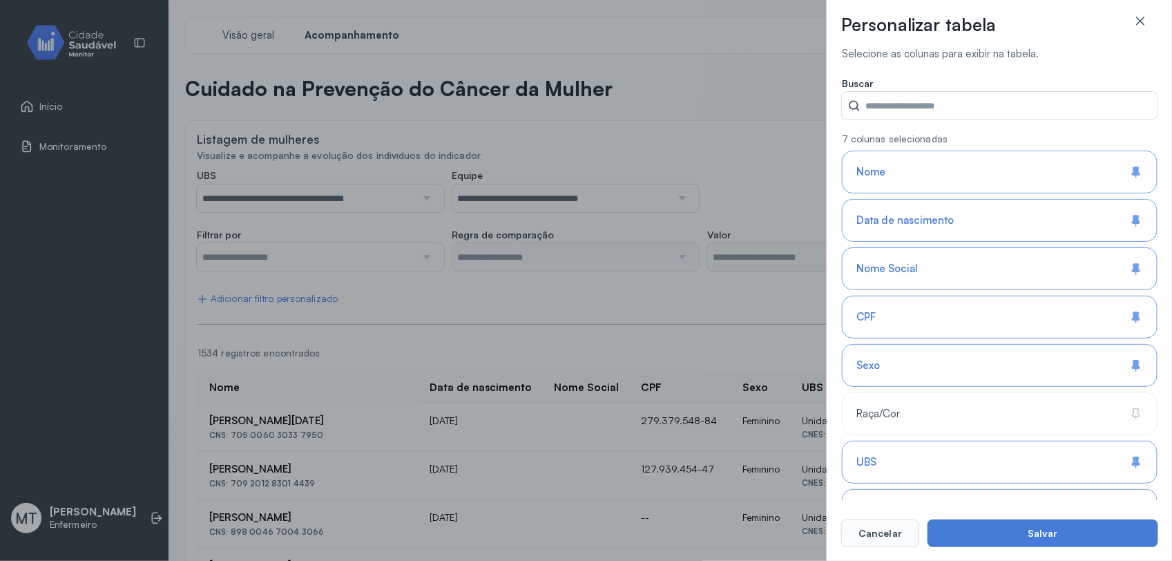
click at [938, 268] on icon at bounding box center [1138, 267] width 5 height 9
click at [938, 371] on icon at bounding box center [1137, 366] width 14 height 14
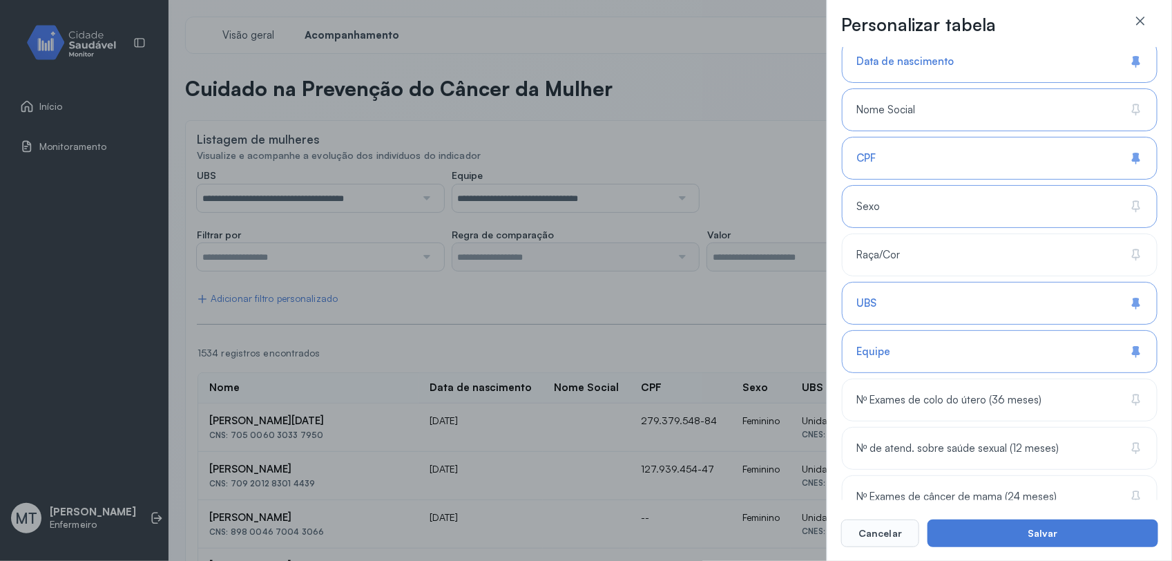
scroll to position [235, 0]
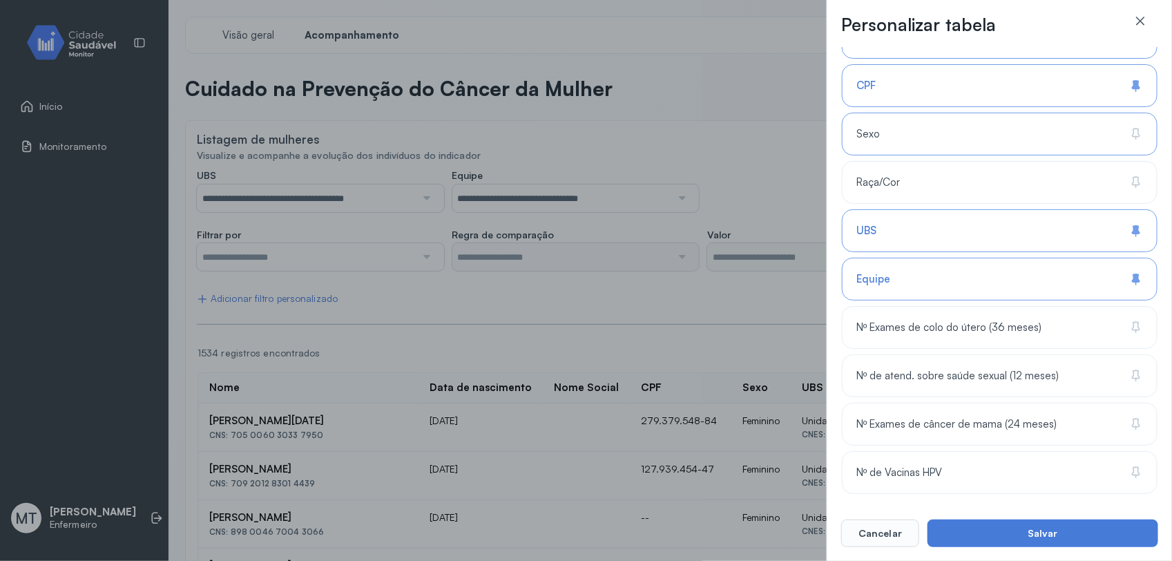
click at [938, 225] on icon at bounding box center [1137, 231] width 14 height 14
click at [938, 278] on icon at bounding box center [1138, 278] width 5 height 9
click at [938, 327] on icon at bounding box center [1134, 326] width 5 height 9
click at [938, 367] on div "Nº de atend. sobre saúde sexual (12 meses)" at bounding box center [1000, 375] width 316 height 43
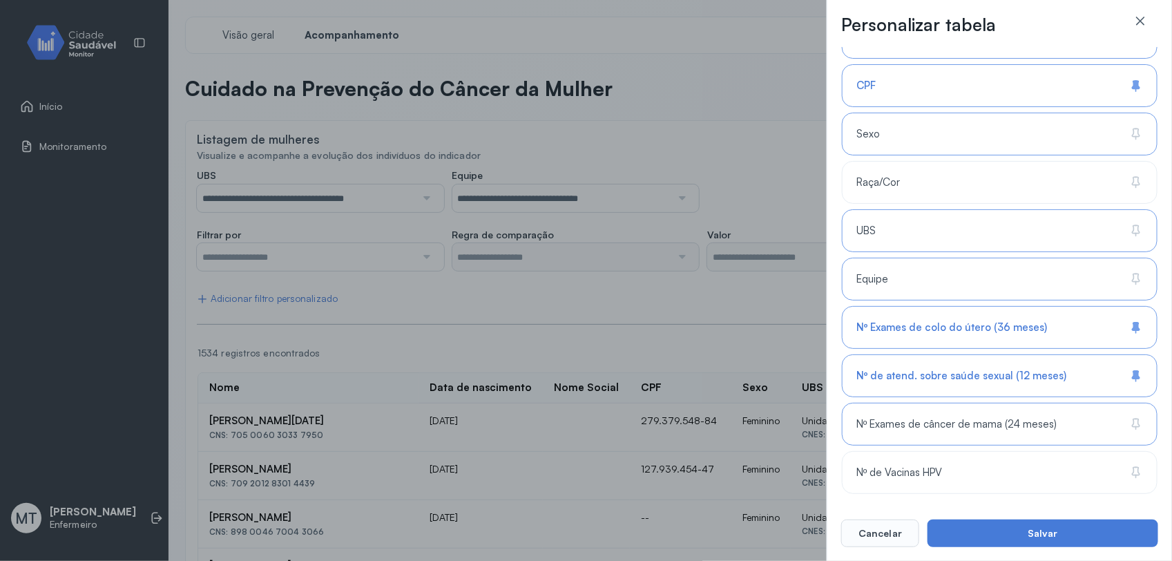
click at [938, 420] on icon at bounding box center [1138, 423] width 5 height 9
click at [938, 448] on icon at bounding box center [1134, 471] width 5 height 9
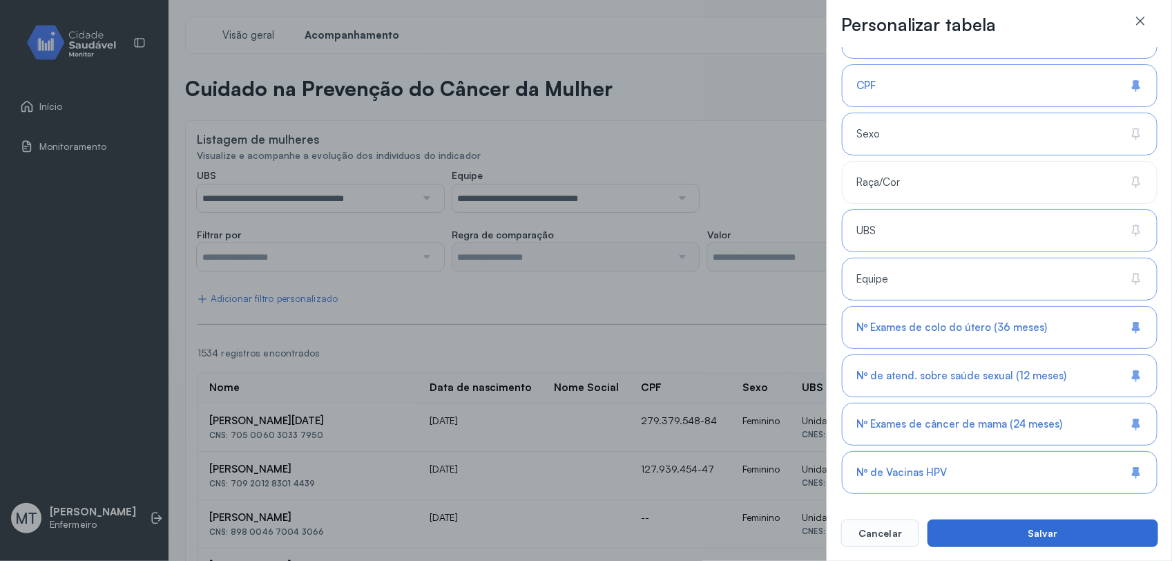
click at [938, 448] on button "Salvar" at bounding box center [1043, 534] width 231 height 28
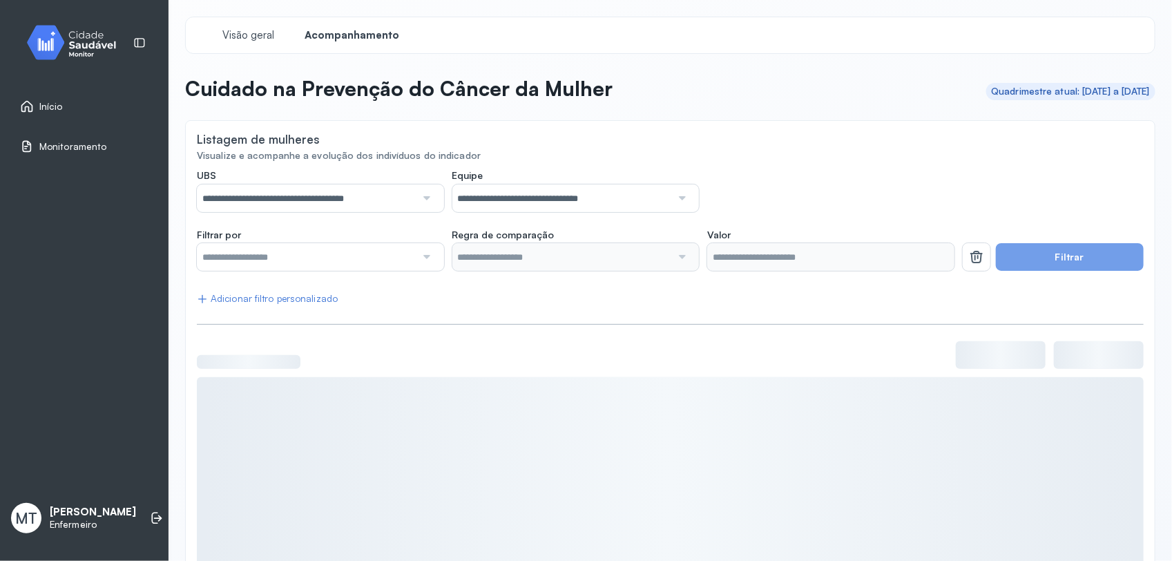
click at [938, 249] on button "Filtrar" at bounding box center [1070, 257] width 148 height 28
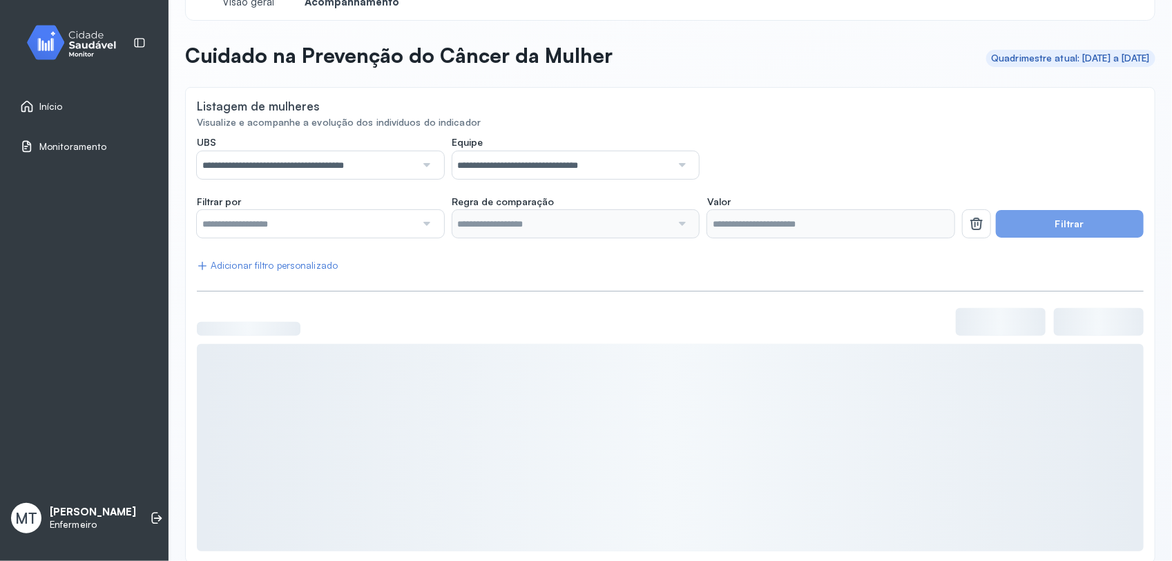
scroll to position [52, 0]
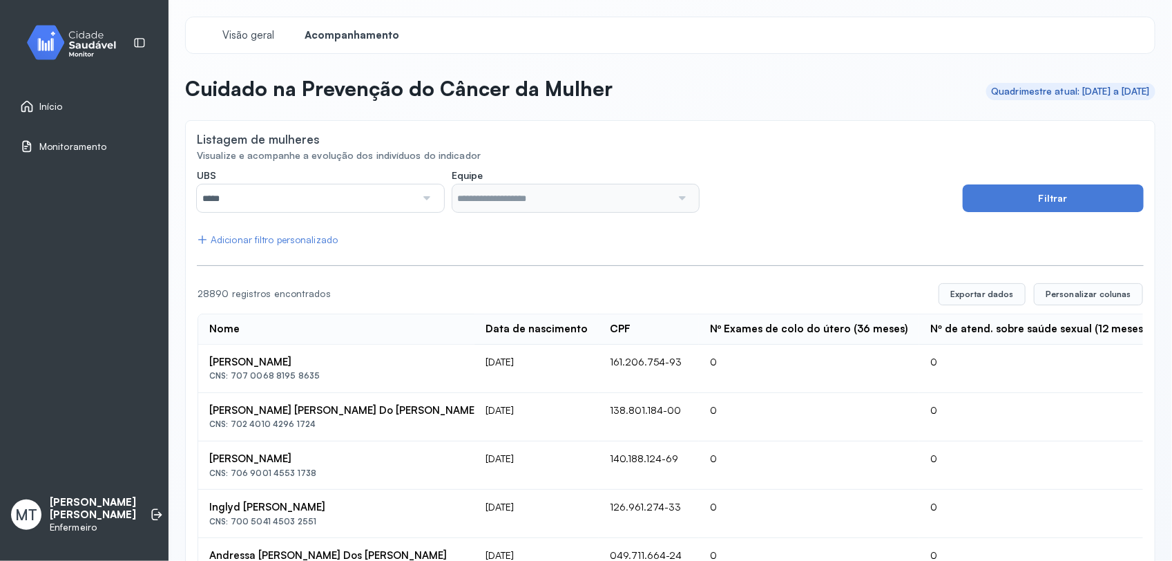
click at [429, 198] on div at bounding box center [425, 198] width 19 height 28
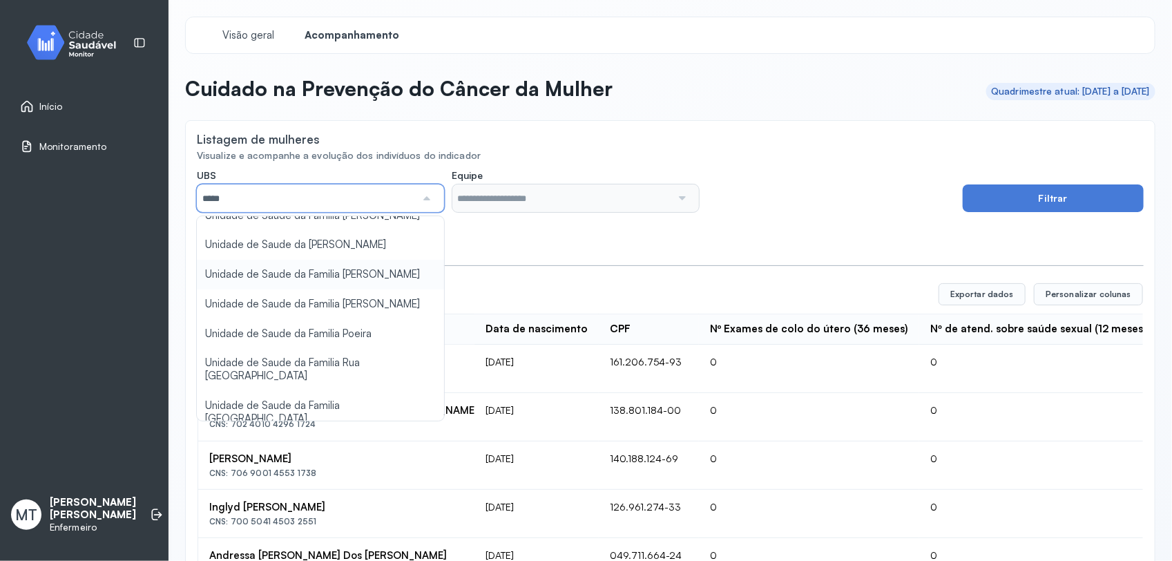
scroll to position [173, 0]
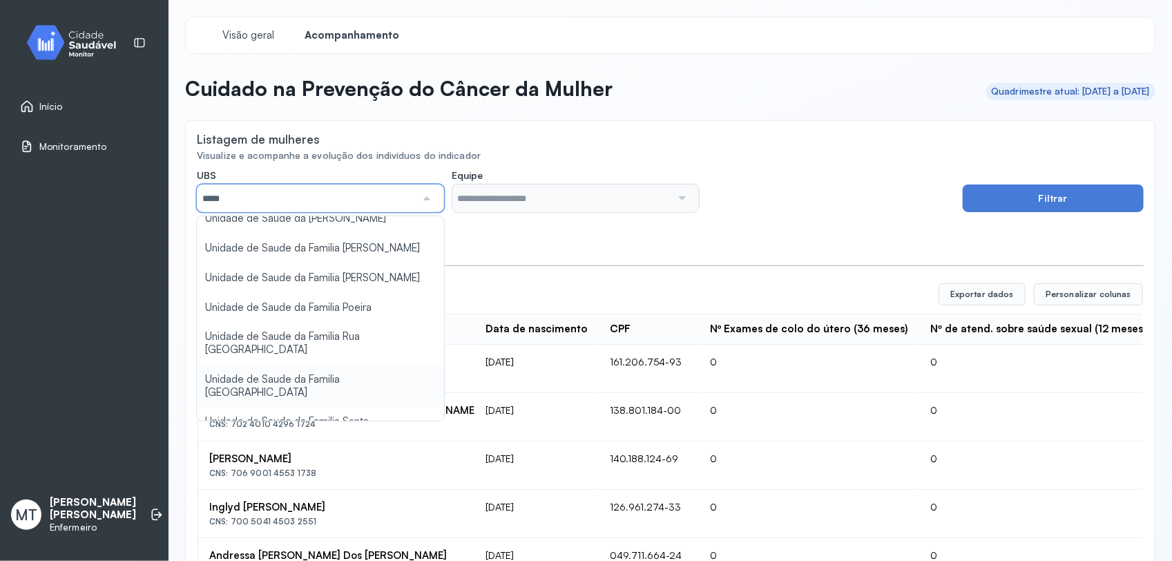
type input "*****"
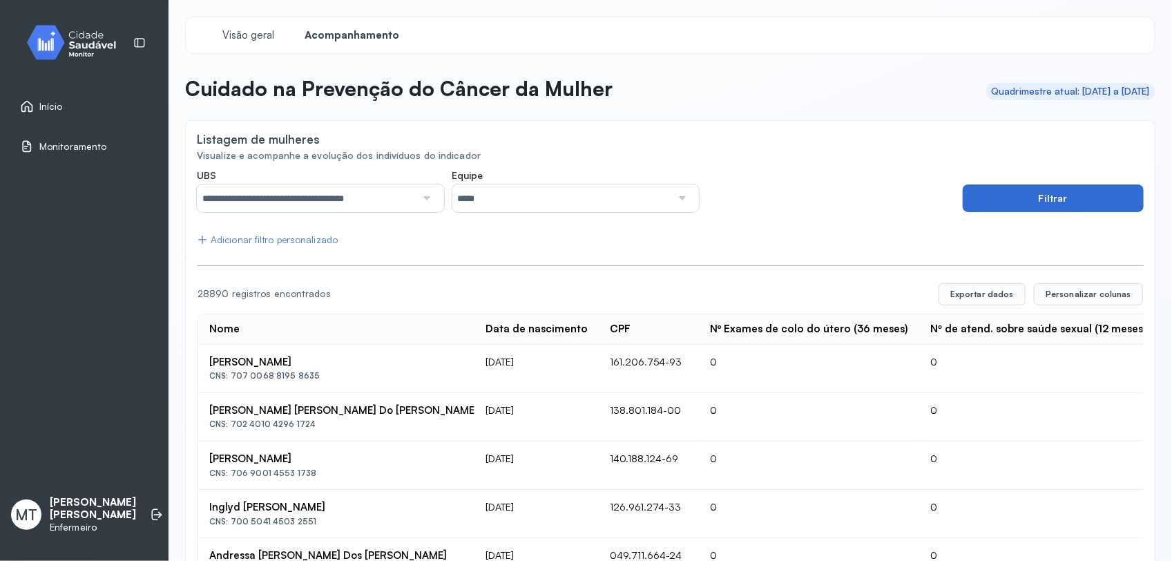
click at [1012, 205] on button "Filtrar" at bounding box center [1053, 198] width 181 height 28
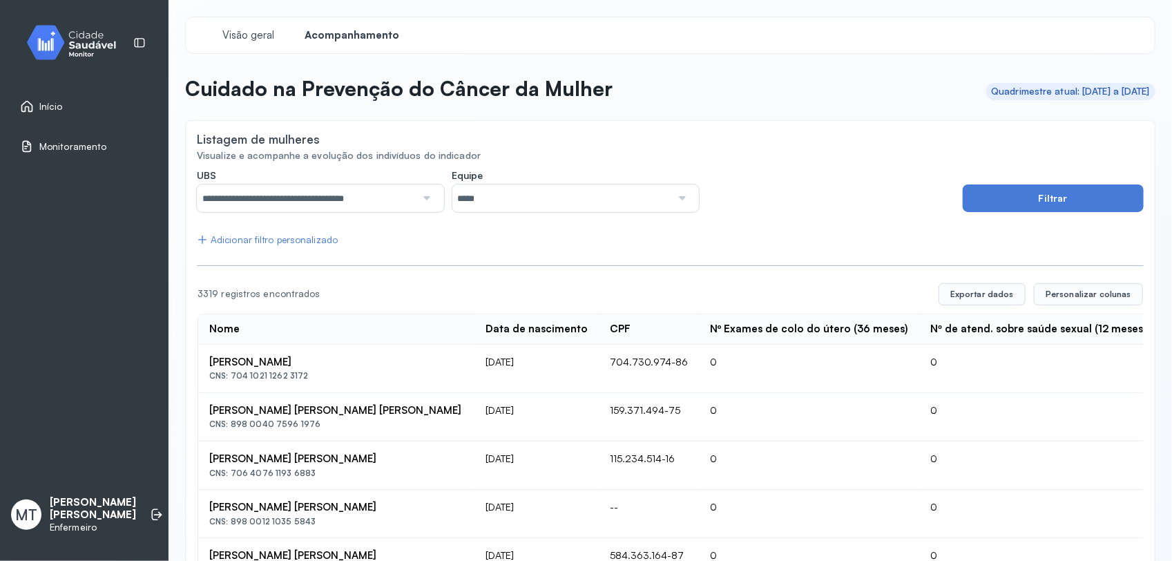
click at [679, 197] on div at bounding box center [681, 198] width 19 height 28
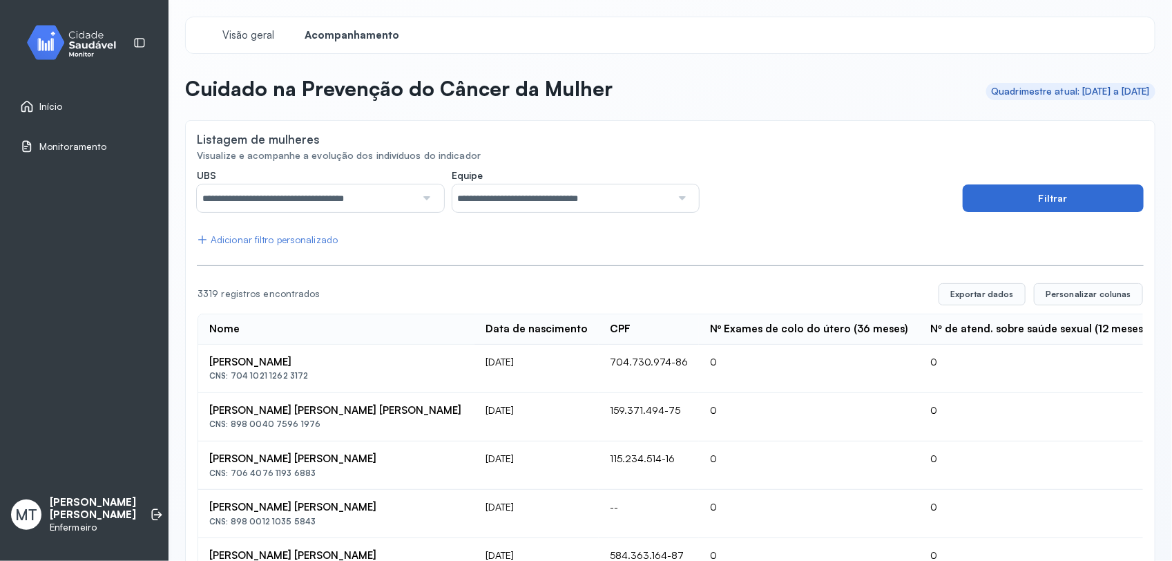
click at [991, 202] on button "Filtrar" at bounding box center [1053, 198] width 181 height 28
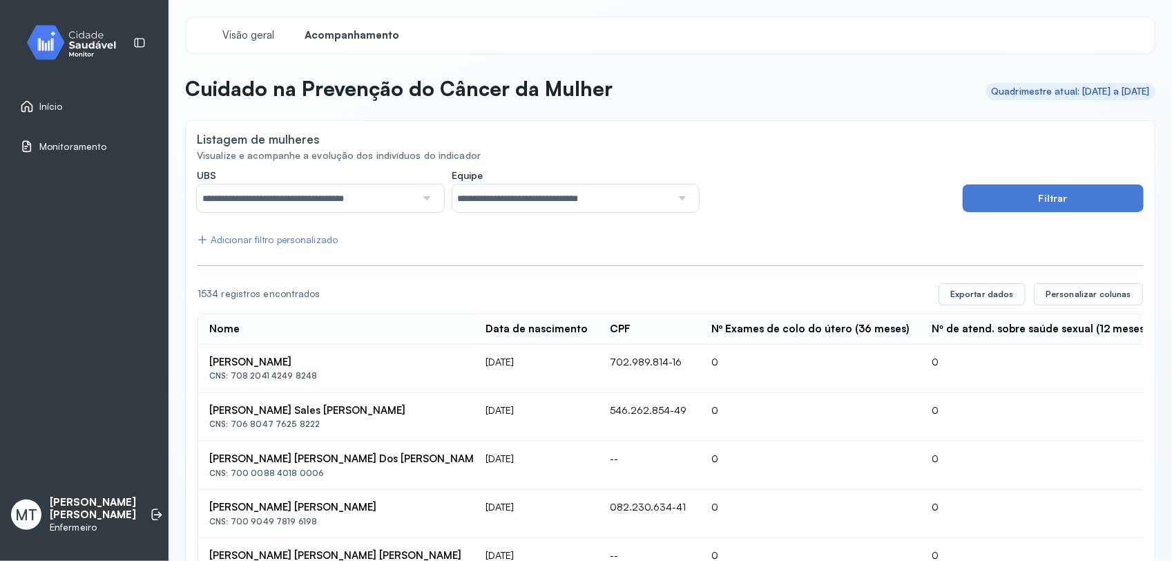
click at [295, 243] on div "Adicionar filtro personalizado" at bounding box center [267, 240] width 141 height 12
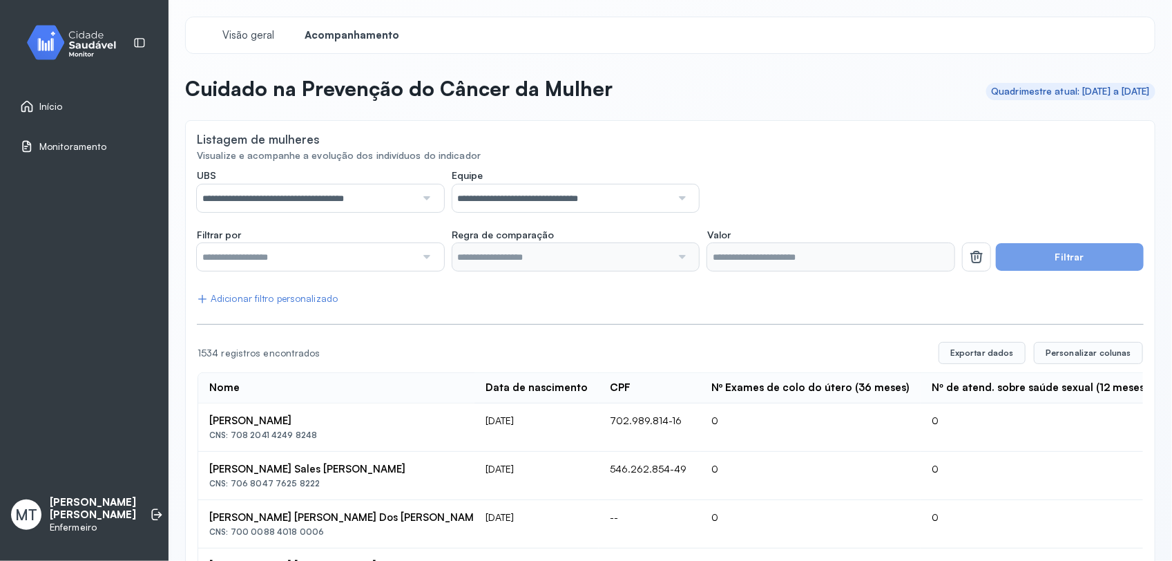
click at [437, 261] on div at bounding box center [320, 257] width 247 height 28
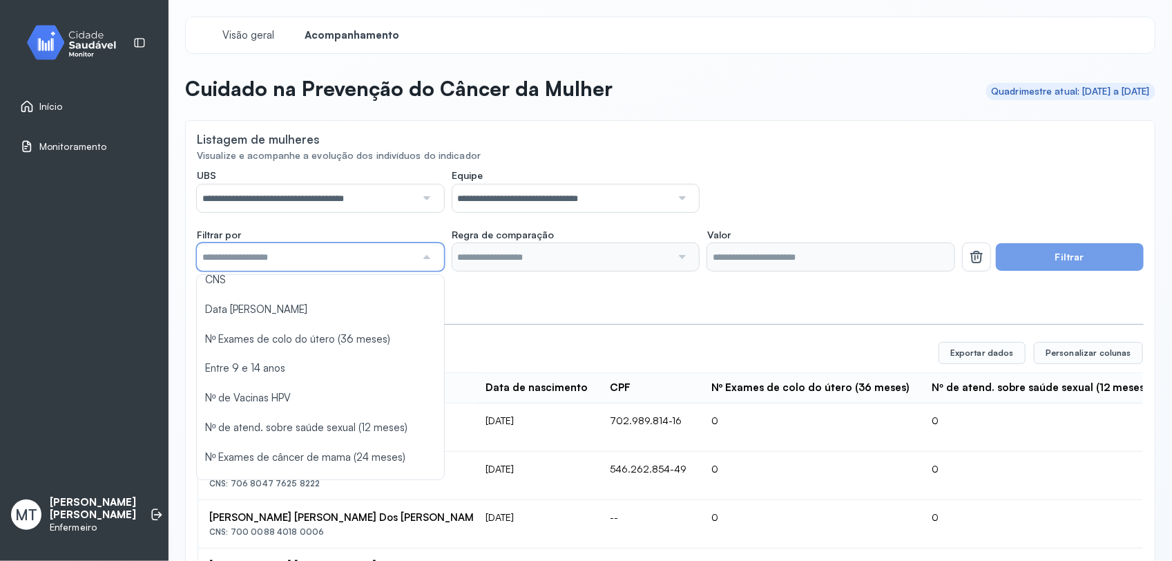
scroll to position [55, 0]
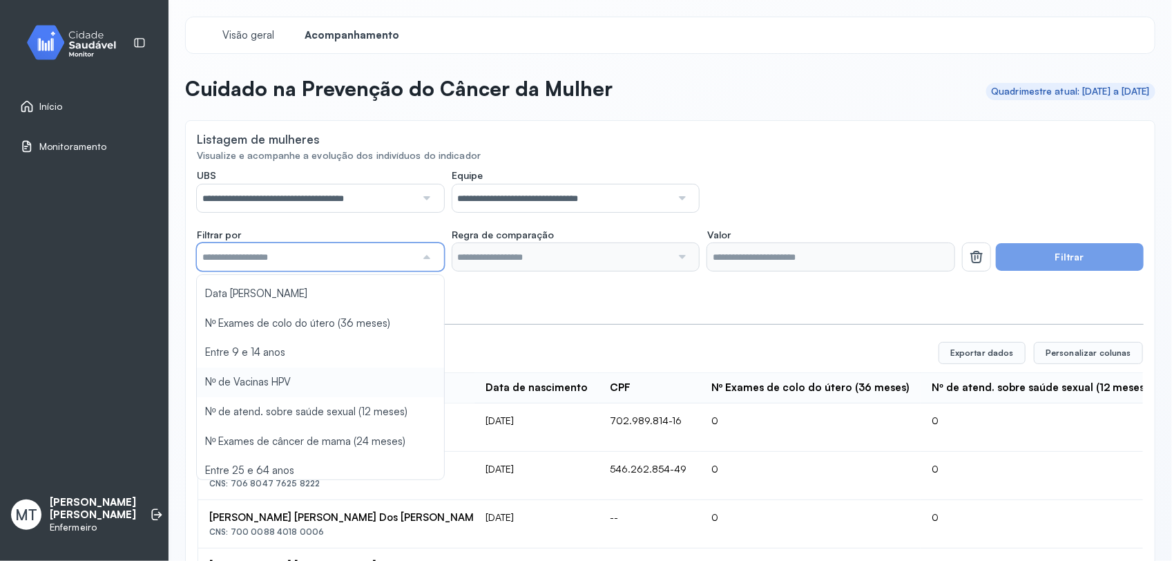
type input "*******"
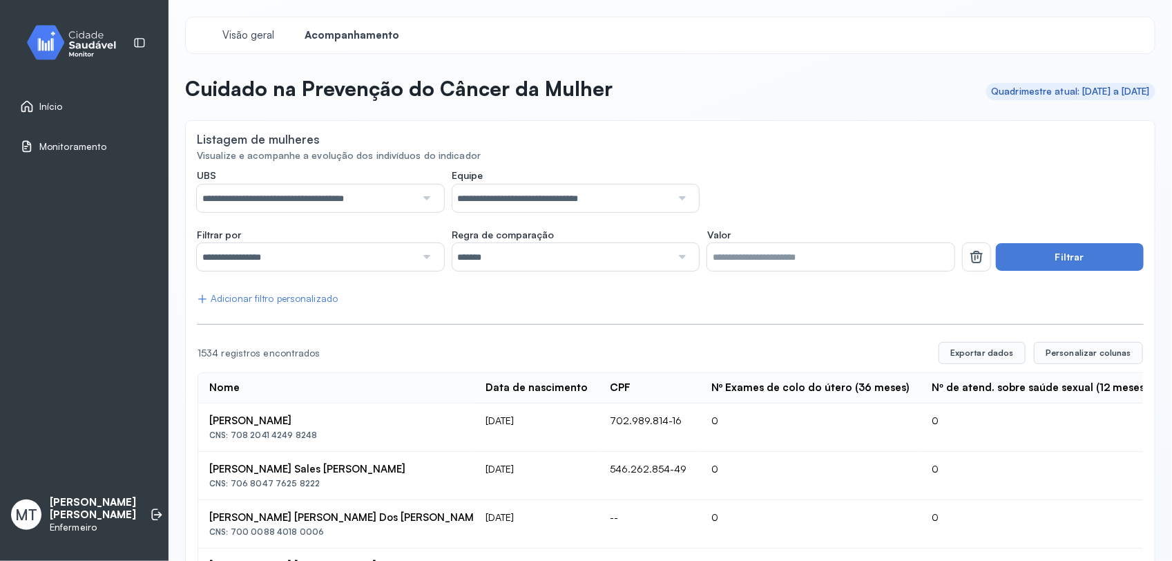
drag, startPoint x: 428, startPoint y: 377, endPoint x: 428, endPoint y: 387, distance: 10.4
click at [433, 264] on div "**********" at bounding box center [320, 257] width 247 height 28
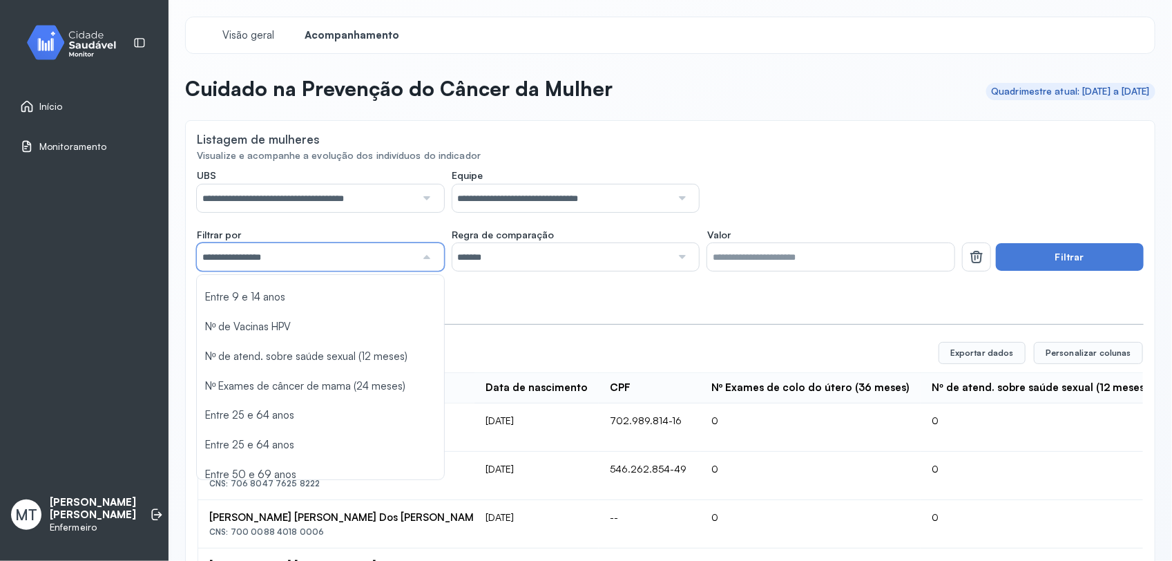
scroll to position [120, 0]
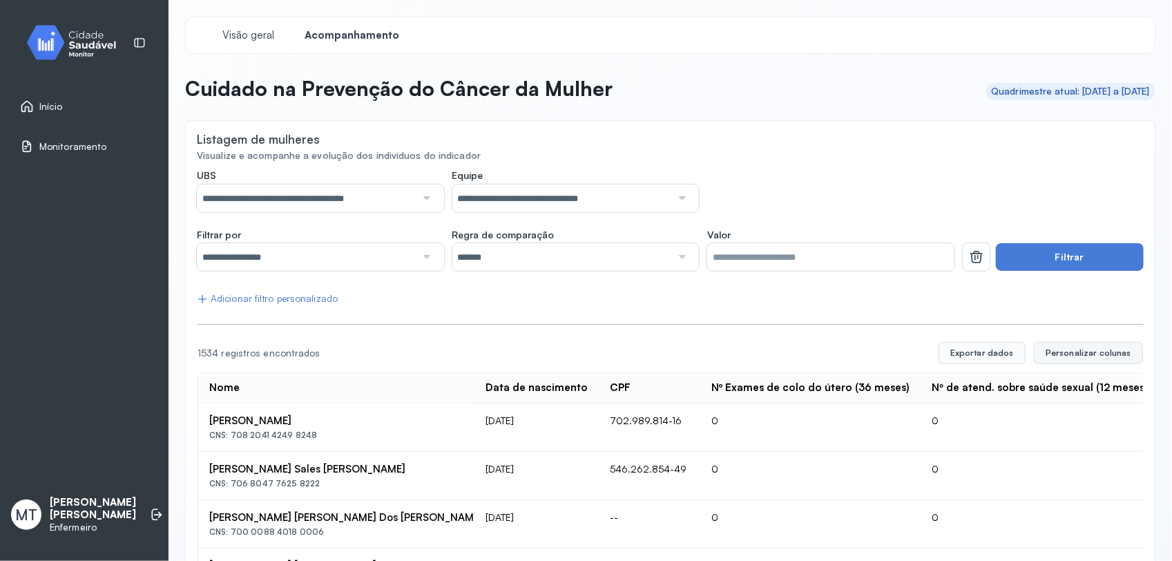
click at [1065, 357] on span "Personalizar colunas" at bounding box center [1089, 353] width 86 height 11
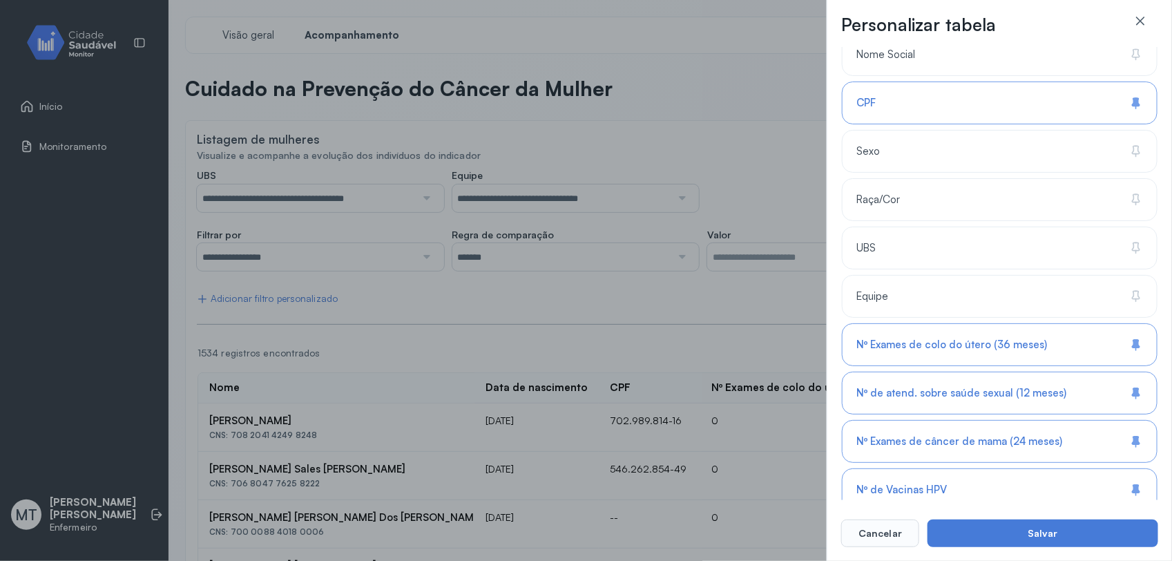
scroll to position [235, 0]
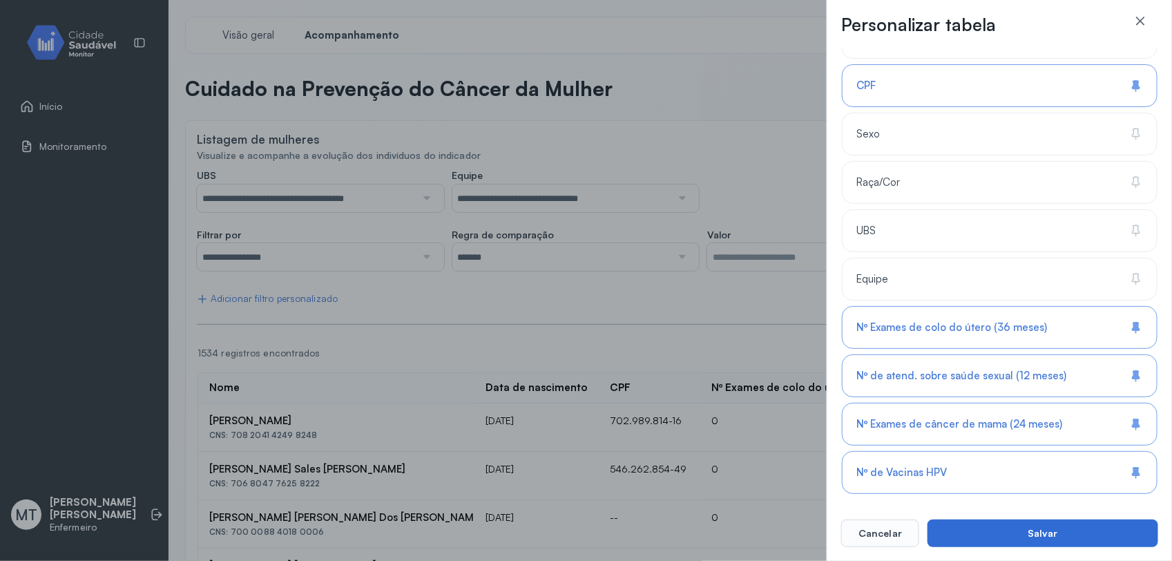
click at [1016, 538] on button "Salvar" at bounding box center [1043, 534] width 231 height 28
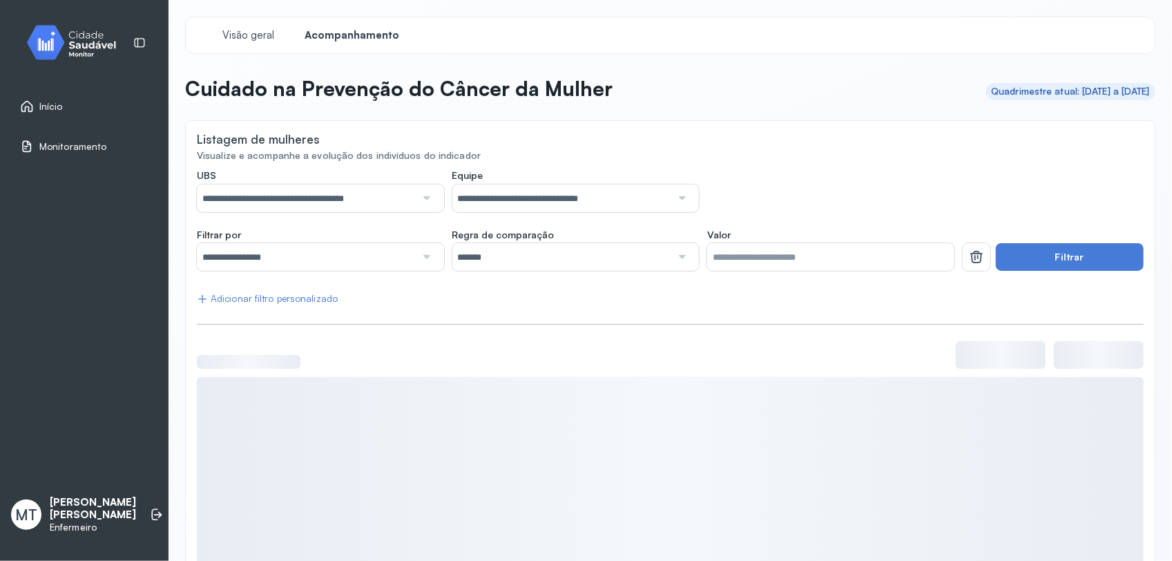
click at [433, 260] on div "**********" at bounding box center [320, 257] width 247 height 28
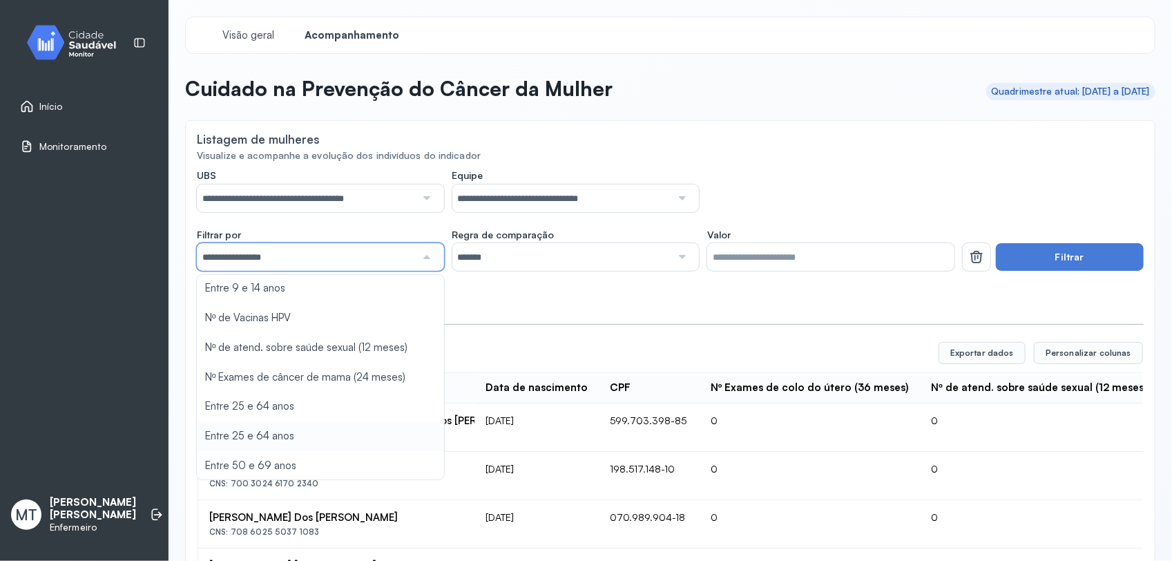
scroll to position [83, 0]
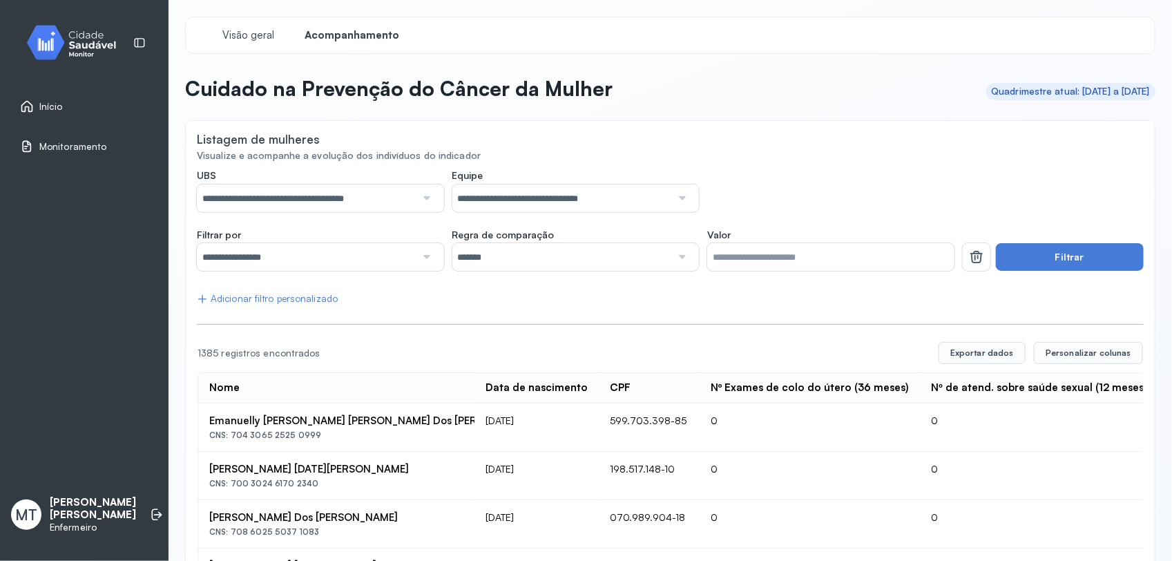
drag, startPoint x: 443, startPoint y: 321, endPoint x: 450, endPoint y: 294, distance: 28.5
click at [327, 304] on div "Adicionar filtro personalizado" at bounding box center [267, 299] width 141 height 12
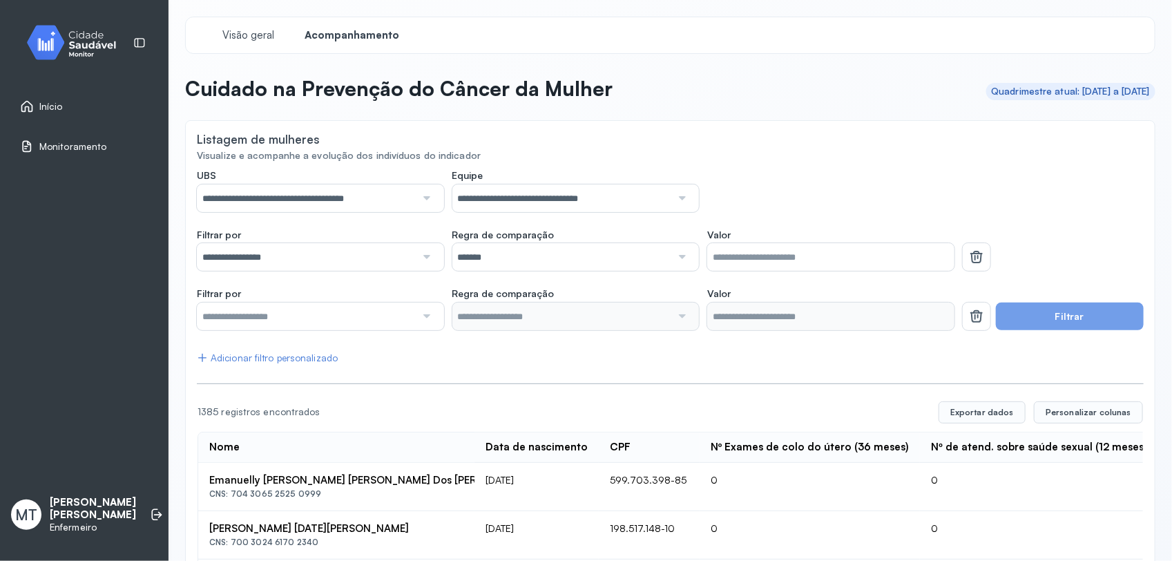
click at [426, 325] on div at bounding box center [425, 317] width 19 height 28
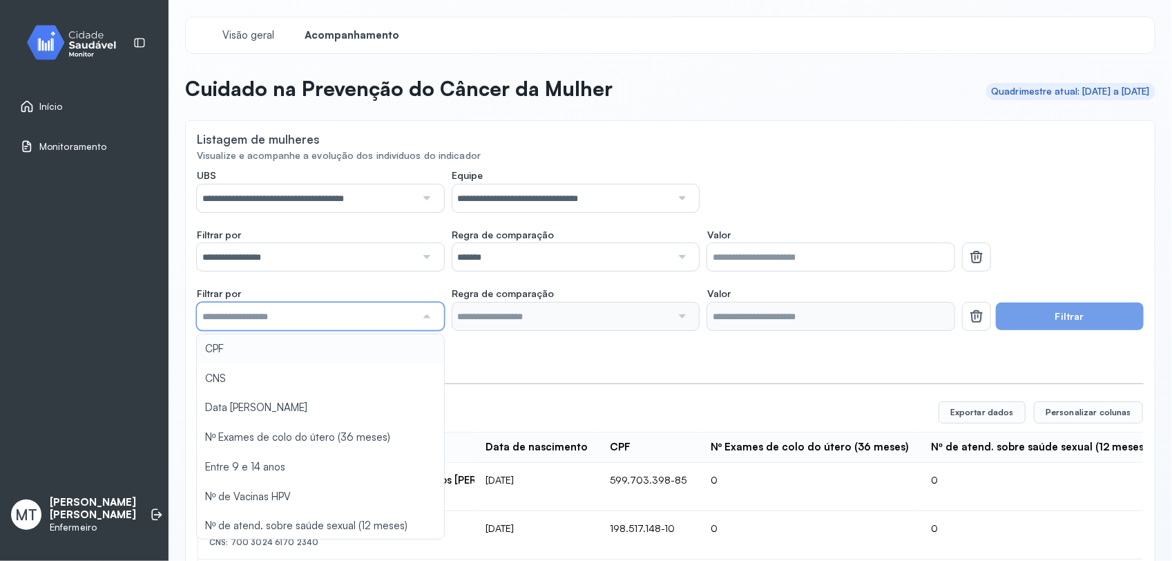
type input "*******"
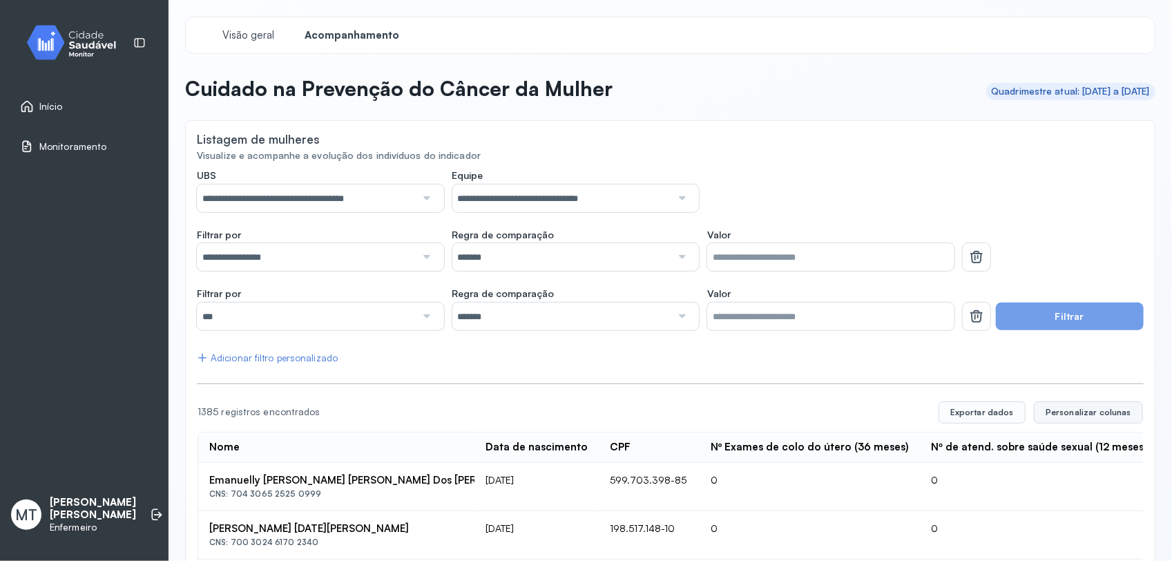
click at [1046, 412] on span "Personalizar colunas" at bounding box center [1089, 412] width 86 height 11
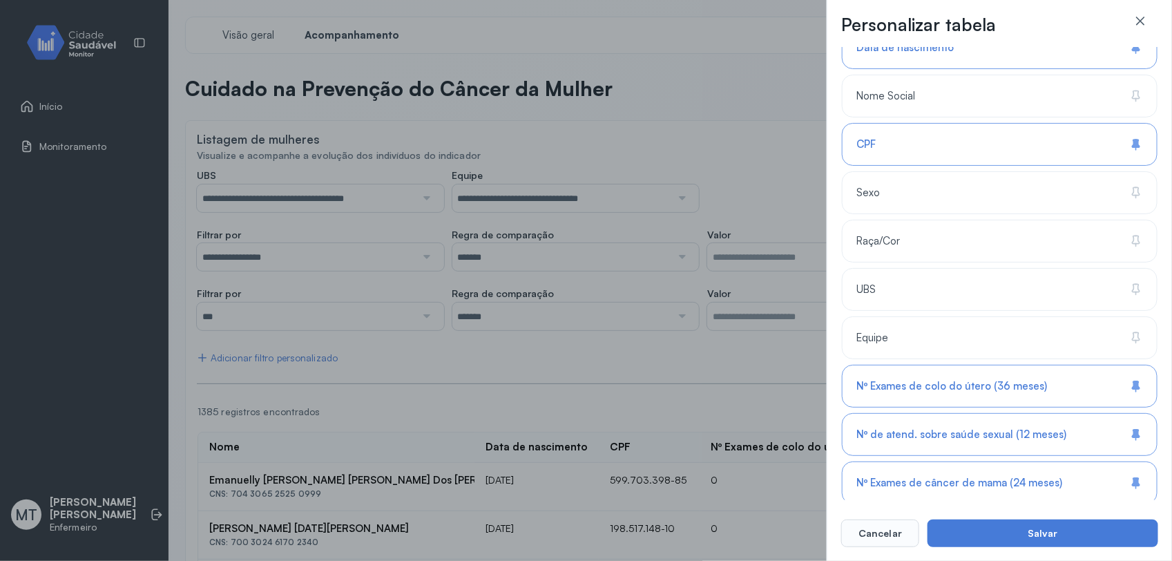
scroll to position [235, 0]
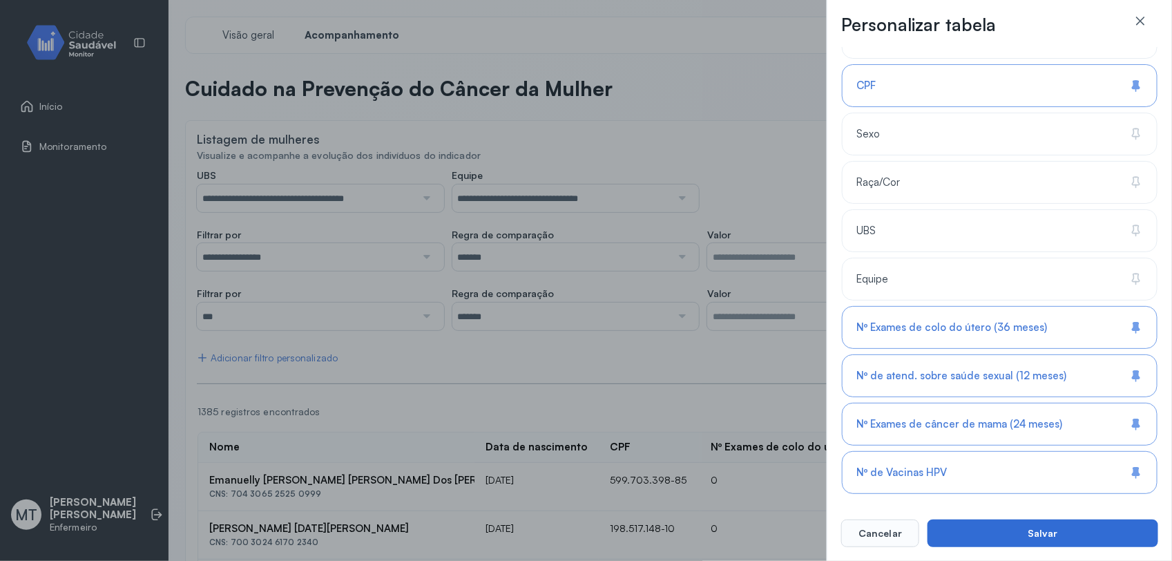
click at [1045, 533] on button "Salvar" at bounding box center [1043, 534] width 231 height 28
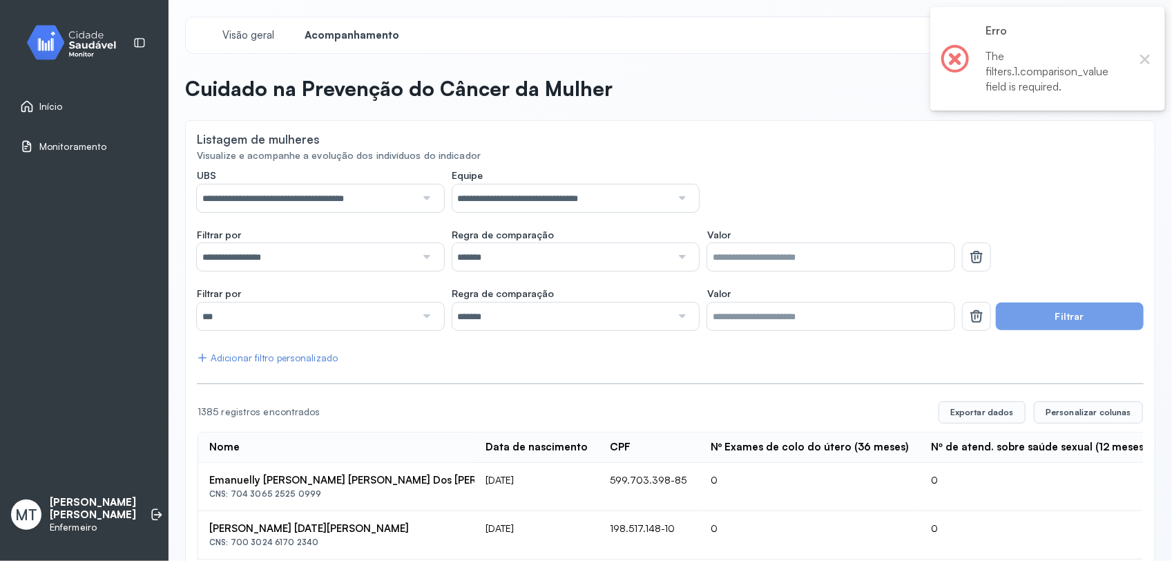
click at [325, 361] on div "Adicionar filtro personalizado" at bounding box center [267, 358] width 141 height 12
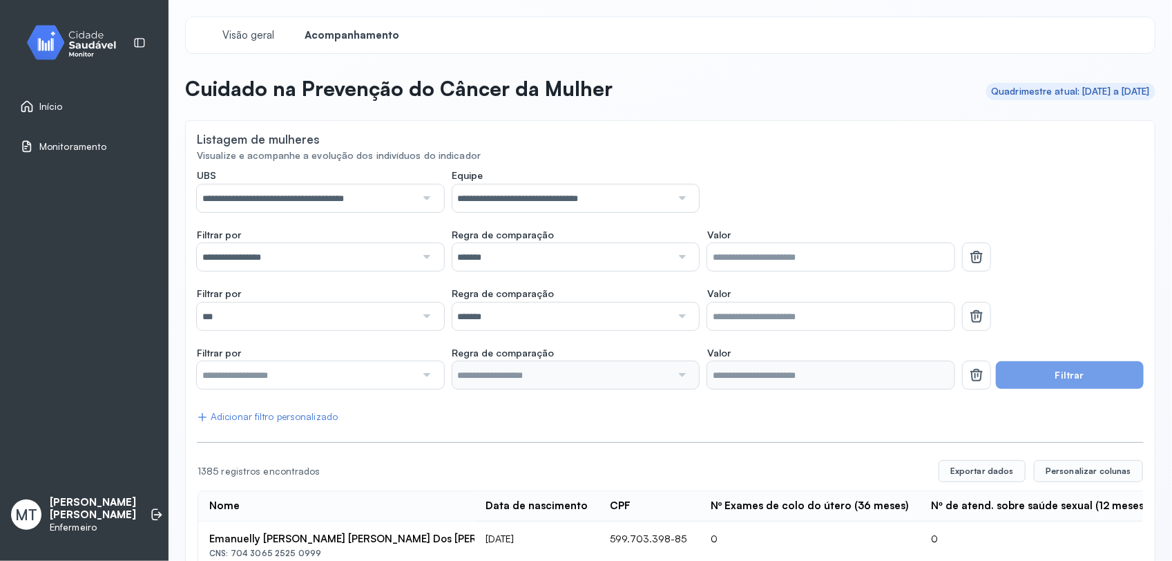
click at [428, 375] on div at bounding box center [425, 375] width 19 height 28
click at [971, 263] on icon at bounding box center [976, 258] width 11 height 10
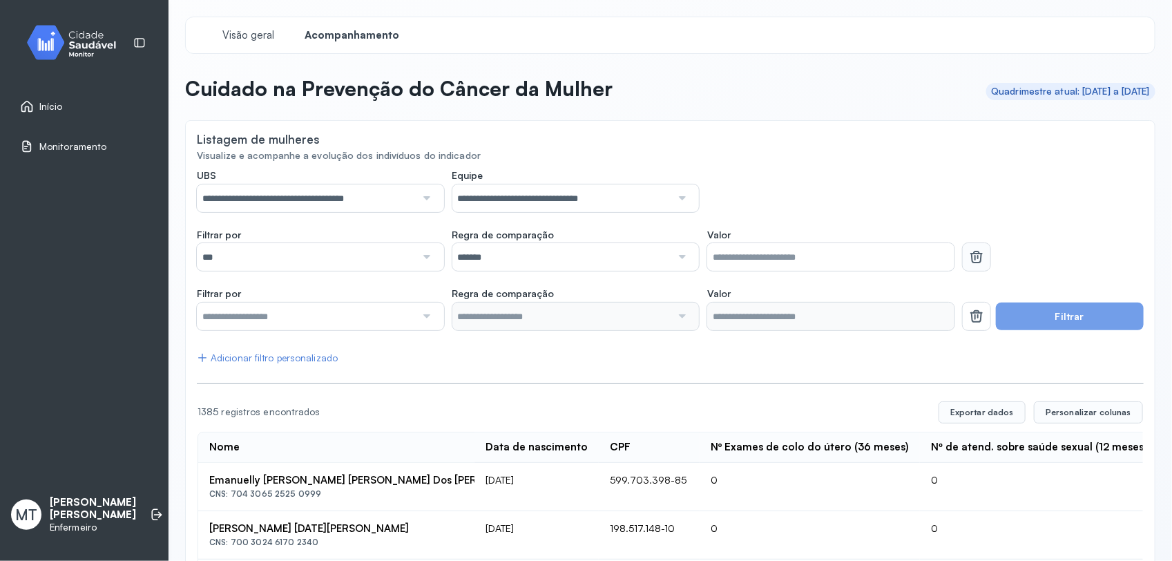
click at [971, 263] on icon at bounding box center [976, 258] width 11 height 10
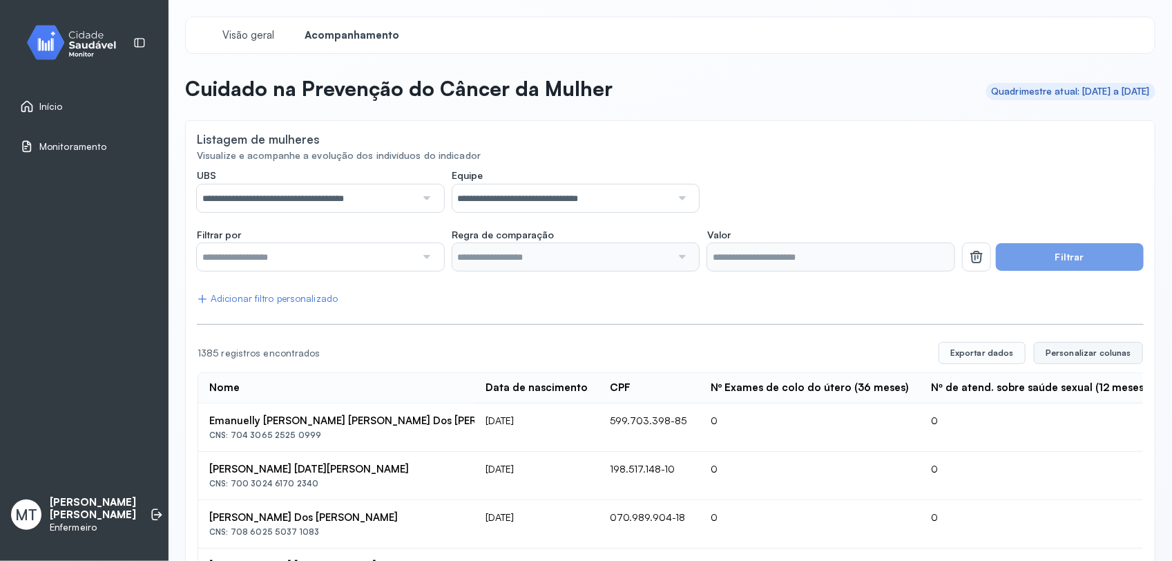
click at [1058, 354] on span "Personalizar colunas" at bounding box center [1089, 353] width 86 height 11
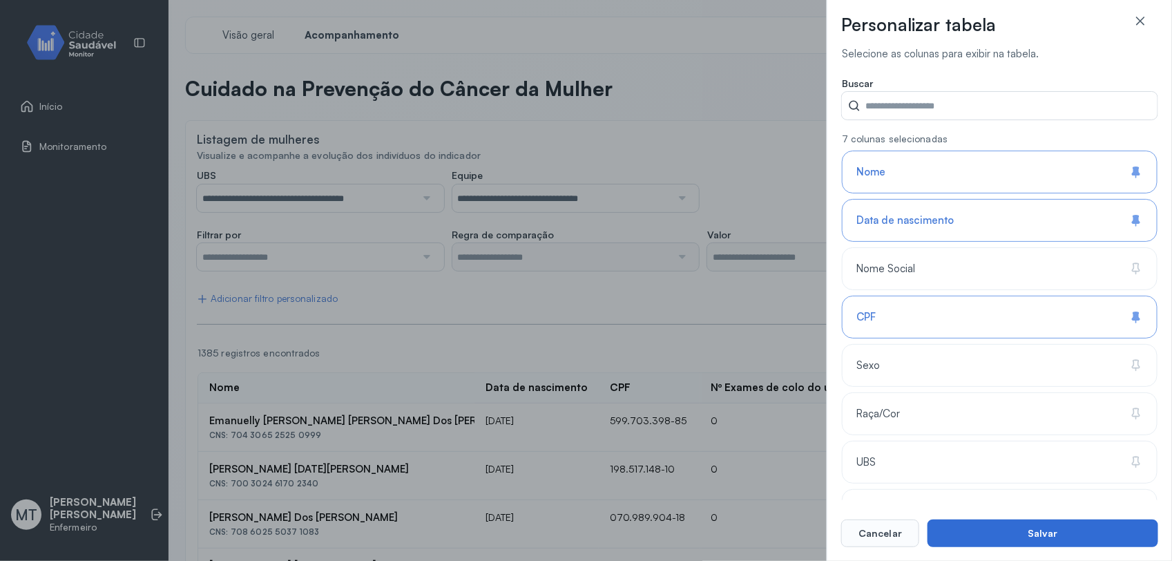
click at [1076, 537] on button "Salvar" at bounding box center [1043, 534] width 231 height 28
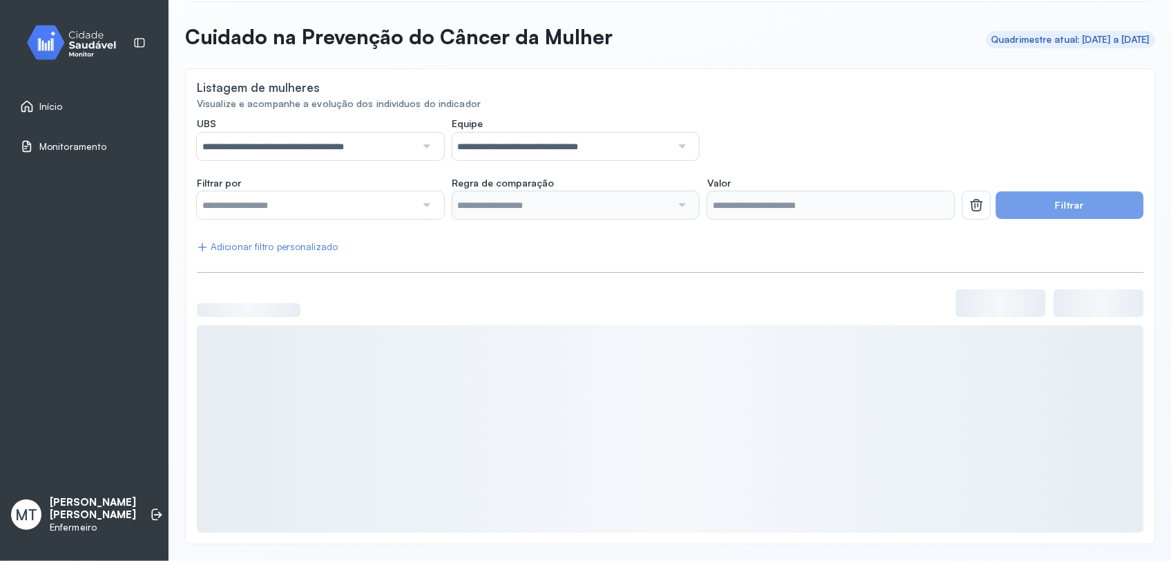
scroll to position [0, 0]
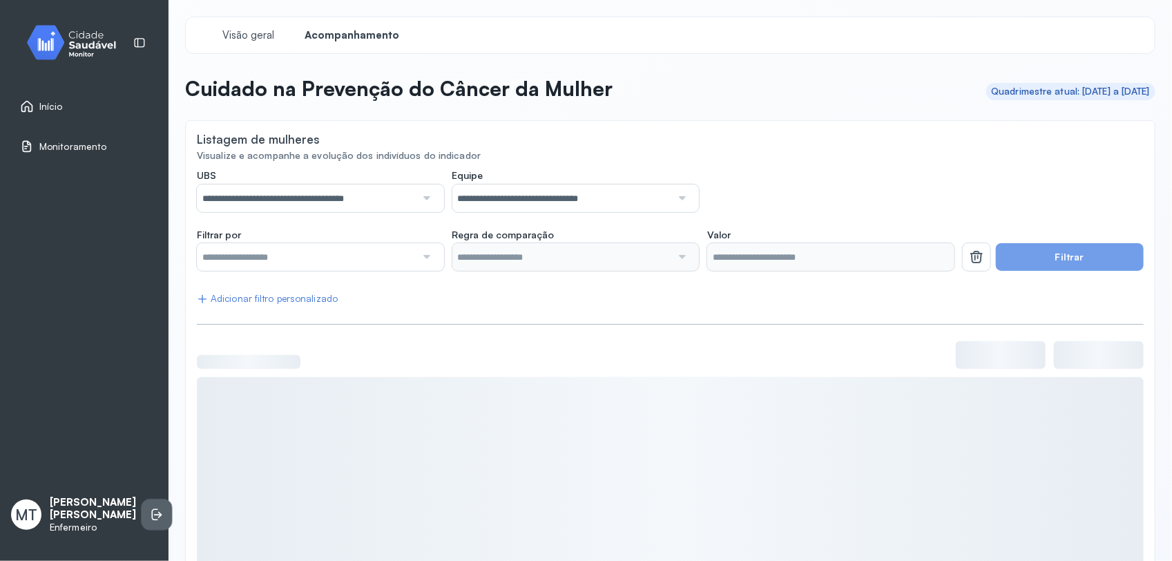
click at [152, 516] on icon at bounding box center [155, 515] width 6 height 12
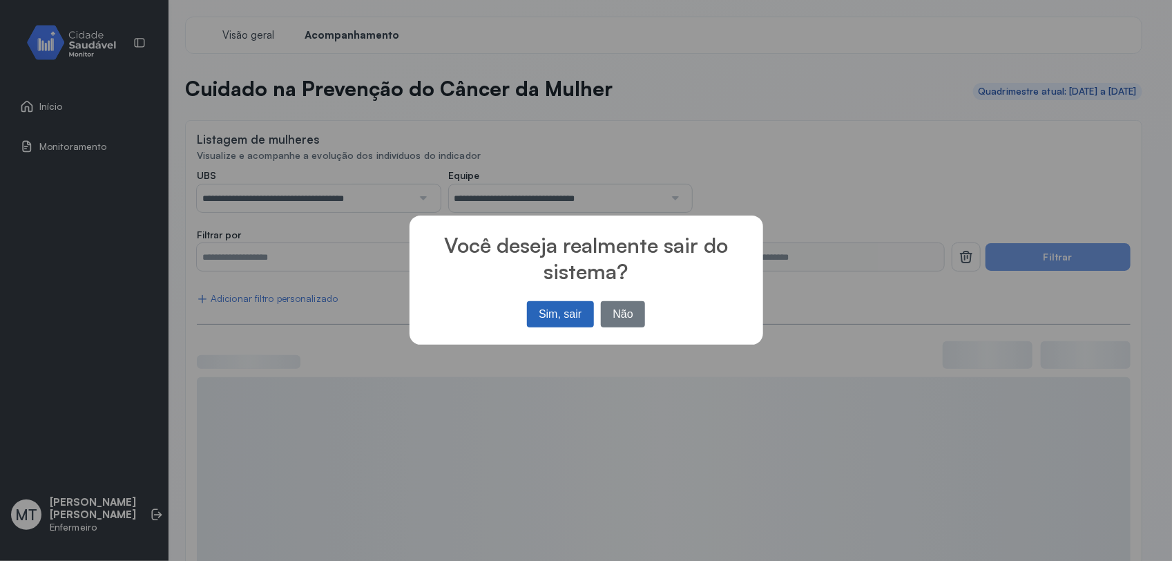
click at [569, 312] on button "Sim, sair" at bounding box center [560, 314] width 67 height 26
